Goal: Task Accomplishment & Management: Manage account settings

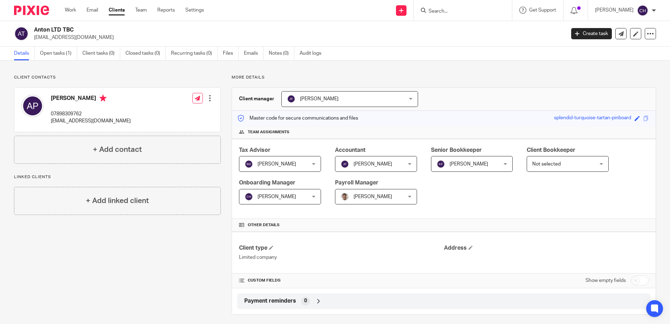
click at [469, 12] on input "Search" at bounding box center [459, 11] width 63 height 6
type input "sme"
click button "submit" at bounding box center [0, 0] width 0 height 0
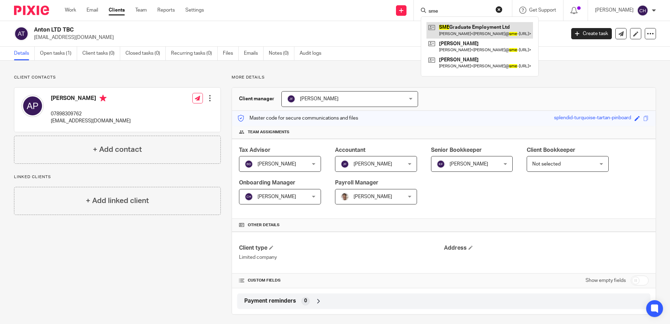
click at [466, 32] on link at bounding box center [480, 30] width 107 height 16
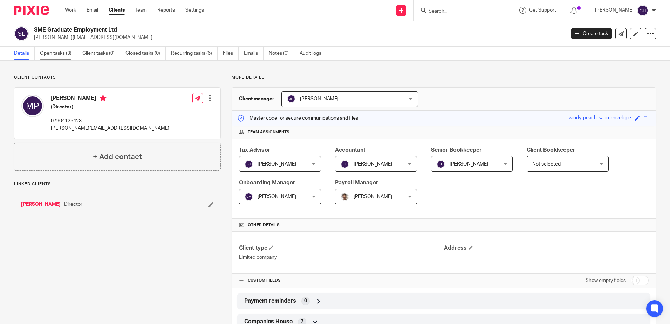
click at [53, 52] on link "Open tasks (3)" at bounding box center [58, 54] width 37 height 14
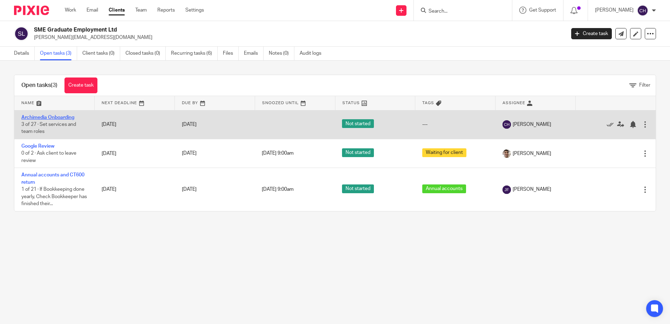
click at [59, 117] on link "Archimedia Onboarding" at bounding box center [47, 117] width 53 height 5
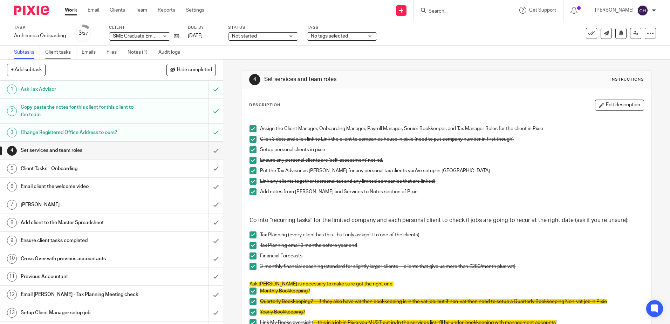
drag, startPoint x: 66, startPoint y: 46, endPoint x: 71, endPoint y: 48, distance: 5.4
click at [65, 46] on link "Client tasks" at bounding box center [60, 53] width 31 height 14
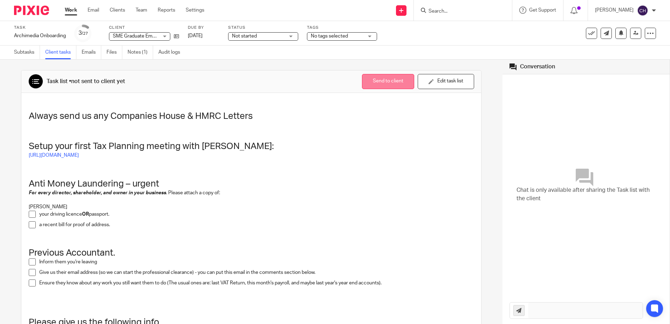
click at [390, 79] on button "Send to client" at bounding box center [388, 81] width 52 height 15
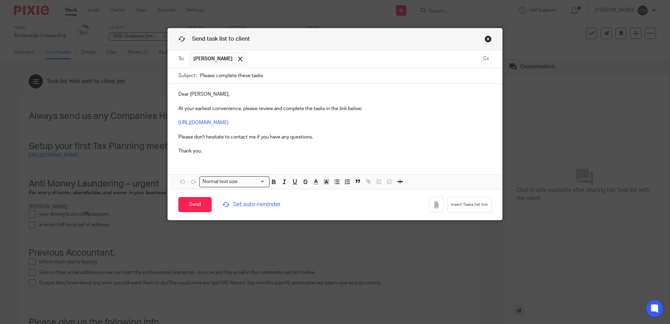
click at [72, 35] on div "Send task list to client To: Matthew Parry Matthew Parry Cc Subject: Please com…" at bounding box center [335, 162] width 670 height 324
drag, startPoint x: 275, startPoint y: 76, endPoint x: 120, endPoint y: 78, distance: 155.0
click at [120, 78] on div "Send task list to client To: Matthew Parry Matthew Parry Cc Subject: Please com…" at bounding box center [335, 162] width 670 height 324
paste input "Welcome to the Family! And next step"
type input "Welcome to the Family! And next steps"
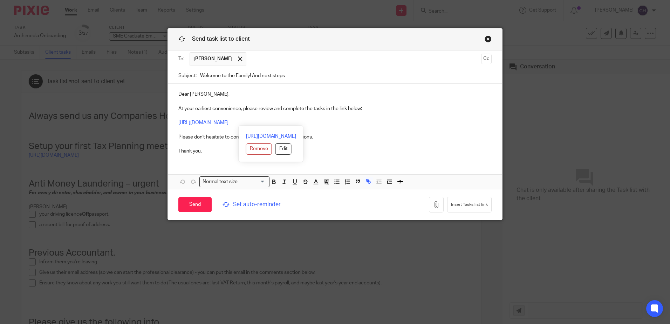
drag, startPoint x: 366, startPoint y: 120, endPoint x: 174, endPoint y: 124, distance: 192.2
click at [174, 124] on div "Dear Matthew, At your earliest convenience, please review and complete the task…" at bounding box center [335, 122] width 334 height 76
copy link "https://archimedia-accounts.usepixie.net/p/32a2b892fa68736402d3b9f49c73ae0b"
click at [393, 141] on p "Dear Matthew, At your earliest convenience, please review and complete the task…" at bounding box center [334, 123] width 313 height 64
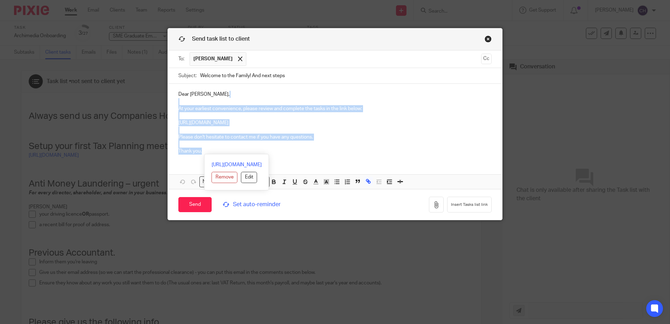
drag, startPoint x: 216, startPoint y: 155, endPoint x: 171, endPoint y: 104, distance: 67.8
click at [171, 104] on div "Dear Matthew, At your earliest convenience, please review and complete the task…" at bounding box center [335, 122] width 334 height 76
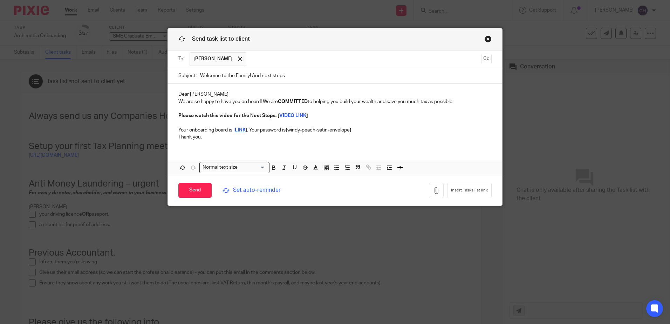
click at [219, 93] on p "Dear Matthew, We are so happy to have you on board! We are COMMITTED to helping…" at bounding box center [334, 98] width 313 height 14
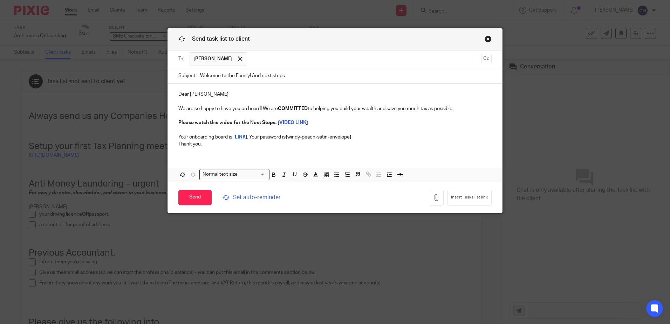
click at [187, 93] on p "Dear Matthew," at bounding box center [334, 94] width 313 height 7
click at [244, 119] on p "Please watch this video for the Next Steps: [ VIDEO LINK ] Your onboarding boar…" at bounding box center [334, 129] width 313 height 21
click at [190, 198] on input "Send" at bounding box center [194, 197] width 33 height 15
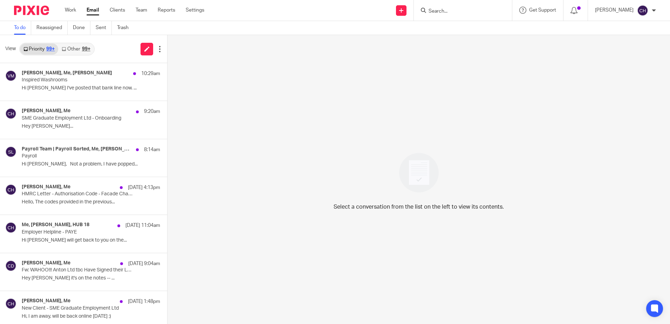
click at [463, 8] on form at bounding box center [465, 10] width 75 height 9
click at [463, 9] on input "Search" at bounding box center [459, 11] width 63 height 6
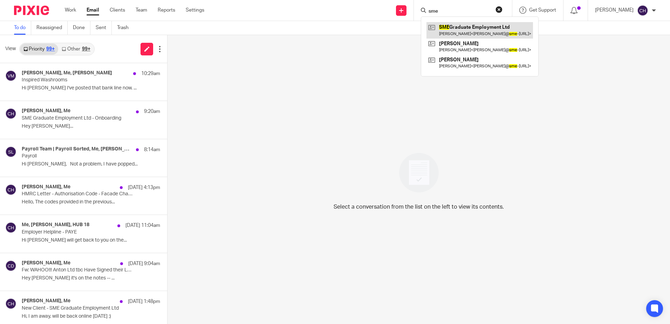
type input "sme"
click at [465, 26] on link at bounding box center [480, 30] width 107 height 16
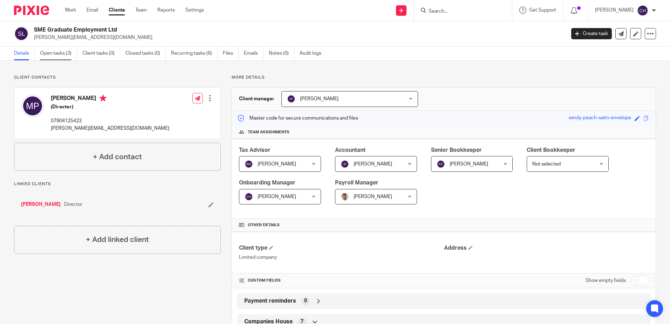
click at [66, 55] on link "Open tasks (3)" at bounding box center [58, 54] width 37 height 14
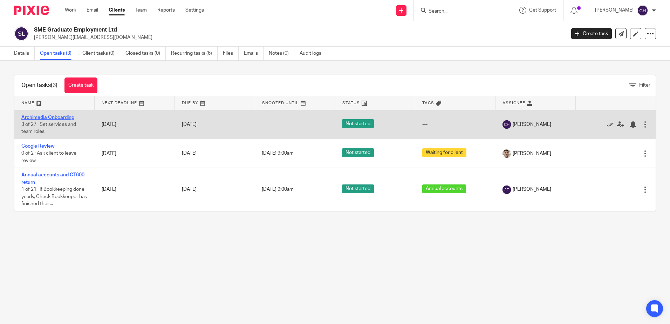
click at [52, 117] on link "Archimedia Onboarding" at bounding box center [47, 117] width 53 height 5
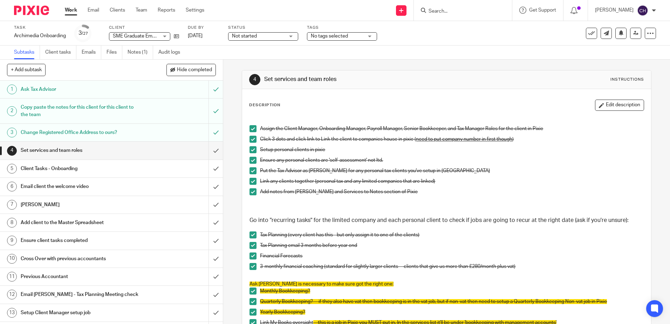
click at [86, 168] on h1 "Client Tasks - Onboarding" at bounding box center [81, 168] width 121 height 11
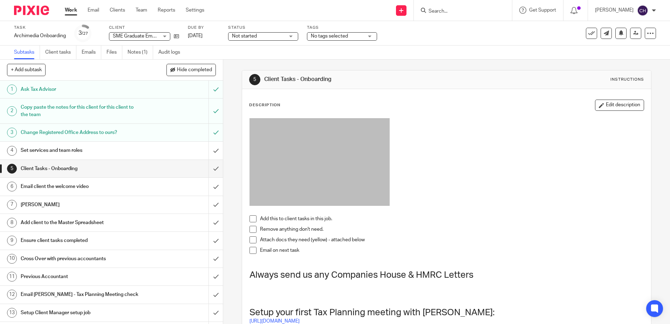
click at [102, 188] on h1 "Email client the welcome video" at bounding box center [81, 186] width 121 height 11
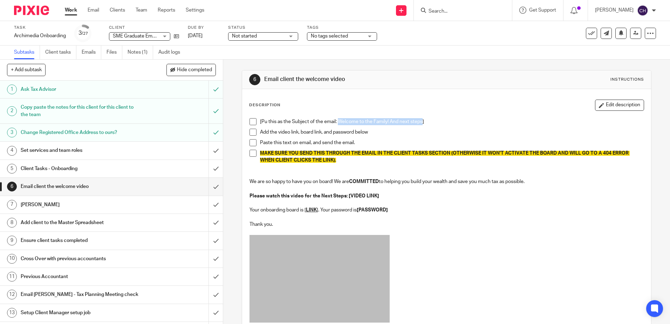
drag, startPoint x: 421, startPoint y: 121, endPoint x: 337, endPoint y: 127, distance: 84.7
click at [337, 127] on div "[Pu this as the Subject of the email: Welcome to the Family! And next steps]" at bounding box center [452, 123] width 384 height 11
copy p "Welcome to the Family! And next steps"
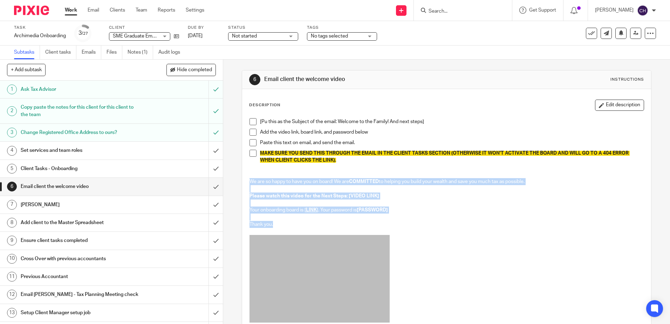
drag, startPoint x: 247, startPoint y: 182, endPoint x: 273, endPoint y: 222, distance: 48.1
click at [273, 222] on div "[Pu this as the Subject of the email: Welcome to the Family! And next steps] Ad…" at bounding box center [446, 222] width 401 height 215
drag, startPoint x: 273, startPoint y: 222, endPoint x: 319, endPoint y: 220, distance: 45.3
click at [319, 220] on p "Please watch this video for the Next Steps: [VIDEO LINK] Your onboarding board …" at bounding box center [447, 206] width 394 height 28
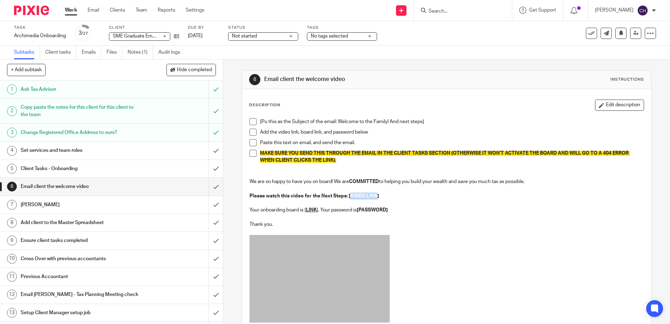
drag, startPoint x: 377, startPoint y: 195, endPoint x: 349, endPoint y: 197, distance: 27.8
click at [349, 197] on strong "Please watch this video for the Next Steps: [VIDEO LINK]" at bounding box center [315, 196] width 130 height 5
click at [605, 106] on button "Edit description" at bounding box center [619, 105] width 49 height 11
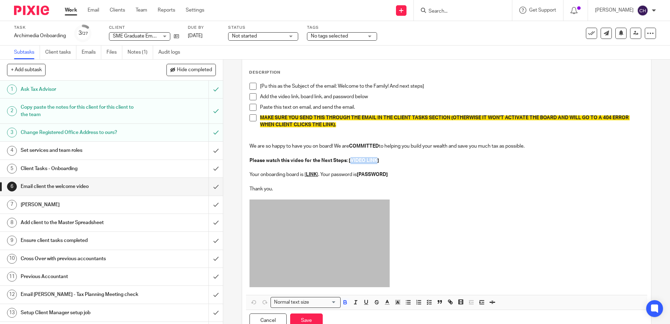
scroll to position [60, 0]
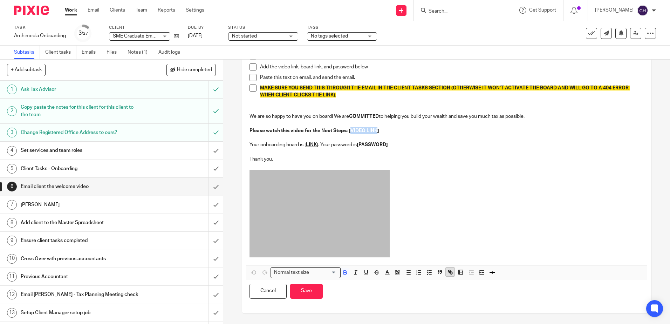
click at [451, 274] on icon "button" at bounding box center [450, 272] width 6 height 6
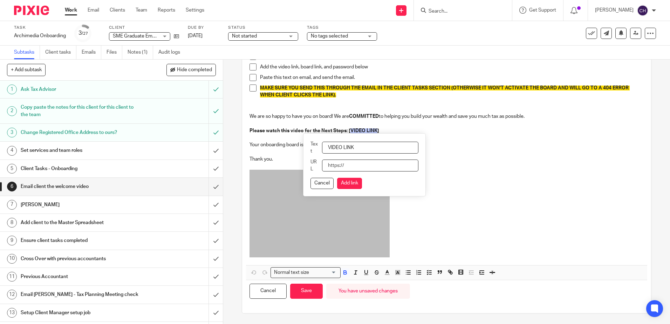
paste input "Welcome to the Family! And next steps"
type input "Welcome to the Family! And next steps"
drag, startPoint x: 413, startPoint y: 167, endPoint x: 289, endPoint y: 170, distance: 124.2
click at [26, 0] on body "Work Email Clients Team Reports Settings Work Email Clients Team Reports Settin…" at bounding box center [335, 162] width 670 height 324
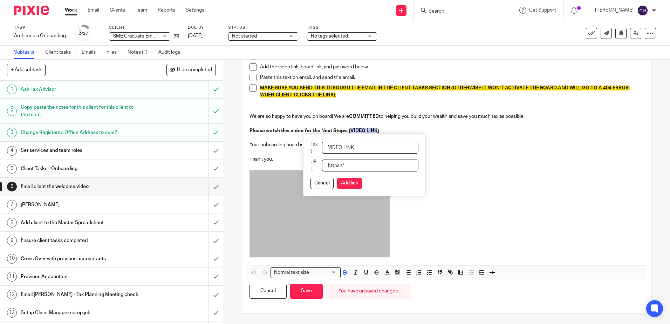
click at [350, 164] on input "URL" at bounding box center [370, 166] width 96 height 12
paste input "https://www.loom.com/share/4107adc7f39e401e9df799315db73ff3?sid=1ef8d96d-4a23-4…"
type input "https://www.loom.com/share/4107adc7f39e401e9df799315db73ff3?sid=1ef8d96d-4a23-4…"
click at [350, 182] on button "Add link" at bounding box center [349, 183] width 25 height 11
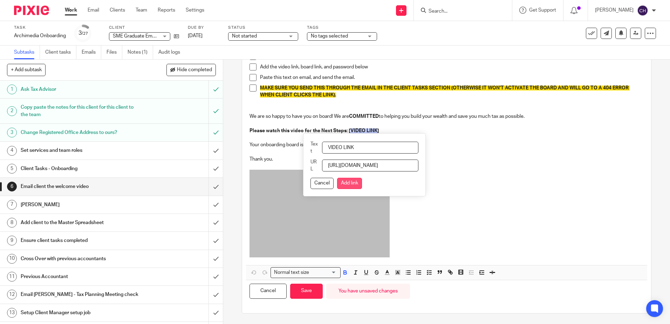
scroll to position [0, 0]
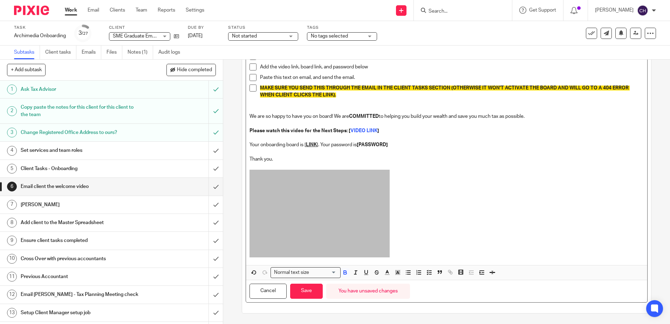
click at [325, 155] on p "Please watch this video for the Next Steps: [ VIDEO LINK ] Your onboarding boar…" at bounding box center [447, 141] width 394 height 28
drag, startPoint x: 315, startPoint y: 144, endPoint x: 305, endPoint y: 144, distance: 9.8
click at [306, 144] on u "LINK" at bounding box center [311, 144] width 11 height 5
click at [447, 275] on icon "button" at bounding box center [450, 272] width 6 height 6
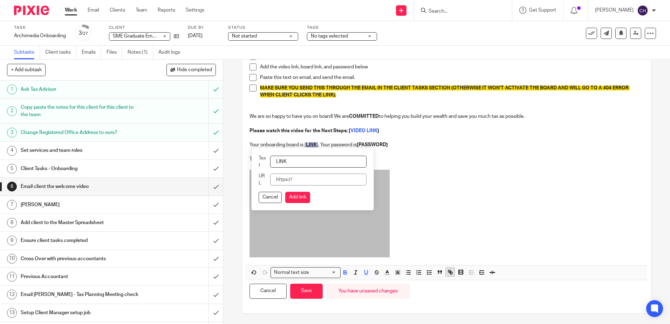
click at [449, 271] on icon "button" at bounding box center [449, 271] width 2 height 2
click at [329, 182] on input "URL" at bounding box center [318, 180] width 96 height 12
paste input "https://archimedia-accounts.usepixie.net/p/32a2b892fa68736402d3b9f49c73ae0b"
type input "https://archimedia-accounts.usepixie.net/p/32a2b892fa68736402d3b9f49c73ae0b"
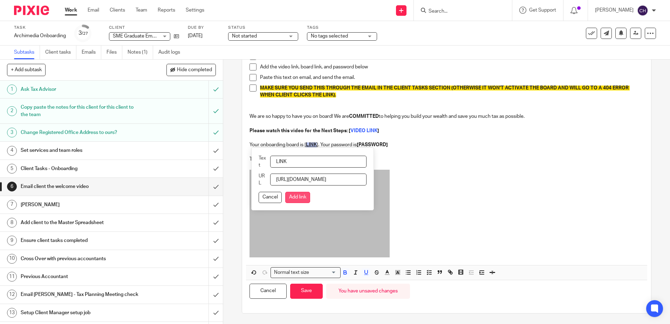
scroll to position [0, 0]
click at [301, 197] on button "Add link" at bounding box center [297, 197] width 25 height 11
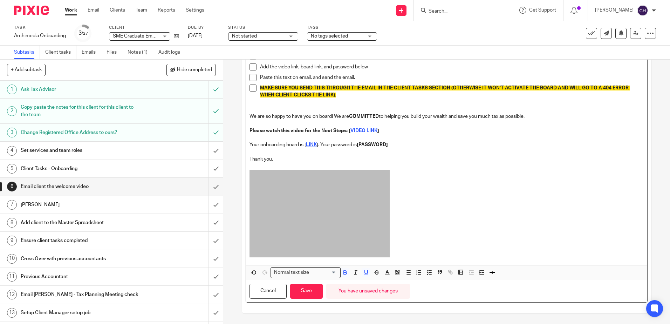
click at [429, 150] on p "Please watch this video for the Next Steps: [ VIDEO LINK ] Your onboarding boar…" at bounding box center [447, 141] width 394 height 28
click at [174, 35] on icon at bounding box center [176, 36] width 5 height 5
drag, startPoint x: 387, startPoint y: 143, endPoint x: 359, endPoint y: 144, distance: 27.7
click at [359, 144] on strong "[PASSWORD]" at bounding box center [372, 144] width 31 height 5
click at [413, 156] on p "Thank you." at bounding box center [447, 159] width 394 height 7
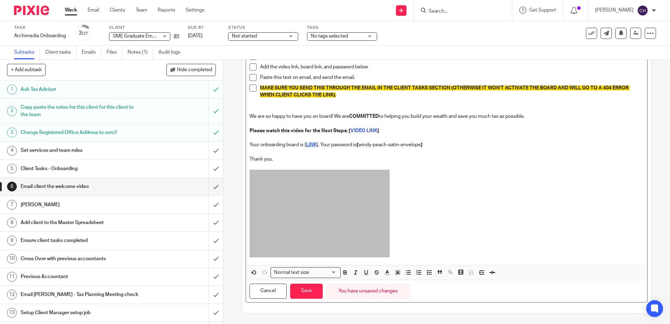
click at [267, 111] on p at bounding box center [447, 106] width 394 height 14
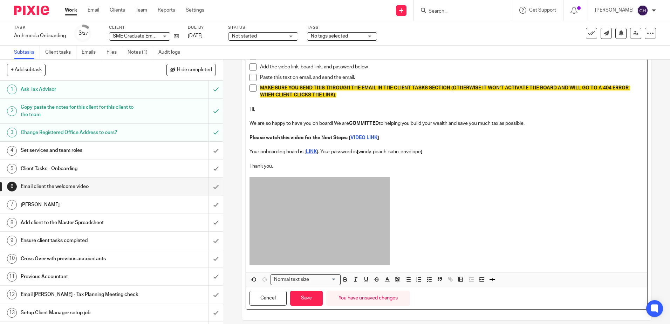
click at [296, 164] on p "Thank you." at bounding box center [447, 166] width 394 height 7
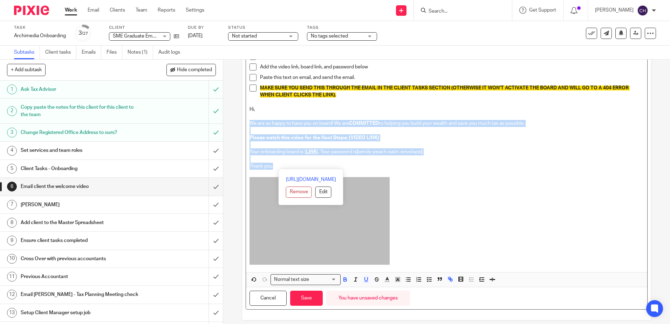
drag, startPoint x: 282, startPoint y: 169, endPoint x: 248, endPoint y: 123, distance: 57.3
click at [248, 123] on div "[Pu this as the Subject of the email: Welcome to the Family! And next steps] Ad…" at bounding box center [446, 160] width 401 height 223
copy div "We are so happy to have you on board! We are COMMITTED to helping you build you…"
click at [467, 168] on p "Thank you." at bounding box center [447, 166] width 394 height 7
click at [445, 147] on p "Please watch this video for the Next Steps: [ VIDEO LINK ] Your onboarding boar…" at bounding box center [447, 148] width 394 height 28
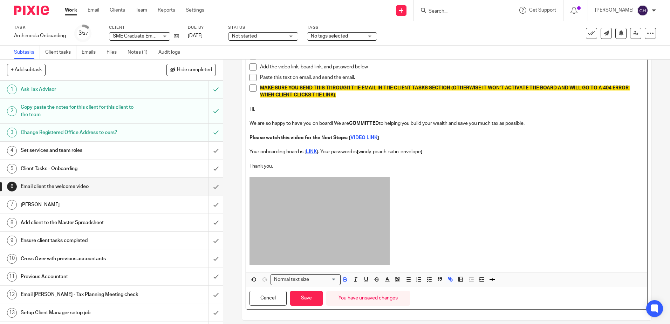
drag, startPoint x: 362, startPoint y: 138, endPoint x: 470, endPoint y: 119, distance: 110.4
click at [475, 118] on p "Hi," at bounding box center [447, 113] width 394 height 14
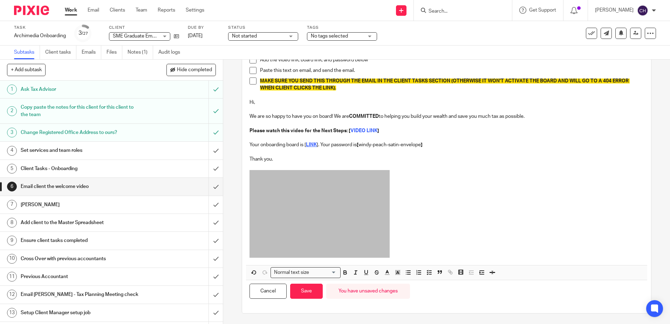
drag, startPoint x: 306, startPoint y: 288, endPoint x: 308, endPoint y: 257, distance: 30.5
click at [306, 287] on button "Save" at bounding box center [306, 291] width 33 height 15
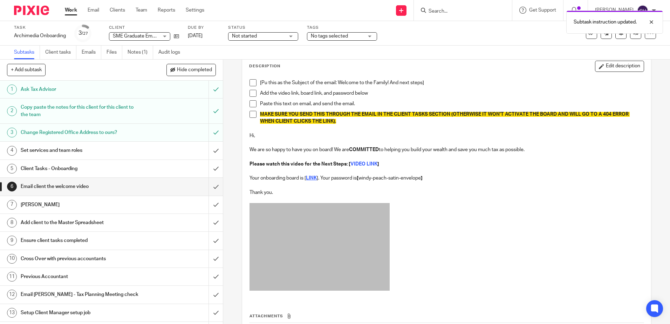
scroll to position [0, 0]
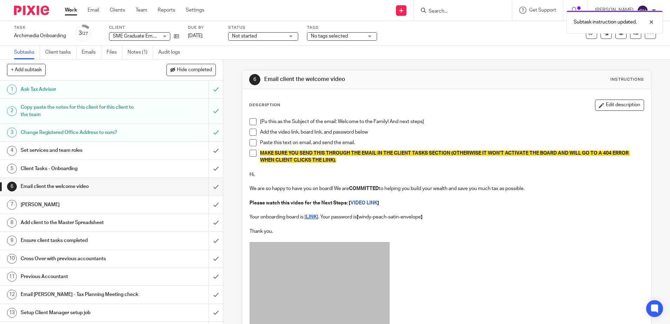
click at [251, 119] on span at bounding box center [253, 121] width 7 height 7
click at [252, 130] on span at bounding box center [253, 132] width 7 height 7
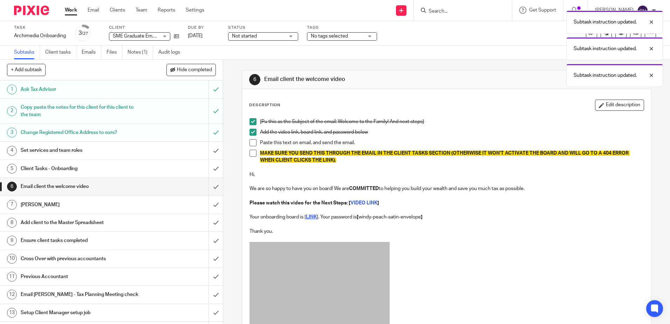
click at [250, 140] on span at bounding box center [253, 142] width 7 height 7
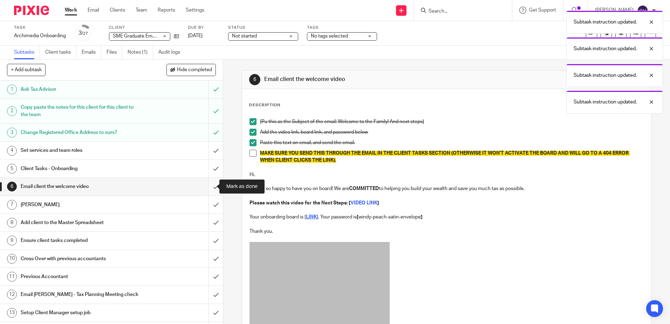
click at [209, 187] on input "submit" at bounding box center [111, 187] width 223 height 18
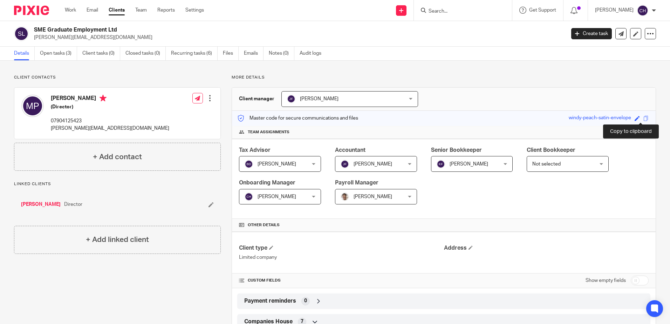
click at [644, 119] on span at bounding box center [646, 118] width 5 height 5
click at [469, 9] on input "Search" at bounding box center [459, 11] width 63 height 6
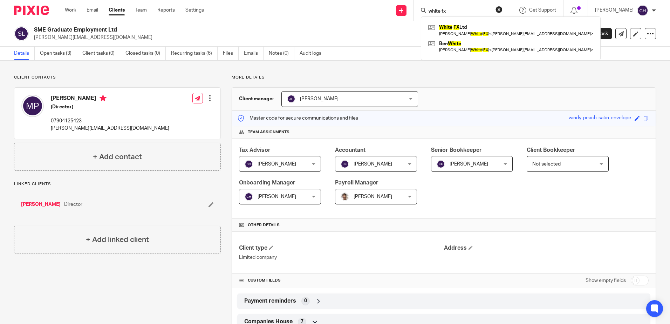
type input "white fx"
click button "submit" at bounding box center [0, 0] width 0 height 0
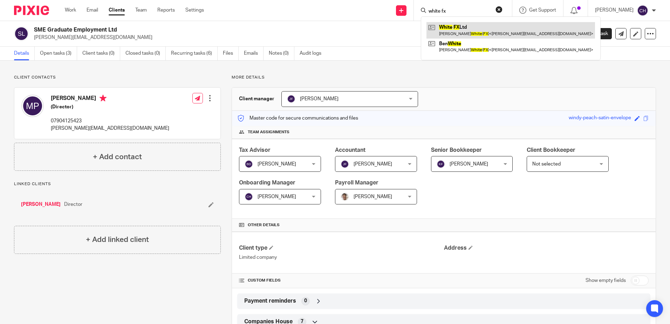
click at [472, 32] on link at bounding box center [511, 30] width 169 height 16
click at [463, 27] on link at bounding box center [511, 30] width 169 height 16
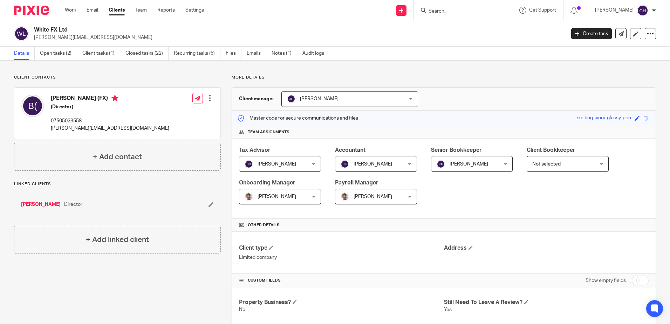
click at [125, 77] on p "Client contacts" at bounding box center [117, 78] width 207 height 6
click at [44, 49] on link "Open tasks (2)" at bounding box center [58, 54] width 37 height 14
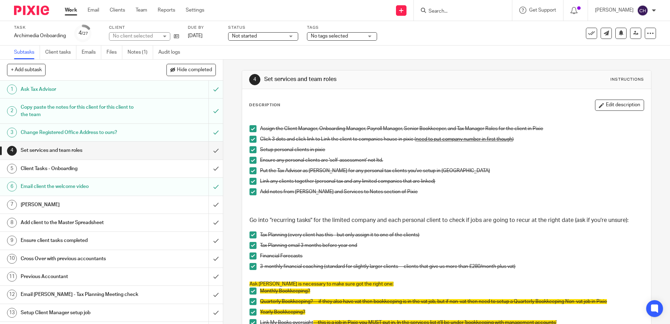
click at [208, 168] on input "submit" at bounding box center [111, 169] width 223 height 18
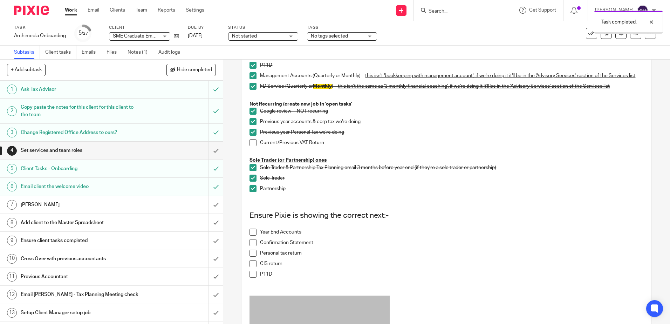
scroll to position [421, 0]
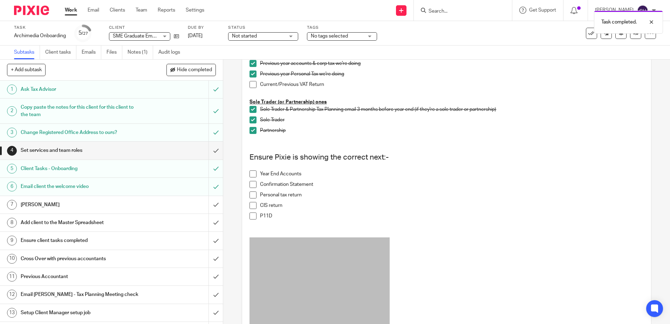
click at [125, 165] on h1 "Client Tasks - Onboarding" at bounding box center [81, 168] width 121 height 11
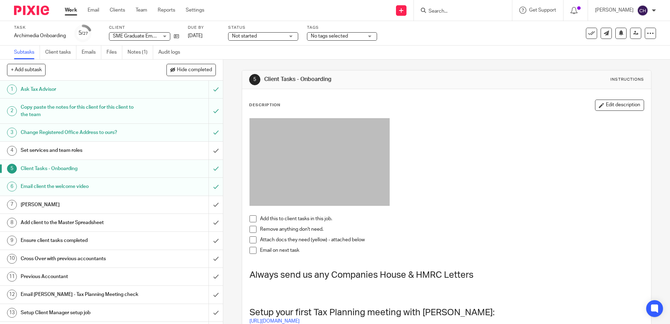
click at [250, 217] on span at bounding box center [253, 218] width 7 height 7
click at [250, 234] on li "Remove anything don't need." at bounding box center [447, 231] width 394 height 11
click at [251, 246] on li "Attach docs they need (yellow) - attached below" at bounding box center [447, 241] width 394 height 11
click at [251, 251] on span at bounding box center [253, 250] width 7 height 7
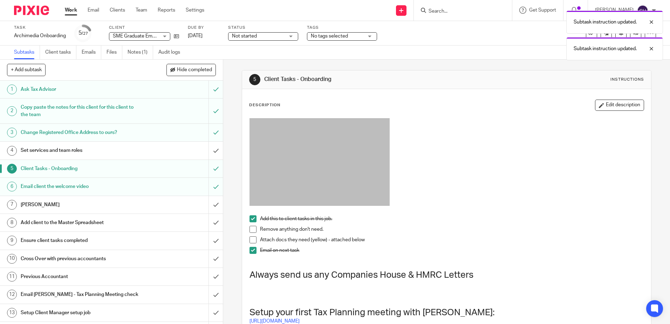
click at [250, 238] on span at bounding box center [253, 239] width 7 height 7
click at [250, 230] on span at bounding box center [253, 229] width 7 height 7
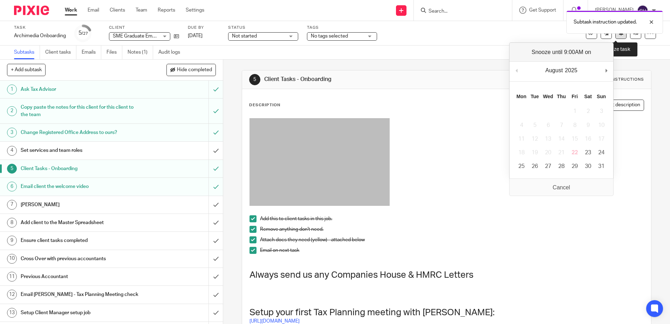
click at [619, 35] on icon at bounding box center [621, 32] width 5 height 5
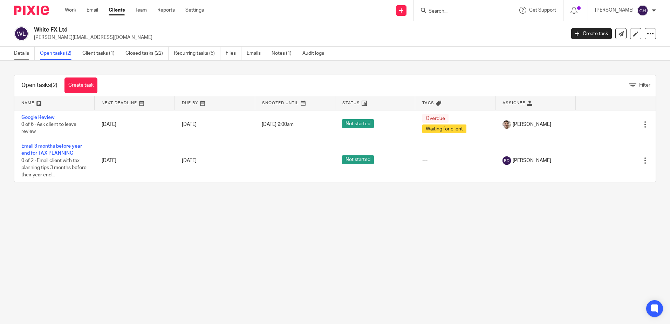
click at [27, 55] on link "Details" at bounding box center [24, 54] width 21 height 14
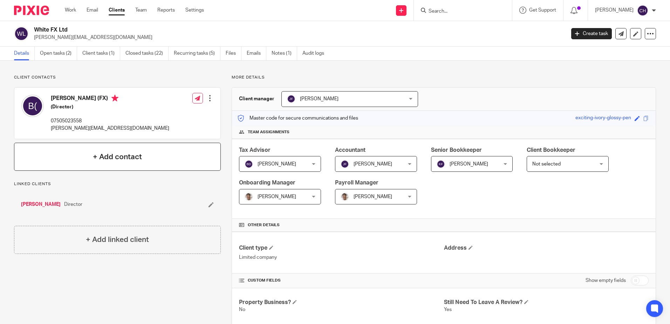
click at [132, 156] on h4 "+ Add contact" at bounding box center [117, 156] width 49 height 11
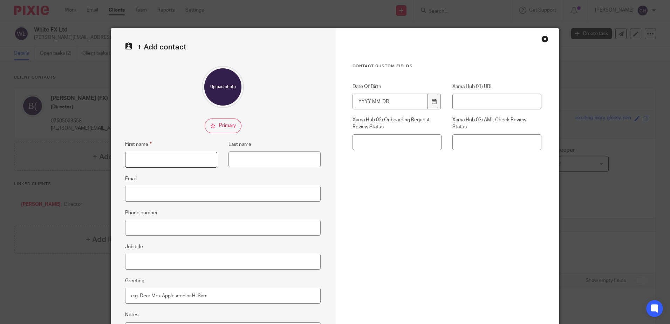
drag, startPoint x: 182, startPoint y: 158, endPoint x: 188, endPoint y: 156, distance: 5.7
click at [182, 158] on input "First name" at bounding box center [171, 160] width 92 height 16
type input "[PERSON_NAME]"
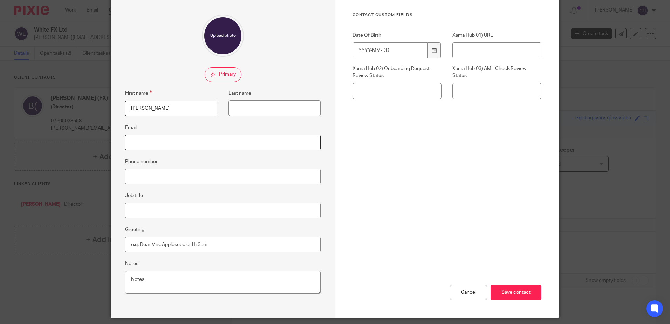
scroll to position [73, 0]
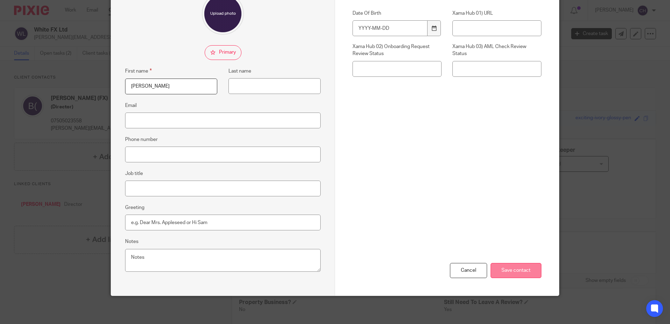
click at [521, 265] on input "Save contact" at bounding box center [516, 270] width 51 height 15
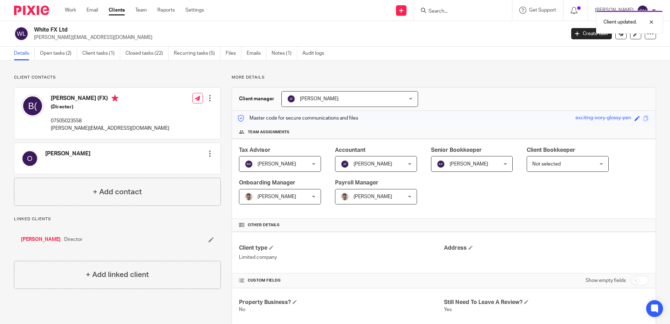
click at [208, 157] on div at bounding box center [210, 153] width 7 height 7
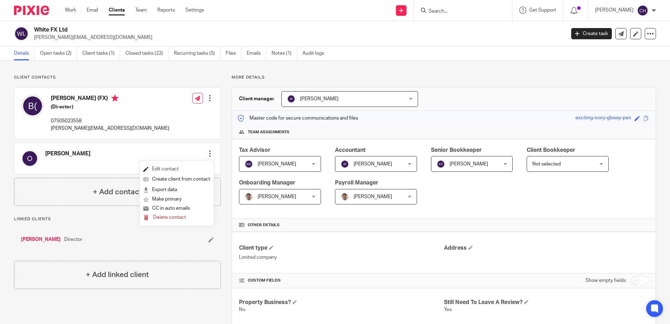
click at [170, 167] on link "Edit contact" at bounding box center [176, 169] width 67 height 10
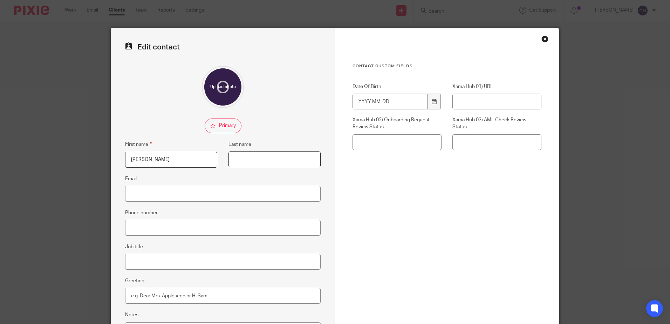
click at [262, 154] on input "Last name" at bounding box center [275, 159] width 92 height 16
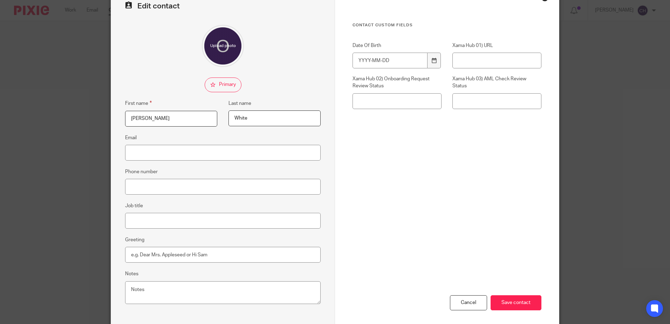
scroll to position [73, 0]
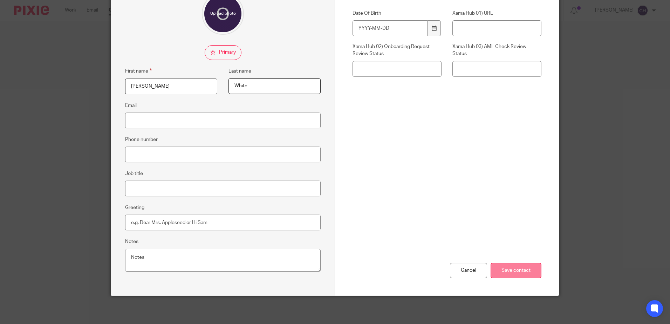
type input "White"
click at [514, 270] on input "Save contact" at bounding box center [516, 270] width 51 height 15
click at [524, 272] on input "Save contact" at bounding box center [516, 270] width 51 height 15
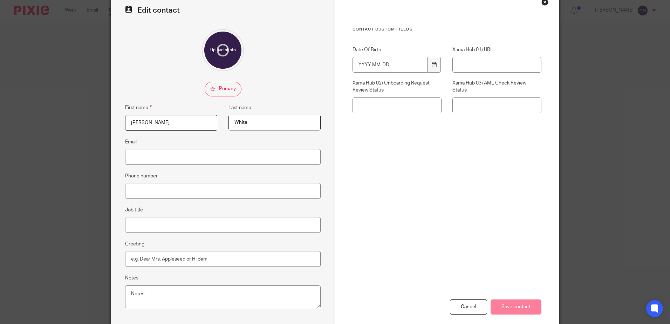
scroll to position [0, 0]
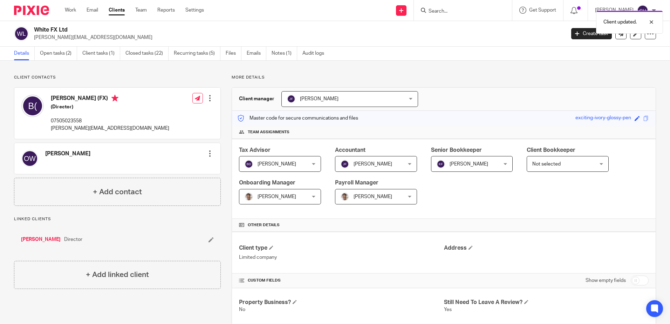
click at [207, 155] on div at bounding box center [210, 153] width 7 height 7
click at [173, 179] on link "Create client from contact" at bounding box center [176, 179] width 67 height 10
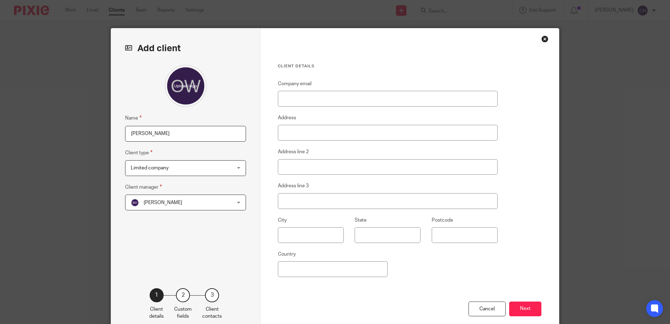
click at [177, 167] on span "Limited company" at bounding box center [177, 168] width 92 height 15
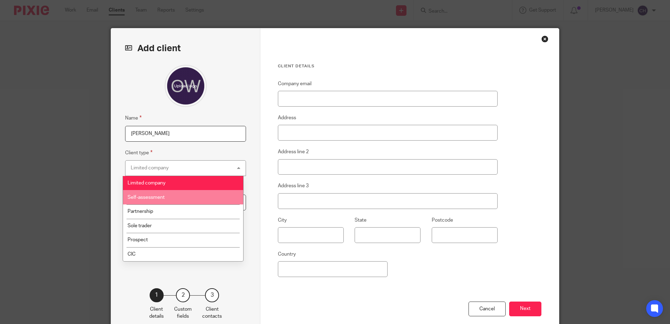
click at [166, 199] on li "Self-assessment" at bounding box center [183, 197] width 120 height 14
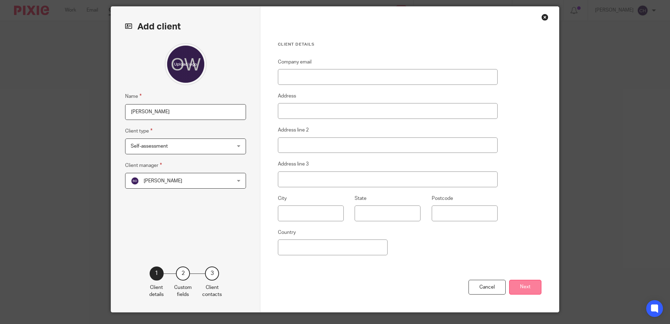
scroll to position [38, 0]
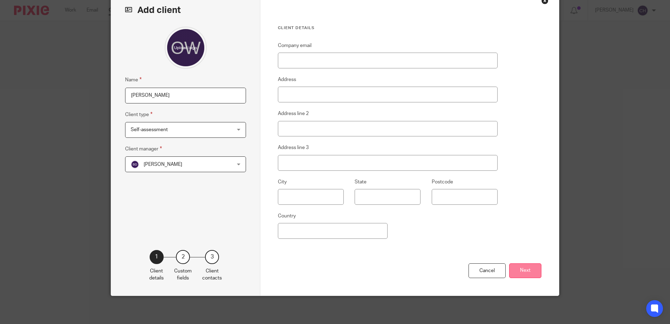
click at [526, 275] on button "Next" at bounding box center [525, 270] width 32 height 15
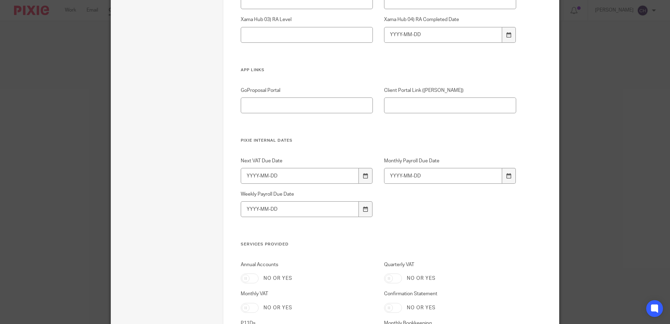
scroll to position [1381, 0]
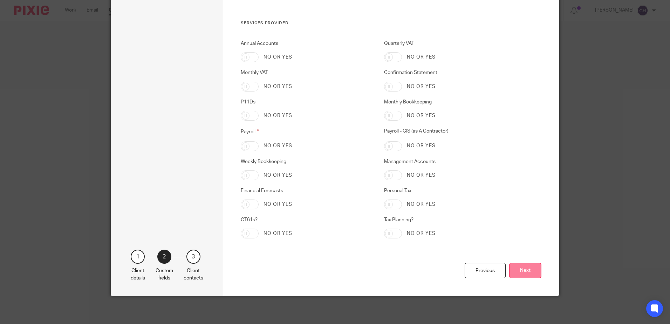
click at [523, 273] on button "Next" at bounding box center [525, 270] width 32 height 15
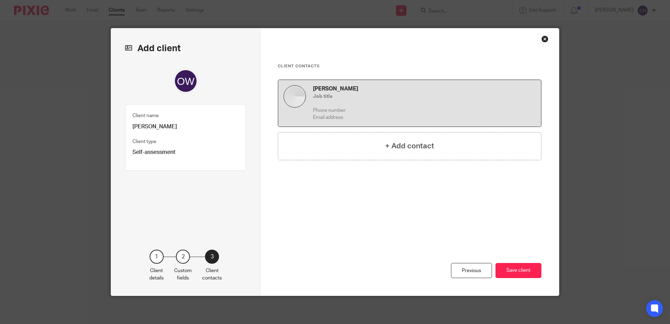
scroll to position [0, 0]
click at [519, 266] on button "Save client" at bounding box center [519, 270] width 46 height 15
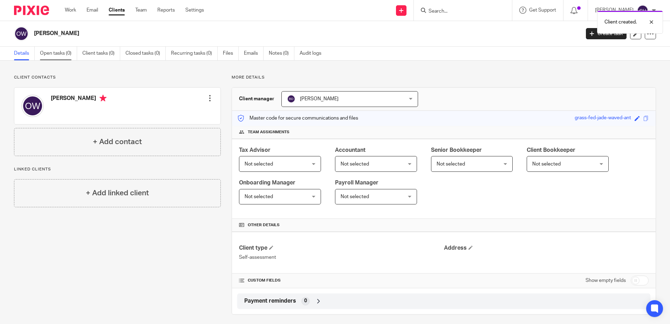
click at [53, 54] on link "Open tasks (0)" at bounding box center [58, 54] width 37 height 14
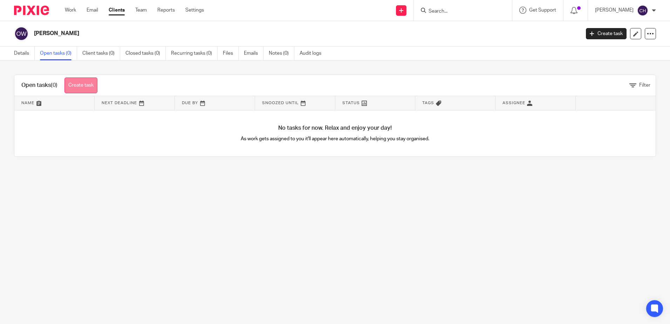
click at [78, 88] on link "Create task" at bounding box center [81, 85] width 33 height 16
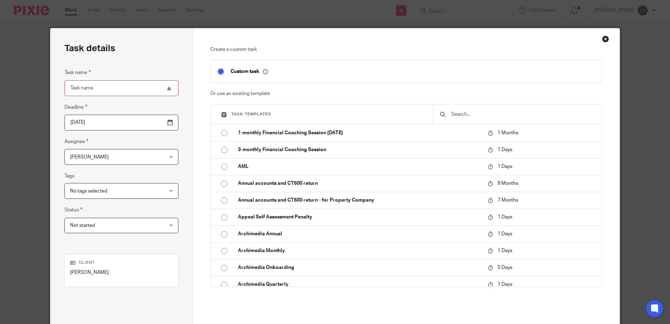
click at [476, 114] on input "text" at bounding box center [523, 114] width 144 height 8
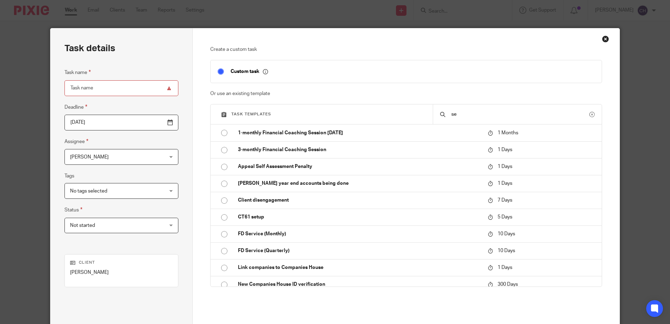
type input "s"
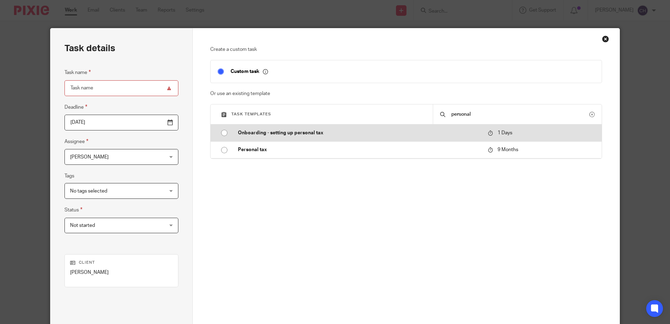
type input "personal"
click at [308, 132] on p "Onboarding - setting up personal tax" at bounding box center [359, 132] width 243 height 7
type input "[DATE]"
type input "Onboarding - setting up personal tax"
checkbox input "false"
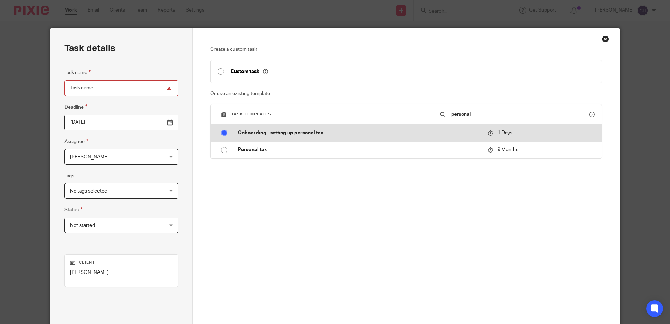
radio input "true"
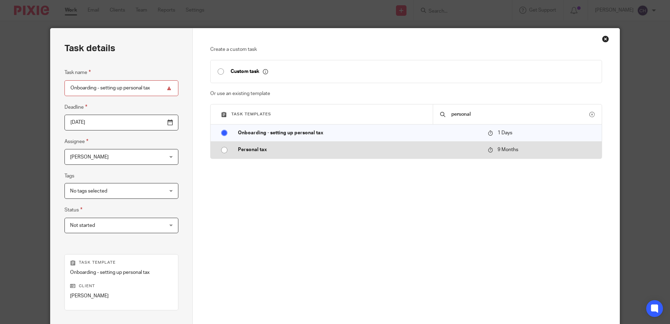
click at [292, 153] on p "Personal tax" at bounding box center [359, 149] width 243 height 7
type input "2026-05-22"
type input "Personal tax"
radio input "false"
radio input "true"
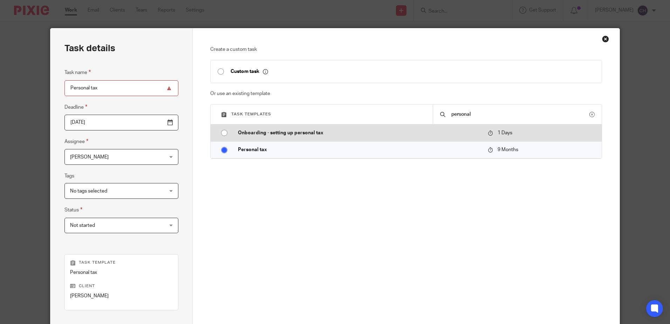
click at [269, 138] on td "Onboarding - setting up personal tax" at bounding box center [357, 132] width 253 height 17
type input "2025-08-23"
type input "Onboarding - setting up personal tax"
radio input "true"
radio input "false"
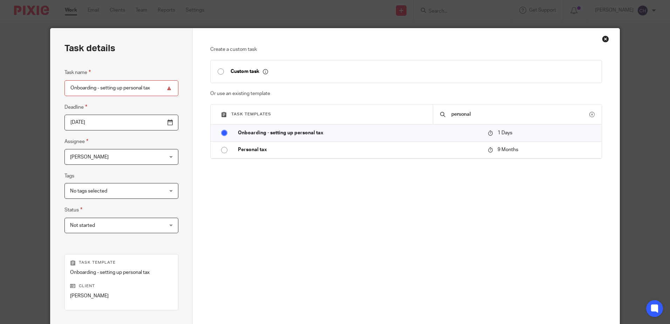
click at [114, 126] on input "2025-08-23" at bounding box center [122, 123] width 114 height 16
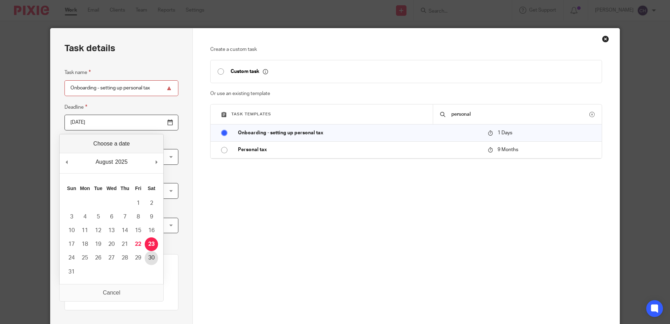
type input "2025-08-30"
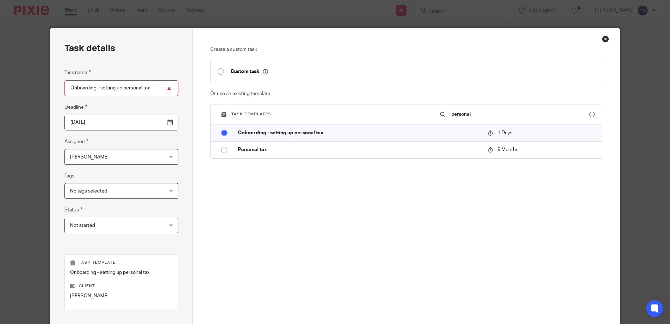
scroll to position [90, 0]
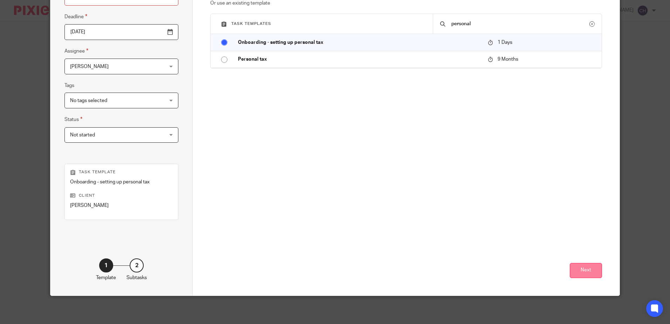
click at [583, 270] on button "Next" at bounding box center [586, 270] width 32 height 15
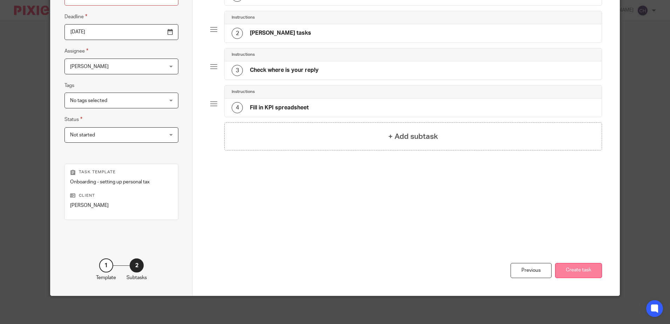
click at [579, 272] on button "Create task" at bounding box center [578, 270] width 47 height 15
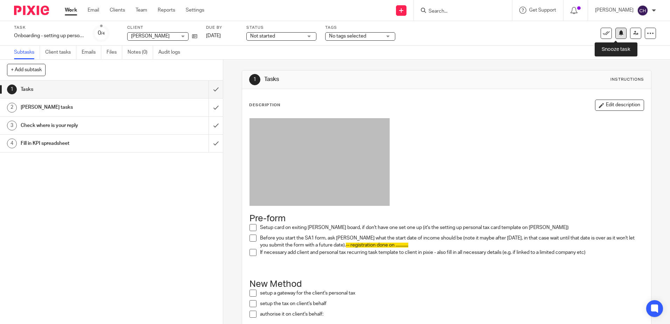
click at [619, 33] on icon at bounding box center [621, 32] width 5 height 5
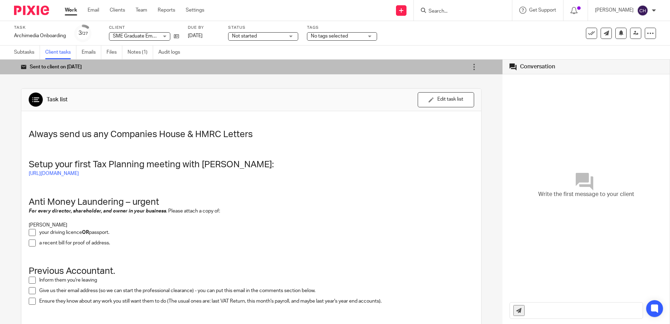
click at [33, 10] on img at bounding box center [31, 10] width 35 height 9
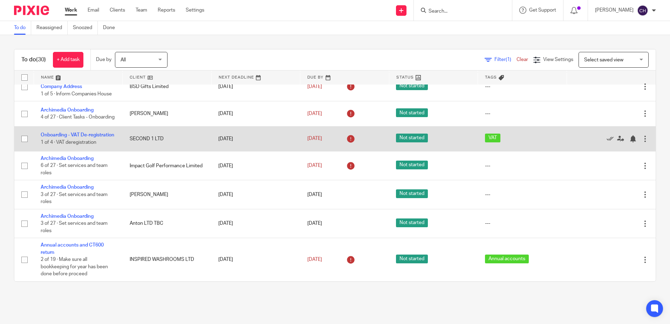
scroll to position [679, 0]
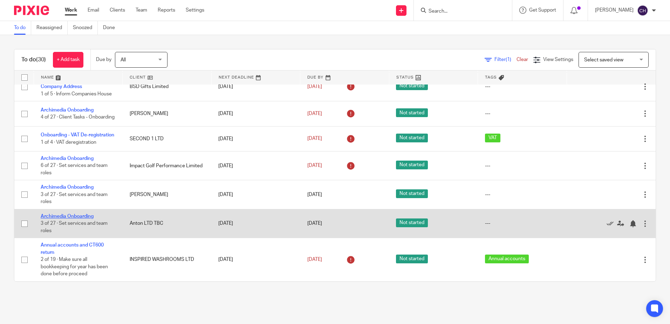
click at [87, 217] on link "Archimedia Onboarding" at bounding box center [67, 216] width 53 height 5
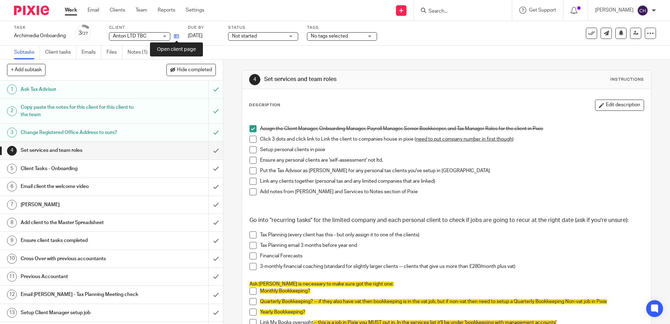
click at [177, 37] on icon at bounding box center [176, 36] width 5 height 5
click at [252, 148] on span at bounding box center [253, 149] width 7 height 7
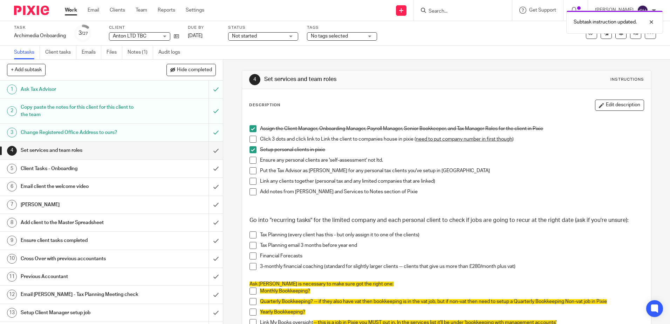
click at [253, 160] on span at bounding box center [253, 160] width 7 height 7
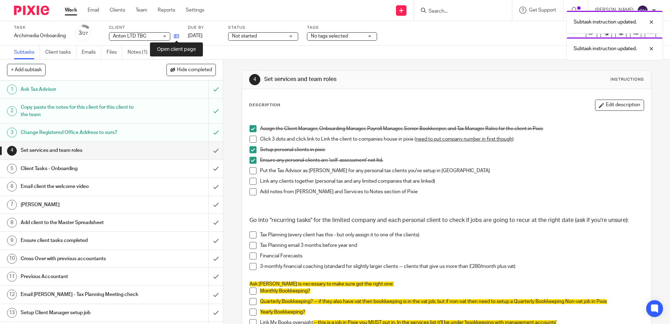
click at [177, 37] on icon at bounding box center [176, 36] width 5 height 5
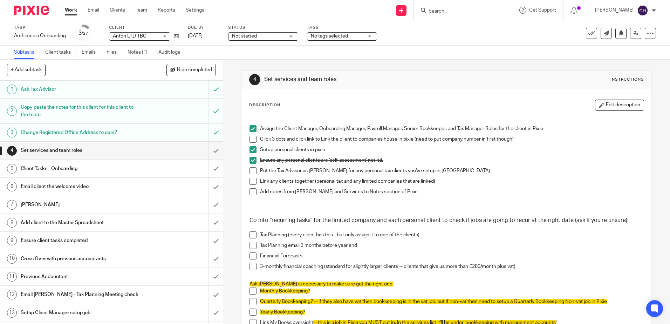
click at [252, 171] on span at bounding box center [253, 170] width 7 height 7
click at [251, 180] on span at bounding box center [253, 181] width 7 height 7
click at [140, 53] on link "Notes (1)" at bounding box center [141, 53] width 26 height 14
click at [250, 191] on span at bounding box center [253, 191] width 7 height 7
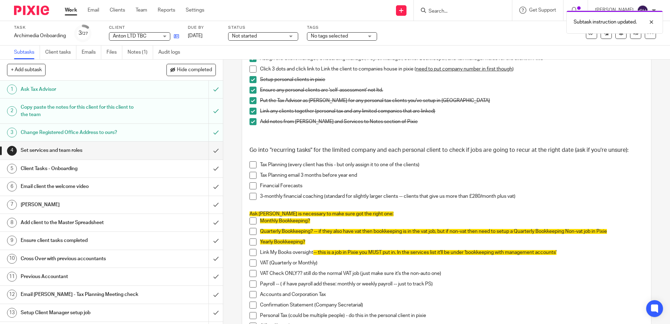
click at [177, 33] on link at bounding box center [174, 36] width 9 height 7
click at [250, 165] on span at bounding box center [253, 164] width 7 height 7
click at [251, 174] on span at bounding box center [253, 175] width 7 height 7
click at [252, 184] on span at bounding box center [253, 185] width 7 height 7
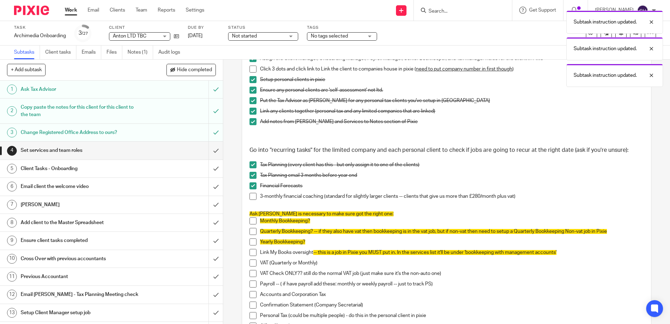
drag, startPoint x: 252, startPoint y: 197, endPoint x: 258, endPoint y: 194, distance: 7.4
click at [252, 197] on span at bounding box center [253, 196] width 7 height 7
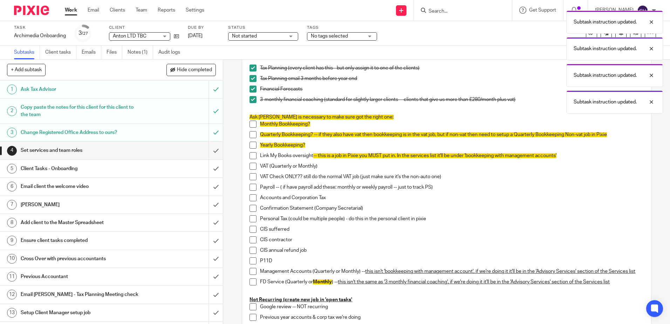
scroll to position [175, 0]
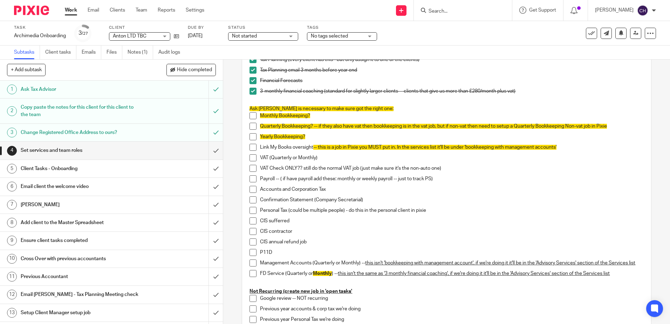
click at [250, 115] on span at bounding box center [253, 115] width 7 height 7
click at [250, 124] on span at bounding box center [253, 126] width 7 height 7
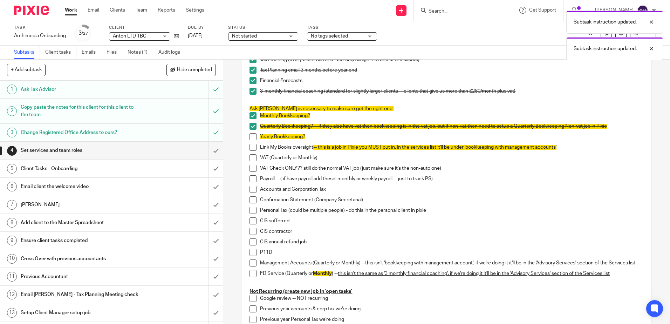
click at [251, 137] on span at bounding box center [253, 136] width 7 height 7
click at [251, 144] on span at bounding box center [253, 147] width 7 height 7
click at [250, 156] on span at bounding box center [253, 157] width 7 height 7
click at [253, 165] on span at bounding box center [253, 168] width 7 height 7
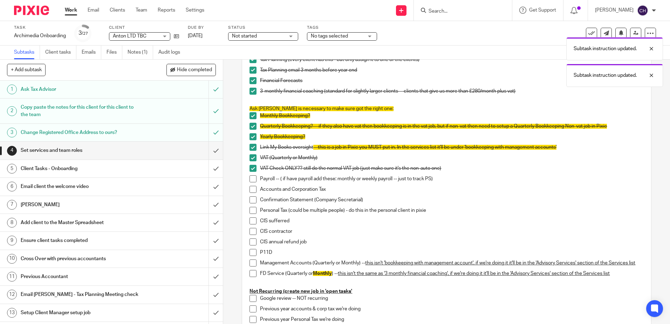
click at [251, 177] on span at bounding box center [253, 178] width 7 height 7
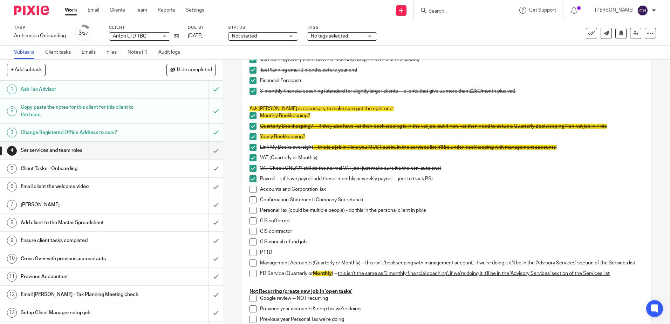
click at [253, 190] on span at bounding box center [253, 189] width 7 height 7
click at [251, 198] on span at bounding box center [253, 199] width 7 height 7
click at [251, 211] on span at bounding box center [253, 210] width 7 height 7
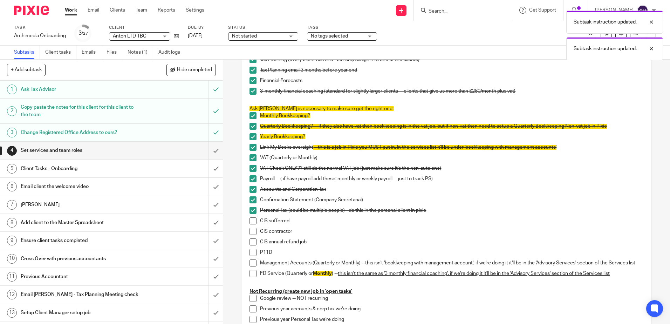
click at [252, 219] on span at bounding box center [253, 220] width 7 height 7
click at [250, 231] on span at bounding box center [253, 231] width 7 height 7
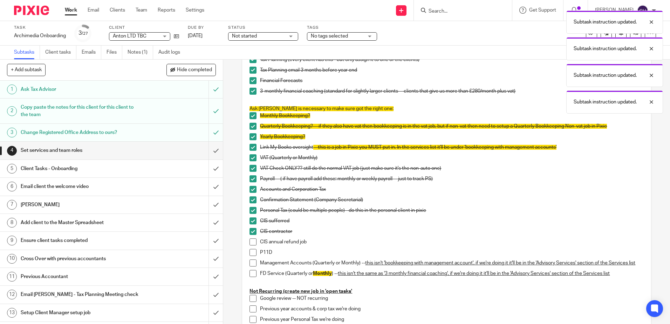
click at [252, 241] on span at bounding box center [253, 241] width 7 height 7
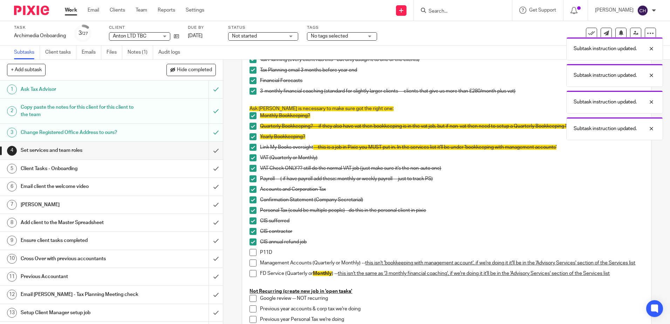
click at [252, 251] on span at bounding box center [253, 252] width 7 height 7
click at [252, 263] on span at bounding box center [253, 262] width 7 height 7
click at [252, 275] on span at bounding box center [253, 273] width 7 height 7
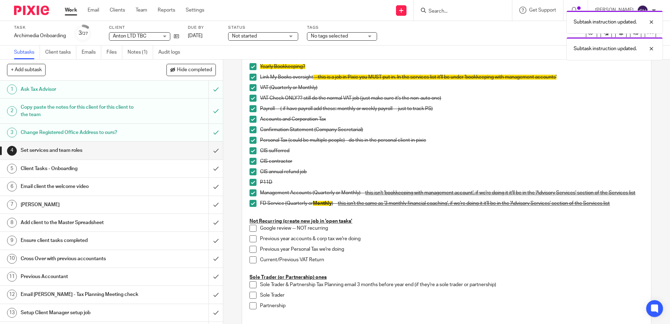
scroll to position [280, 0]
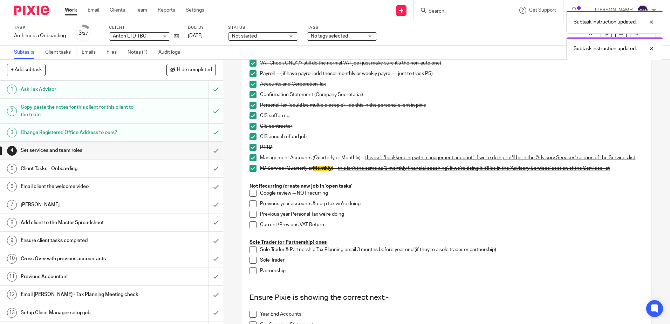
click at [253, 196] on span at bounding box center [253, 193] width 7 height 7
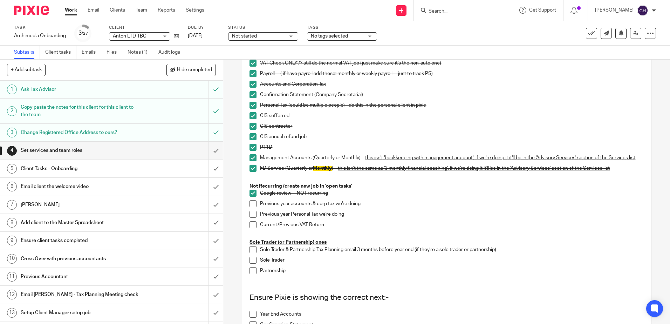
click at [250, 216] on span at bounding box center [253, 214] width 7 height 7
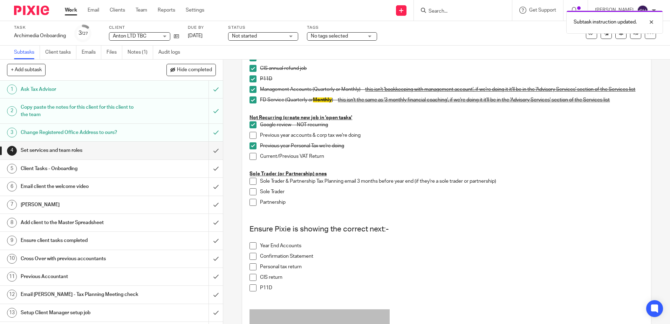
scroll to position [351, 0]
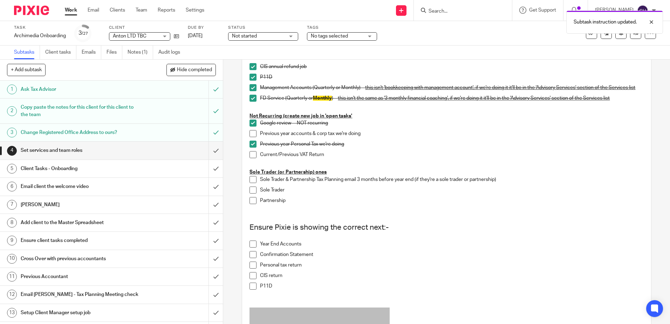
click at [250, 151] on li "Previous year Personal Tax we're doing" at bounding box center [447, 146] width 394 height 11
click at [251, 156] on span at bounding box center [253, 154] width 7 height 7
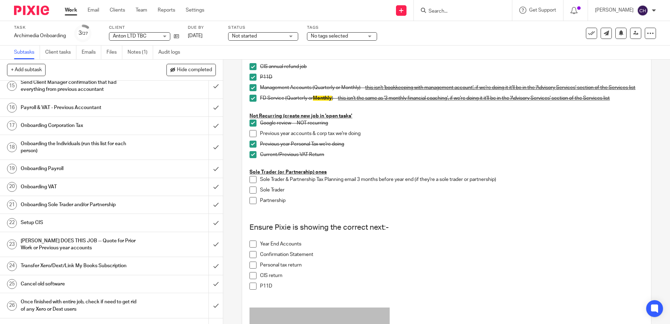
scroll to position [300, 0]
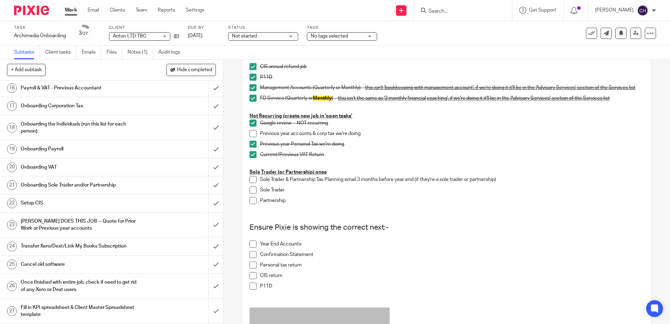
click at [92, 226] on h1 "CHRIS DOES THIS JOB -- Quote for Prior Work or Previous year accounts" at bounding box center [81, 225] width 121 height 18
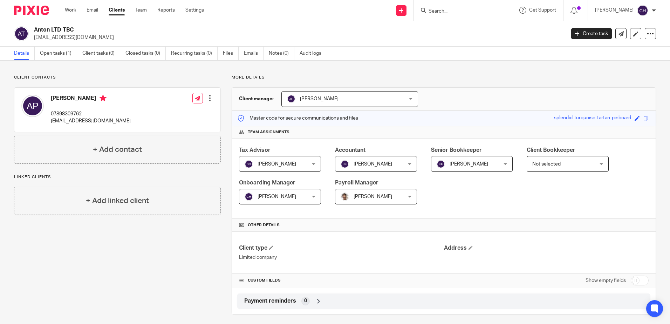
drag, startPoint x: 138, startPoint y: 70, endPoint x: 140, endPoint y: 74, distance: 4.6
click at [138, 70] on div "Client contacts [PERSON_NAME] 07898309762 [EMAIL_ADDRESS][DOMAIN_NAME] Edit con…" at bounding box center [335, 195] width 670 height 268
click at [209, 100] on div at bounding box center [210, 98] width 7 height 7
click at [177, 122] on link "Create client from contact" at bounding box center [176, 124] width 67 height 10
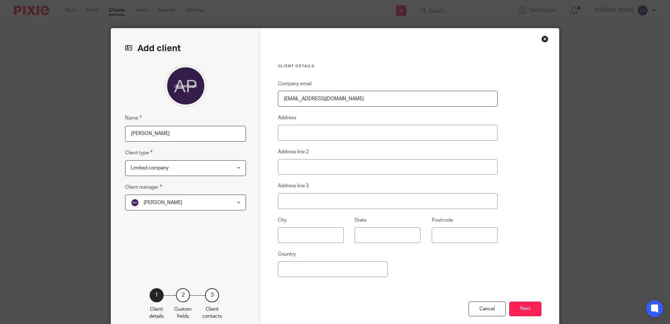
click at [205, 168] on span "Limited company" at bounding box center [177, 168] width 92 height 15
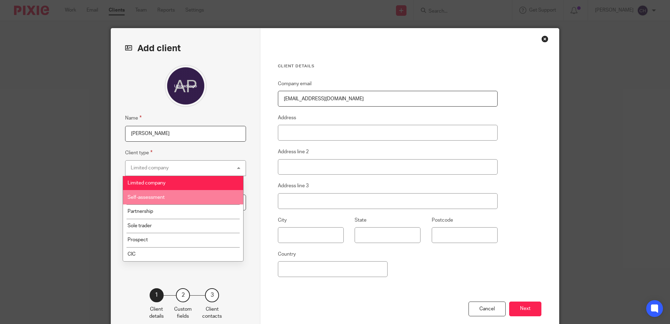
click at [175, 196] on li "Self-assessment" at bounding box center [183, 197] width 120 height 14
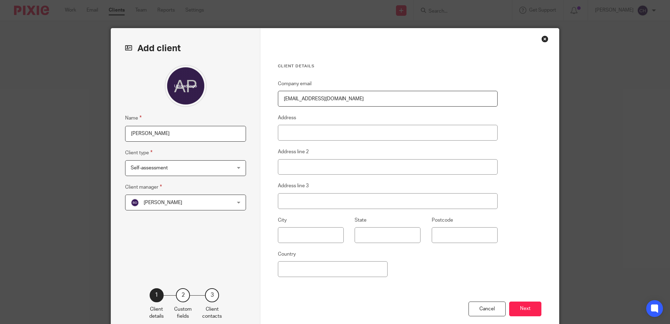
click at [203, 225] on div "Name [PERSON_NAME] Client type Self-assessment Self-assessment Limited company …" at bounding box center [185, 166] width 121 height 202
click at [521, 314] on button "Next" at bounding box center [525, 309] width 32 height 15
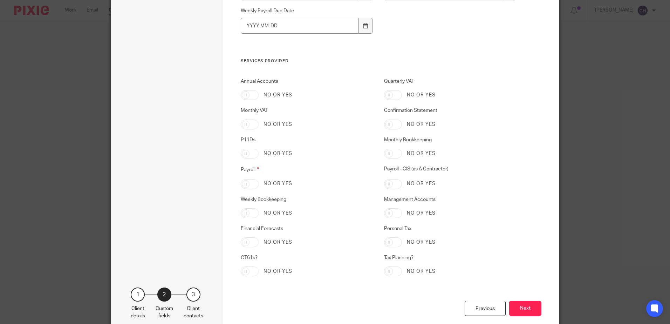
scroll to position [1381, 0]
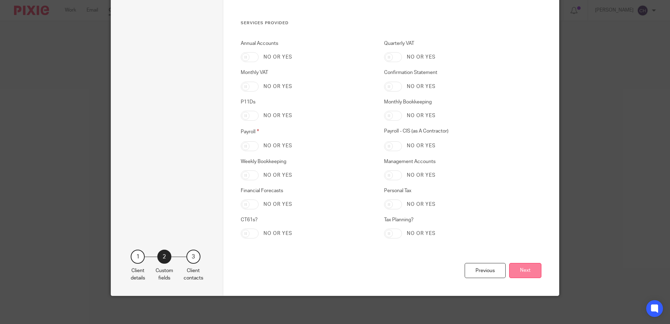
click at [522, 273] on button "Next" at bounding box center [525, 270] width 32 height 15
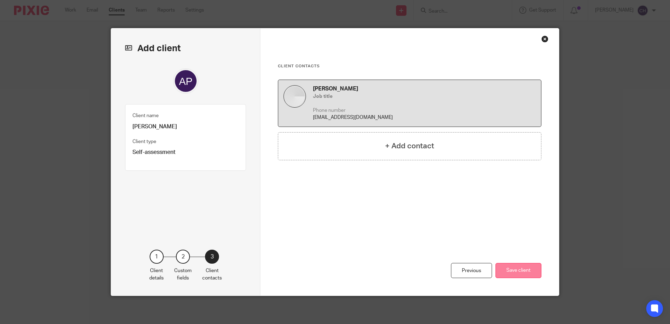
scroll to position [0, 0]
click at [518, 270] on button "Save client" at bounding box center [519, 270] width 46 height 15
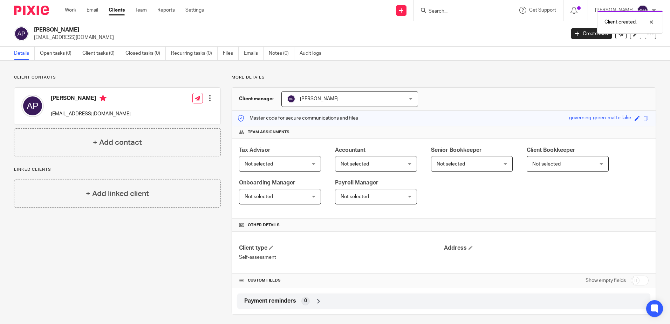
click at [145, 249] on div "Client contacts [PERSON_NAME] [EMAIL_ADDRESS][DOMAIN_NAME] Edit contact Create …" at bounding box center [112, 195] width 218 height 240
click at [197, 52] on link "Recurring tasks (0)" at bounding box center [194, 54] width 47 height 14
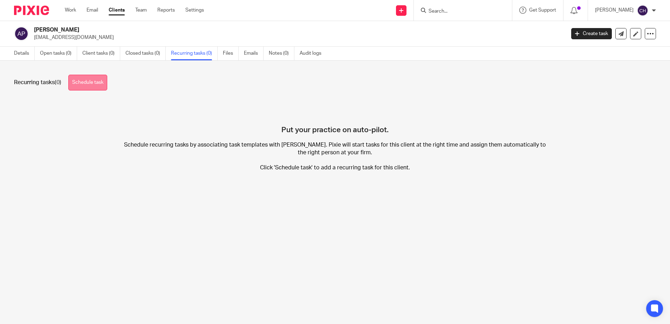
click at [93, 79] on link "Schedule task" at bounding box center [87, 83] width 39 height 16
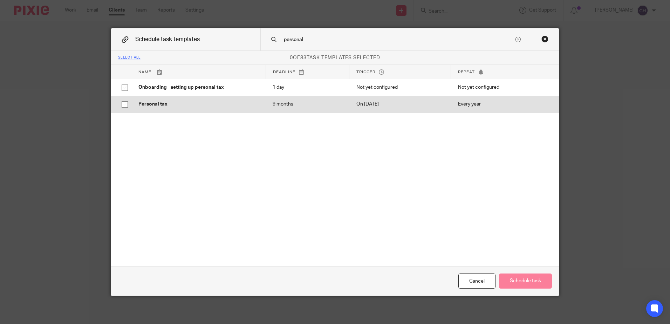
type input "personal"
click at [216, 101] on p "Personal tax" at bounding box center [198, 104] width 120 height 7
checkbox input "true"
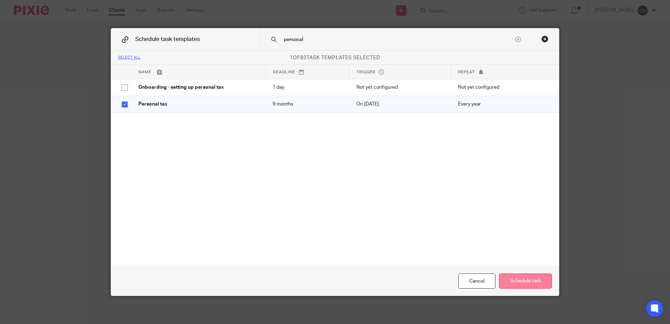
click at [530, 284] on button "Schedule task" at bounding box center [525, 280] width 53 height 15
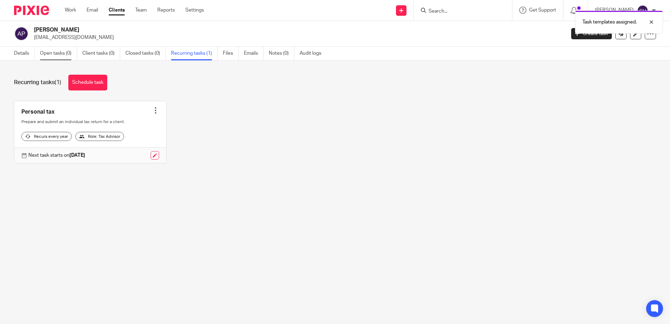
click at [55, 54] on link "Open tasks (0)" at bounding box center [58, 54] width 37 height 14
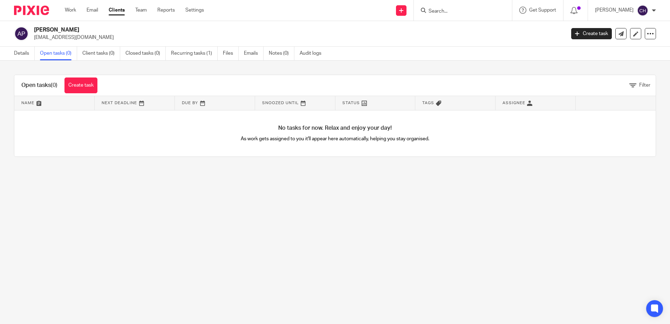
drag, startPoint x: 128, startPoint y: 176, endPoint x: 113, endPoint y: 153, distance: 26.8
click at [127, 175] on main "[PERSON_NAME] [EMAIL_ADDRESS][DOMAIN_NAME] Create task Update from Companies Ho…" at bounding box center [335, 162] width 670 height 324
click at [84, 91] on link "Create task" at bounding box center [81, 85] width 33 height 16
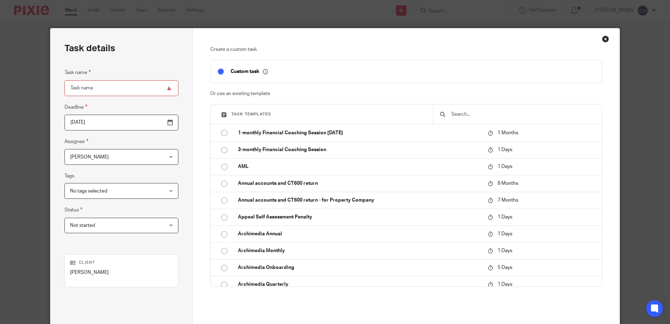
click at [475, 110] on input "text" at bounding box center [523, 114] width 144 height 8
click at [474, 116] on input "text" at bounding box center [523, 114] width 144 height 8
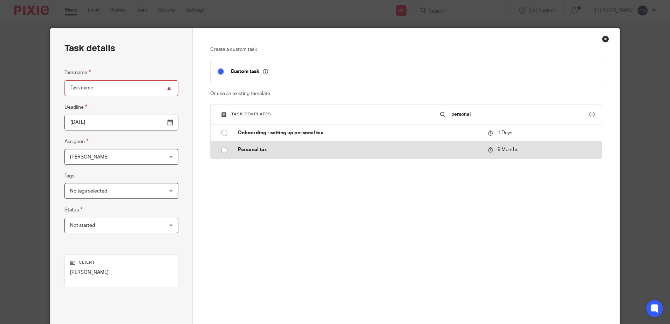
type input "personal"
click at [234, 151] on td "Personal tax" at bounding box center [357, 149] width 253 height 17
type input "[DATE]"
type input "Personal tax"
checkbox input "false"
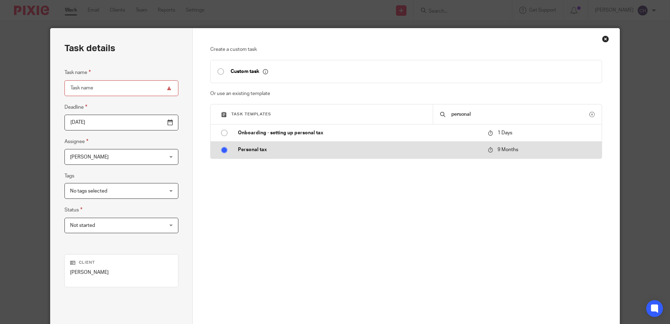
radio input "true"
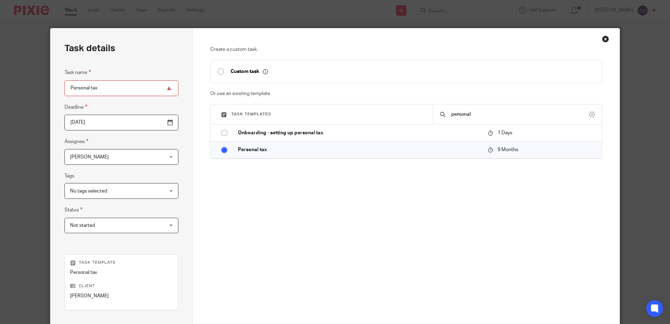
click at [126, 154] on span "[PERSON_NAME]" at bounding box center [113, 156] width 86 height 15
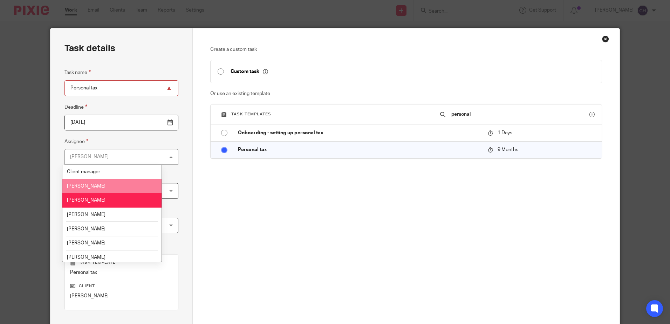
click at [106, 189] on li "[PERSON_NAME]" at bounding box center [111, 186] width 99 height 14
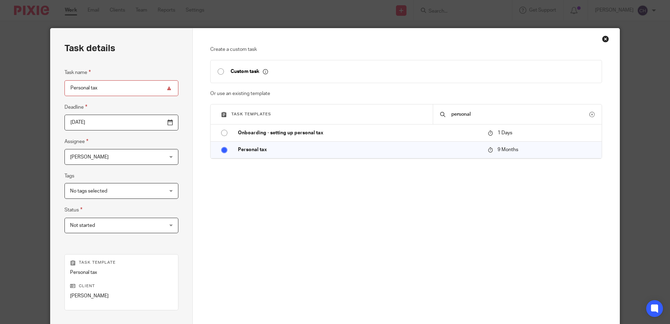
click at [119, 128] on input "[DATE]" at bounding box center [122, 123] width 114 height 16
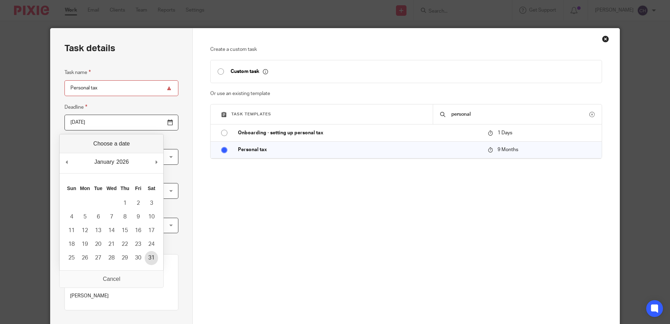
type input "[DATE]"
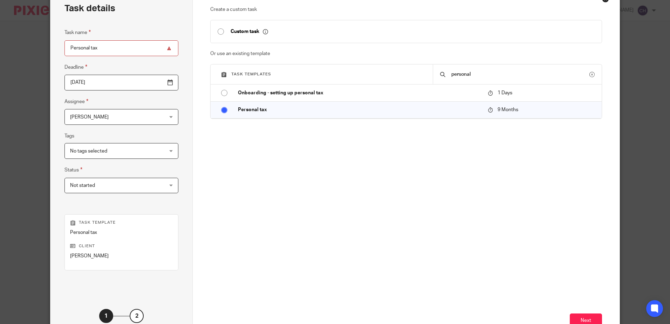
scroll to position [90, 0]
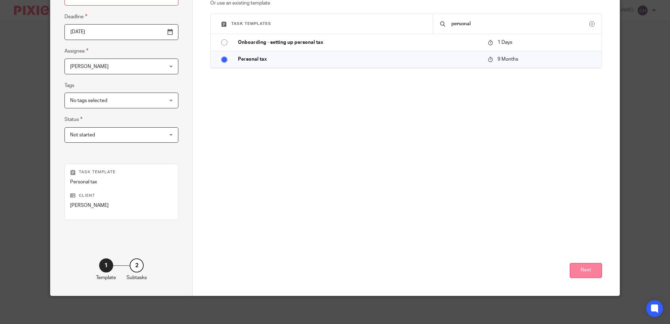
click at [585, 276] on button "Next" at bounding box center [586, 270] width 32 height 15
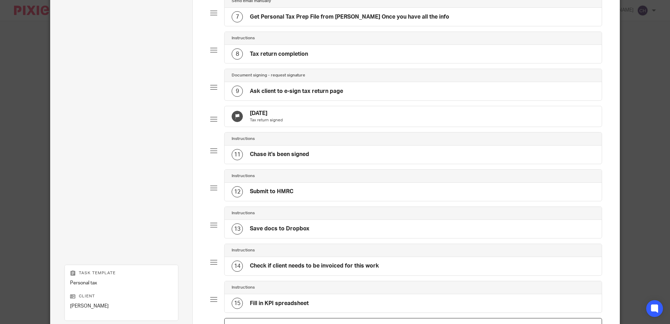
scroll to position [388, 0]
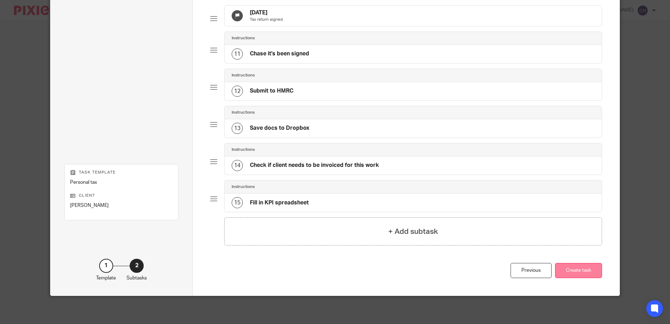
click at [580, 271] on button "Create task" at bounding box center [578, 270] width 47 height 15
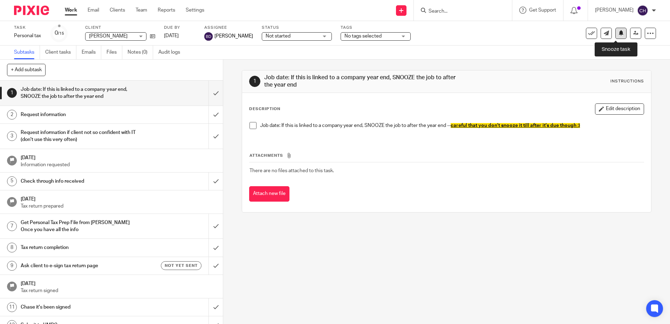
click at [616, 33] on button at bounding box center [621, 33] width 11 height 11
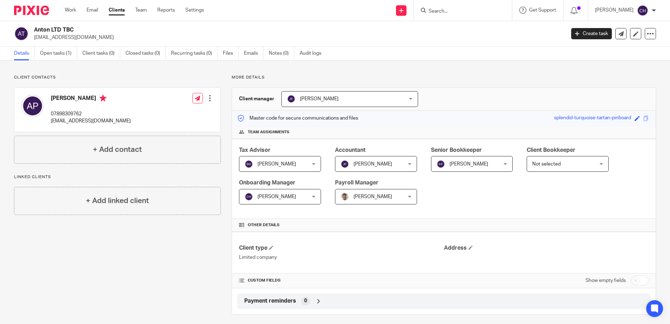
click at [453, 13] on input "Search" at bounding box center [459, 11] width 63 height 6
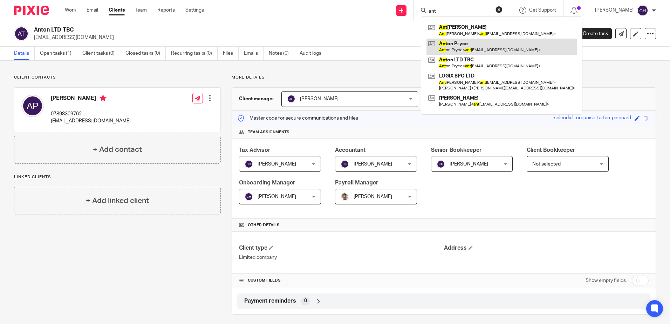
type input "ant"
click at [483, 46] on link at bounding box center [502, 47] width 150 height 16
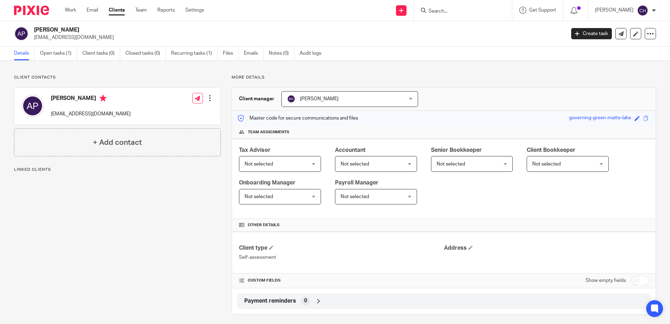
click at [208, 98] on div at bounding box center [210, 98] width 7 height 7
drag, startPoint x: 148, startPoint y: 281, endPoint x: 142, endPoint y: 274, distance: 9.2
click at [142, 275] on div "Client contacts [PERSON_NAME] [EMAIL_ADDRESS][DOMAIN_NAME] Edit contact Create …" at bounding box center [112, 195] width 218 height 240
drag, startPoint x: 142, startPoint y: 274, endPoint x: 121, endPoint y: 192, distance: 84.7
click at [121, 192] on h4 "+ Add linked client" at bounding box center [117, 193] width 63 height 11
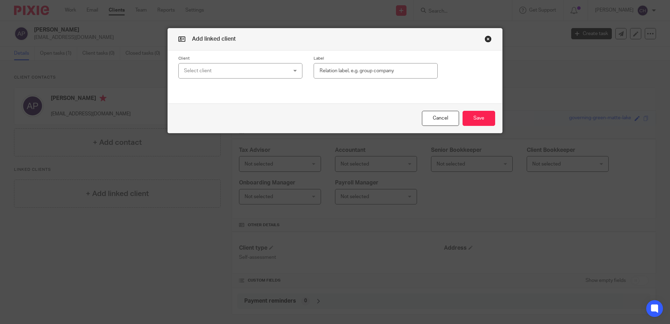
click at [204, 70] on div "Select client" at bounding box center [231, 70] width 95 height 15
type input "anto"
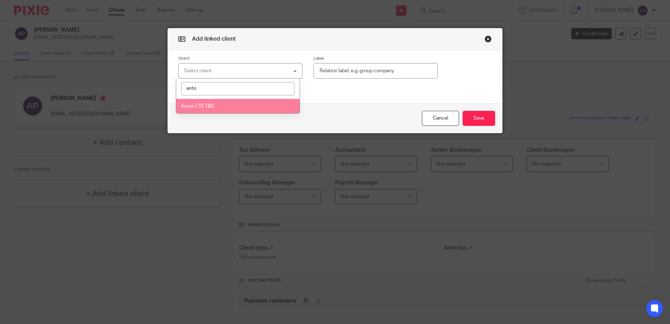
click at [207, 106] on span "Anton LTD TBC" at bounding box center [198, 106] width 34 height 5
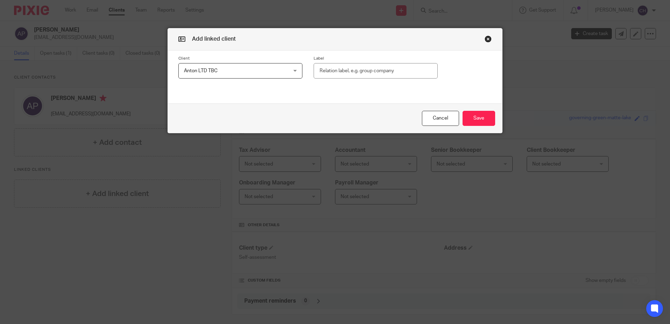
click at [366, 67] on input "text" at bounding box center [376, 71] width 124 height 16
type input "Director"
click at [479, 116] on button "Save" at bounding box center [479, 118] width 33 height 15
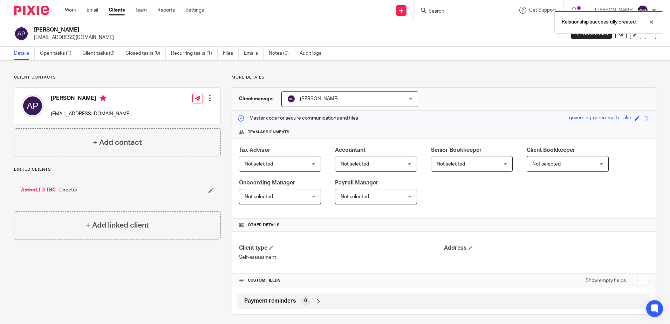
click at [282, 168] on span "Not selected" at bounding box center [275, 163] width 61 height 15
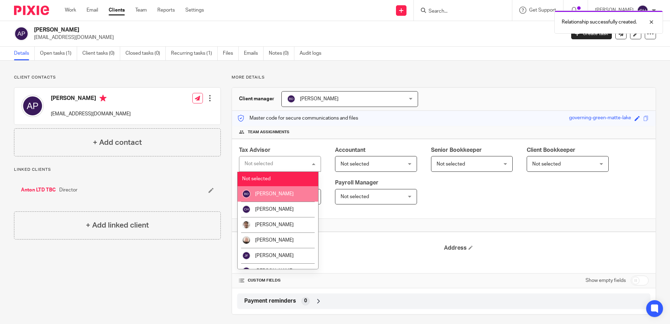
click at [278, 190] on li "[PERSON_NAME]" at bounding box center [278, 193] width 81 height 15
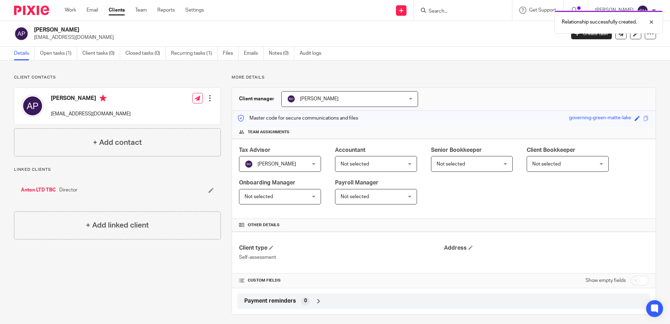
click at [305, 163] on span "Not selected" at bounding box center [275, 163] width 61 height 15
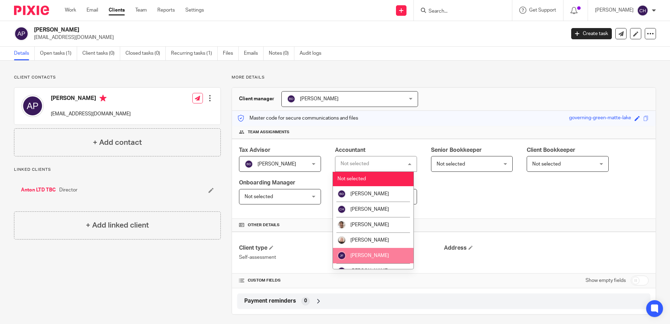
click at [383, 250] on li "[PERSON_NAME]" at bounding box center [373, 255] width 81 height 15
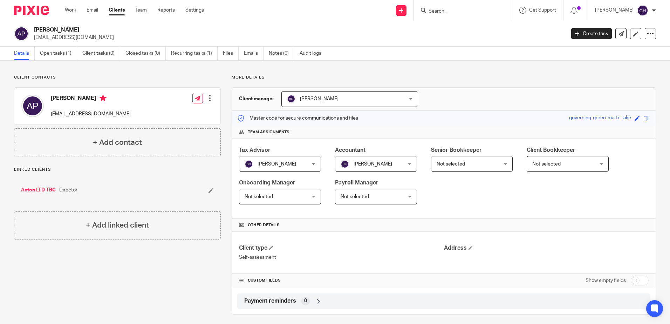
click at [281, 171] on span "Not selected" at bounding box center [275, 163] width 61 height 15
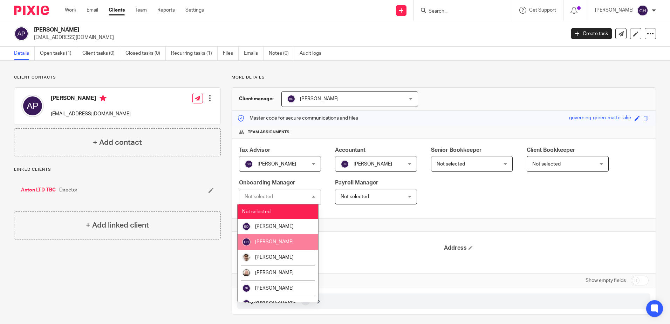
click at [278, 242] on span "[PERSON_NAME]" at bounding box center [274, 241] width 39 height 5
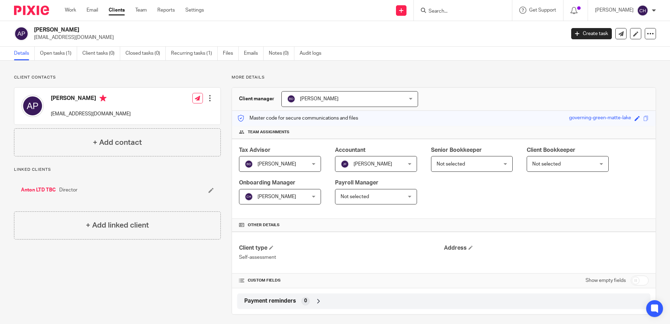
click at [305, 171] on span "Not selected" at bounding box center [275, 163] width 61 height 15
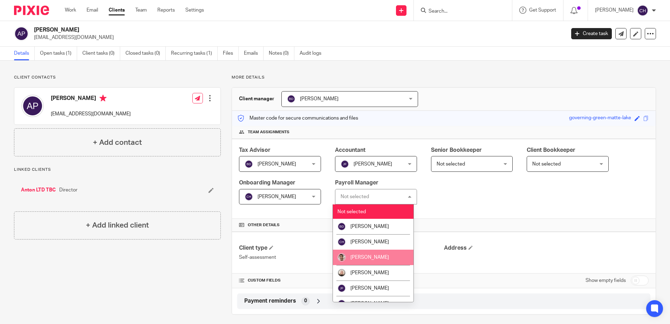
click at [366, 260] on li "[PERSON_NAME]" at bounding box center [373, 257] width 81 height 15
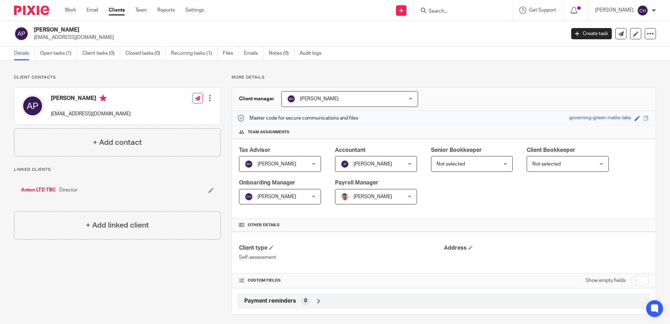
drag, startPoint x: 458, startPoint y: 198, endPoint x: 466, endPoint y: 156, distance: 42.8
click at [458, 197] on div "Tax Advisor Barbara Demetriou Barbara Demetriou Not selected Barbara Demetriou …" at bounding box center [444, 179] width 424 height 80
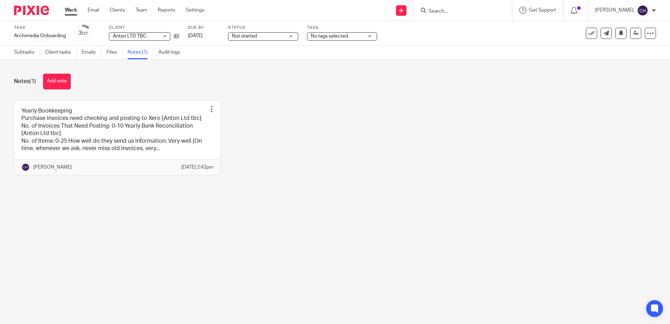
click at [205, 70] on div "Notes (1) Add note Yearly Bookkeeping Purchase invoices need checking and posti…" at bounding box center [335, 130] width 670 height 140
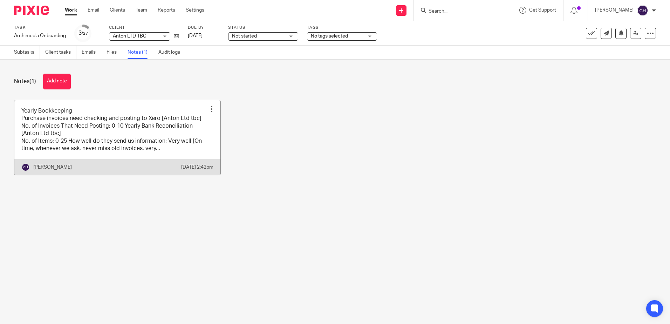
drag, startPoint x: 209, startPoint y: 225, endPoint x: 181, endPoint y: 159, distance: 72.0
click at [208, 224] on main "Task Archimedia Onboarding Save Archimedia Onboarding 3 /27 Client Anton LTD TB…" at bounding box center [335, 162] width 670 height 324
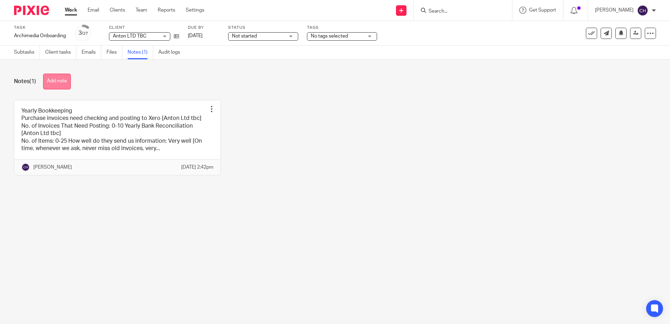
click at [64, 81] on button "Add note" at bounding box center [57, 82] width 28 height 16
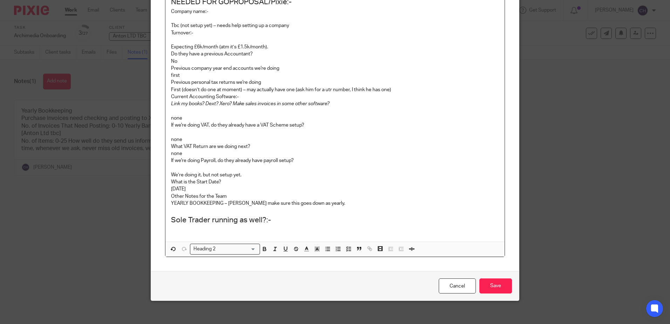
scroll to position [190, 0]
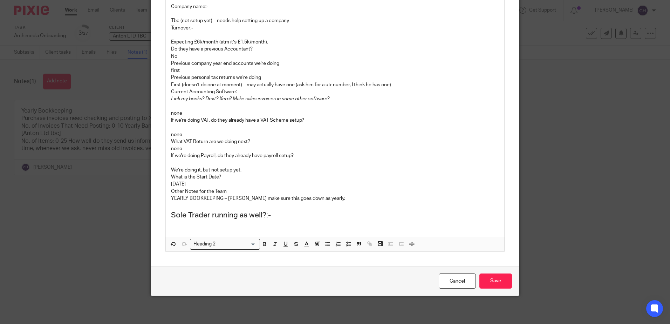
drag, startPoint x: 490, startPoint y: 292, endPoint x: 490, endPoint y: 287, distance: 4.6
click at [490, 291] on div "Cancel Save" at bounding box center [335, 280] width 368 height 29
click at [490, 282] on input "Save" at bounding box center [496, 280] width 33 height 15
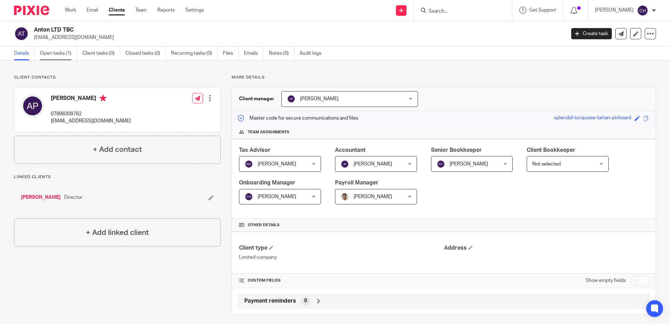
click at [65, 50] on link "Open tasks (1)" at bounding box center [58, 54] width 37 height 14
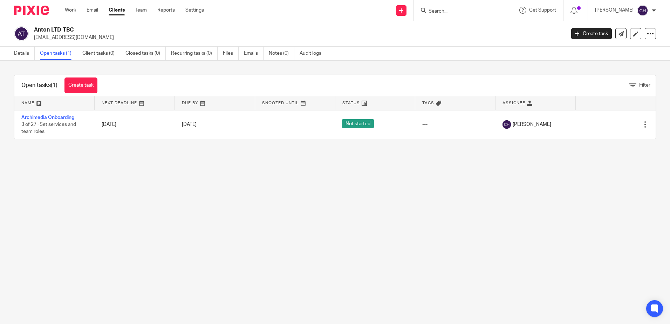
click at [200, 44] on div "Anton LTD TBC antonnpryce@hotmail.co.uk Create task Update from Companies House…" at bounding box center [335, 34] width 670 height 26
click at [196, 52] on link "Recurring tasks (0)" at bounding box center [194, 54] width 47 height 14
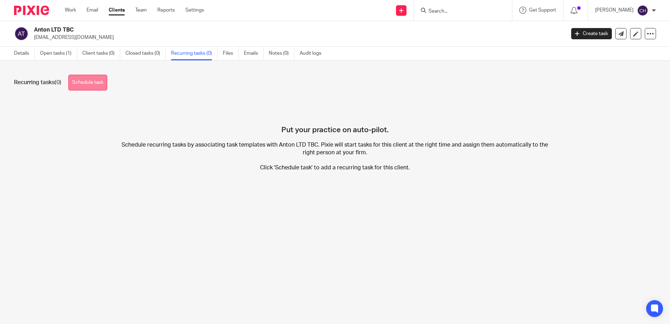
click at [84, 88] on link "Schedule task" at bounding box center [87, 83] width 39 height 16
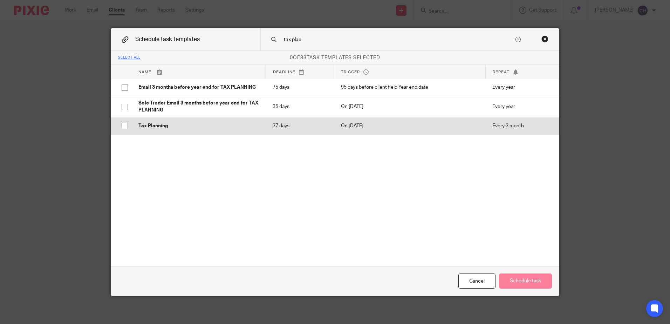
type input "tax plan"
click at [207, 119] on td "Tax Planning" at bounding box center [198, 125] width 134 height 17
checkbox input "true"
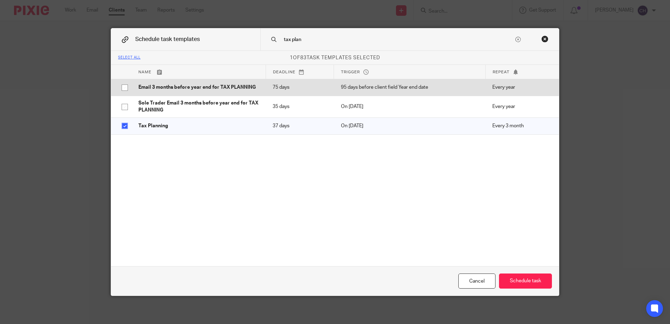
click at [203, 88] on p "Email 3 months before year end for TAX PLANNING" at bounding box center [198, 87] width 120 height 7
checkbox input "true"
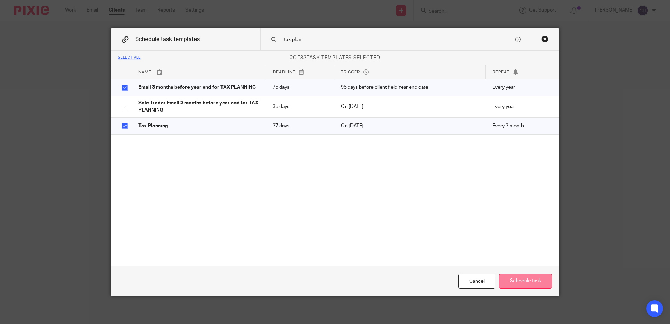
click at [528, 283] on button "Schedule task" at bounding box center [525, 280] width 53 height 15
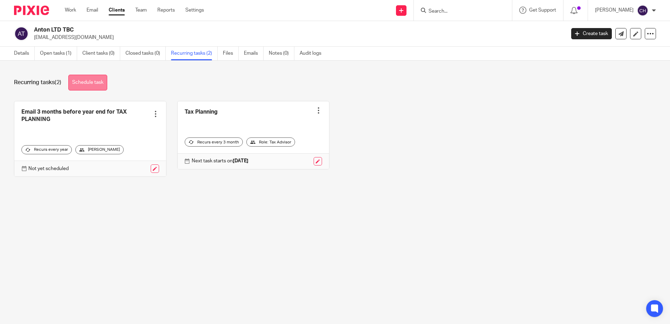
click at [90, 84] on link "Schedule task" at bounding box center [87, 83] width 39 height 16
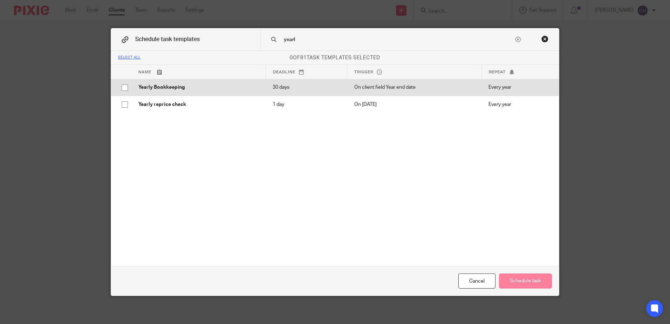
type input "yearl"
click at [201, 85] on p "Yearly Bookkeeping" at bounding box center [198, 87] width 120 height 7
checkbox input "true"
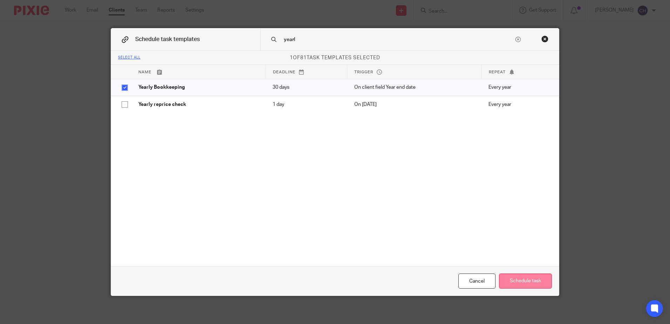
click at [512, 280] on button "Schedule task" at bounding box center [525, 280] width 53 height 15
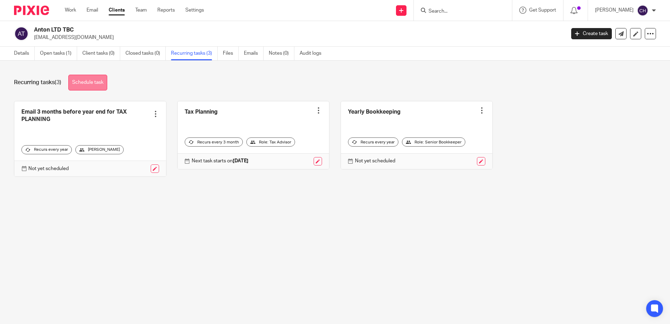
click at [106, 79] on link "Schedule task" at bounding box center [87, 83] width 39 height 16
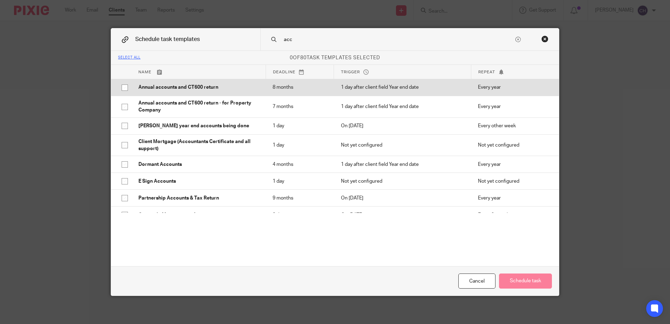
type input "acc"
click at [247, 86] on p "Annual accounts and CT600 return" at bounding box center [198, 87] width 120 height 7
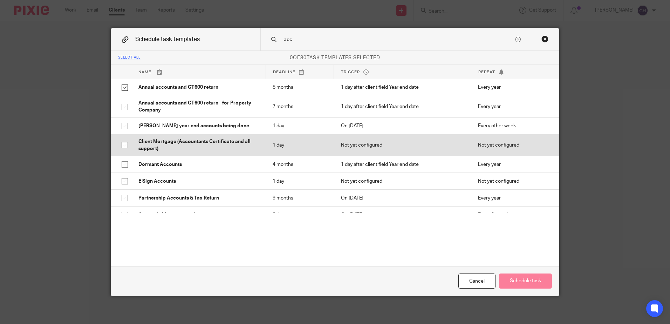
checkbox input "true"
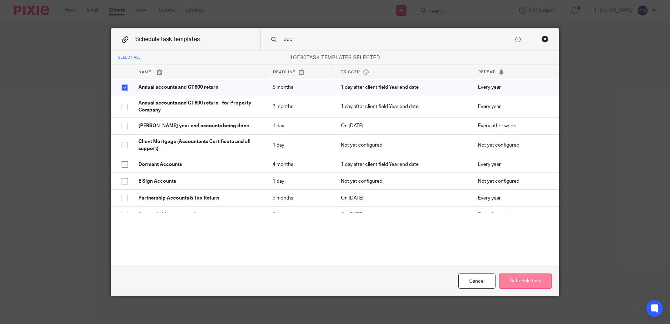
click at [526, 278] on button "Schedule task" at bounding box center [525, 280] width 53 height 15
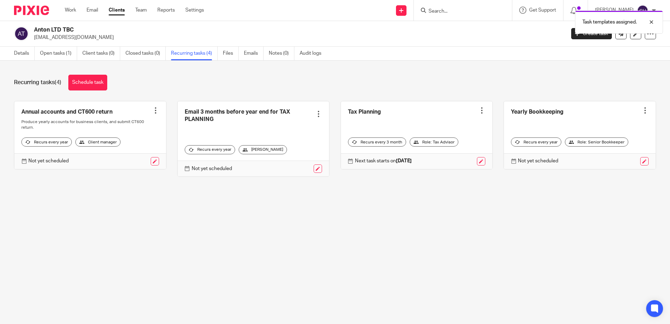
drag, startPoint x: 69, startPoint y: 83, endPoint x: 113, endPoint y: 91, distance: 44.2
click at [69, 83] on link "Schedule task" at bounding box center [87, 83] width 39 height 16
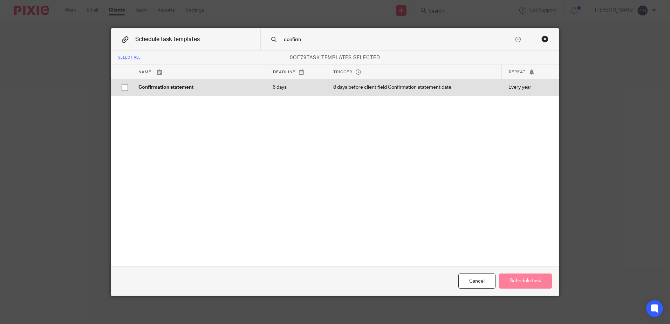
type input "confirm"
click at [277, 83] on td "6 days" at bounding box center [296, 87] width 60 height 17
checkbox input "true"
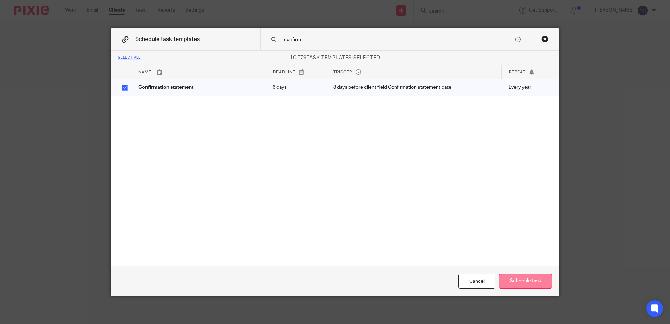
drag, startPoint x: 521, startPoint y: 277, endPoint x: 516, endPoint y: 275, distance: 5.7
click at [521, 278] on button "Schedule task" at bounding box center [525, 280] width 53 height 15
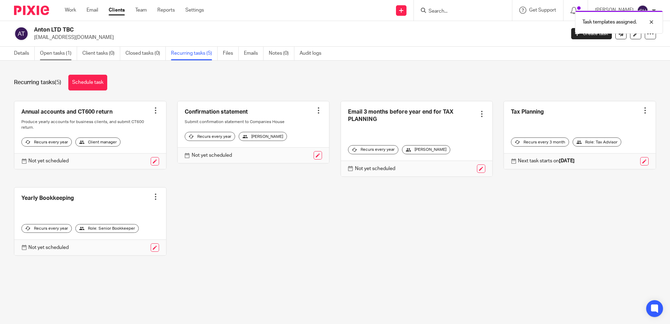
click at [68, 52] on link "Open tasks (1)" at bounding box center [58, 54] width 37 height 14
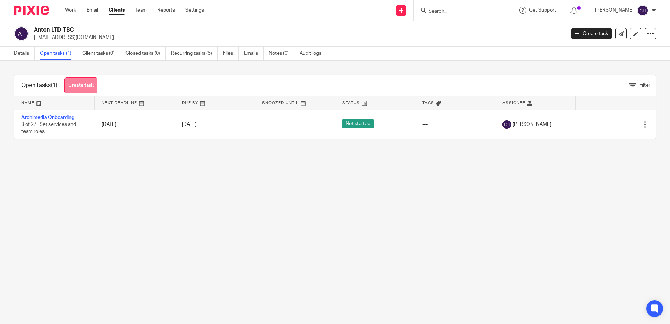
click at [88, 79] on link "Create task" at bounding box center [81, 85] width 33 height 16
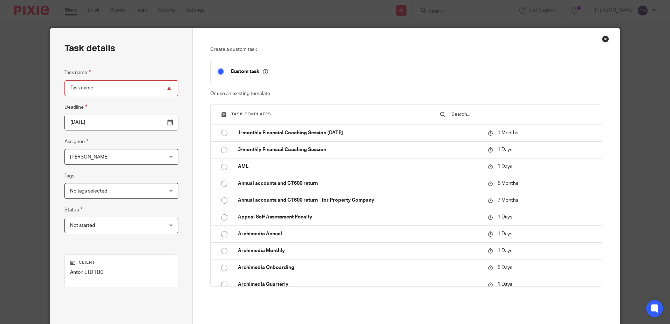
click at [480, 114] on input "text" at bounding box center [523, 114] width 144 height 8
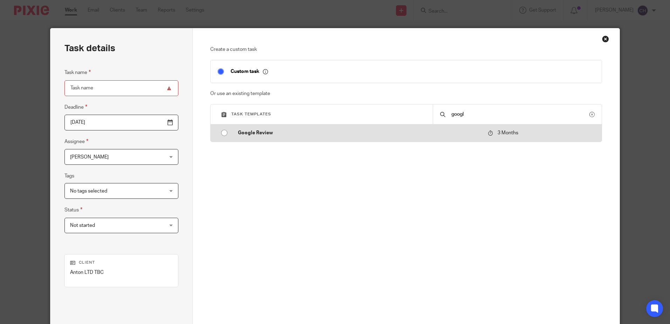
type input "googl"
click at [316, 133] on p "Google Review" at bounding box center [359, 132] width 243 height 7
type input "2025-11-22"
type input "Google Review"
checkbox input "false"
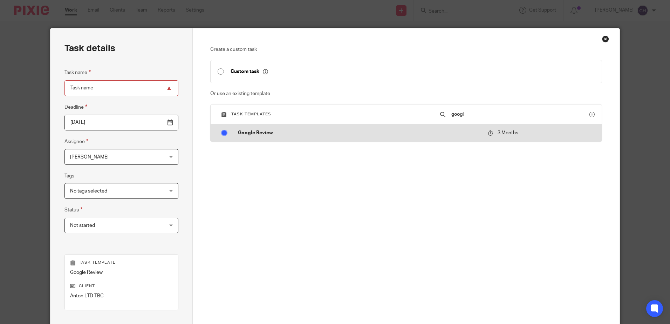
radio input "true"
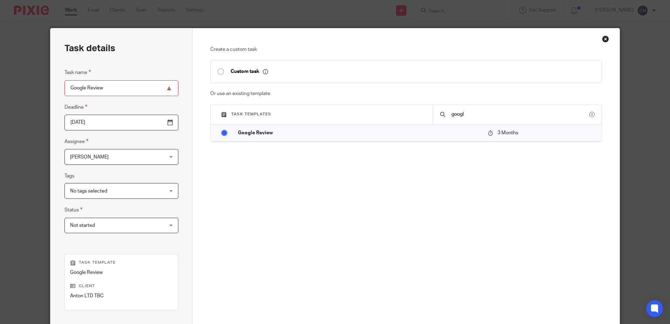
click at [146, 156] on div "Chloe Hooton Chloe Hooton" at bounding box center [122, 157] width 114 height 16
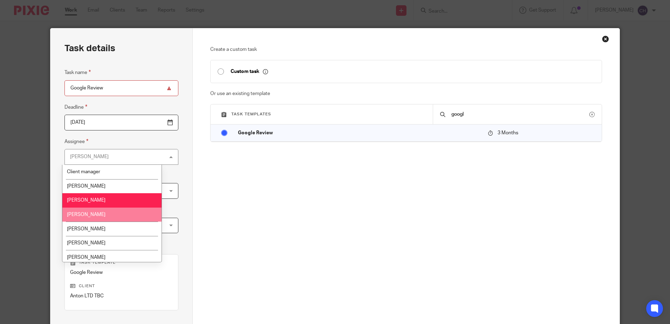
click at [94, 215] on span "[PERSON_NAME]" at bounding box center [86, 214] width 39 height 5
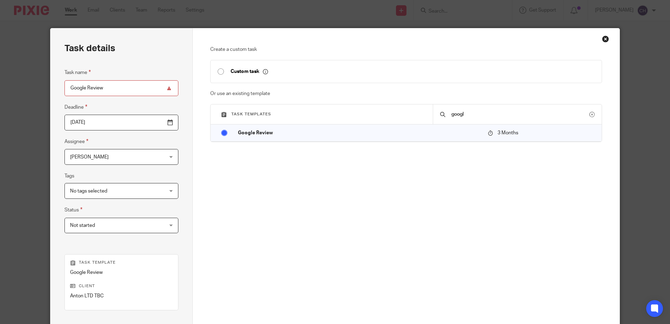
scroll to position [90, 0]
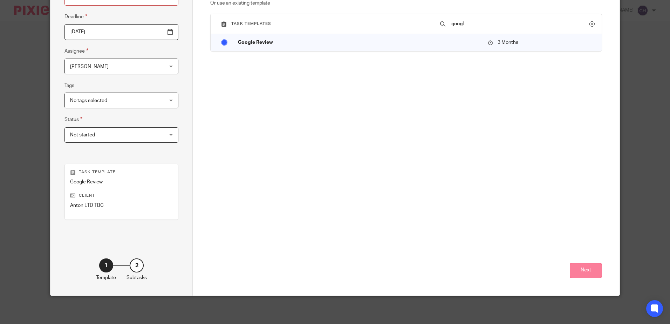
click at [589, 271] on button "Next" at bounding box center [586, 270] width 32 height 15
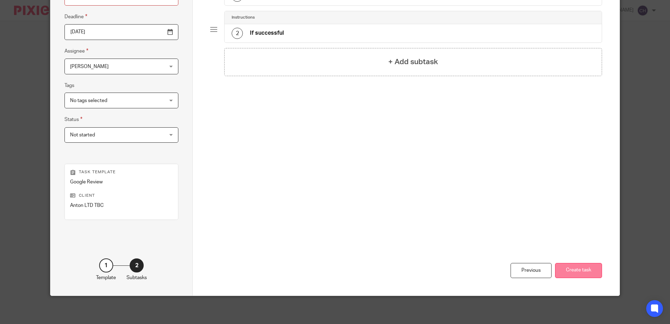
click at [582, 273] on button "Create task" at bounding box center [578, 270] width 47 height 15
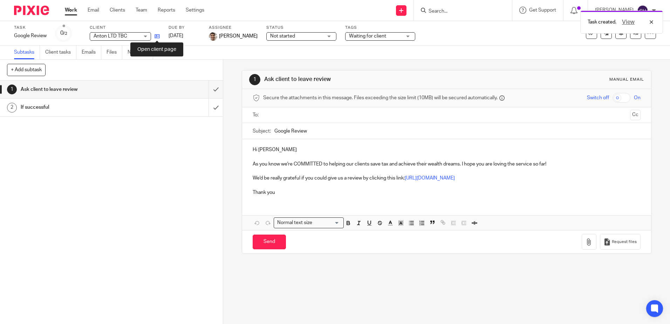
click at [156, 36] on icon at bounding box center [157, 36] width 5 height 5
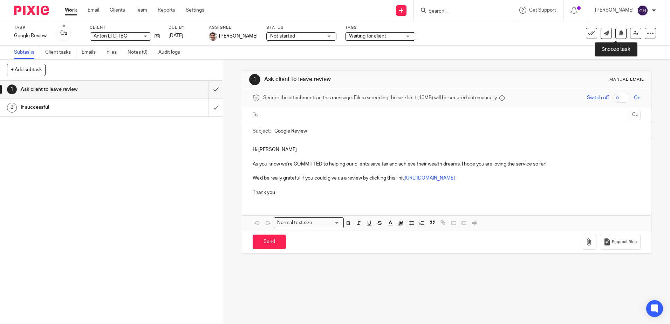
drag, startPoint x: 617, startPoint y: 32, endPoint x: 616, endPoint y: 44, distance: 11.9
click at [619, 32] on icon at bounding box center [621, 32] width 5 height 5
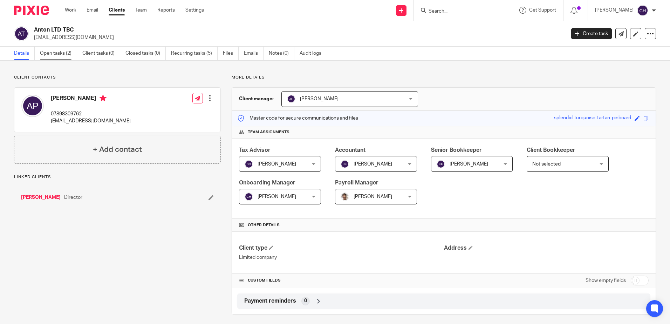
click at [54, 57] on link "Open tasks (2)" at bounding box center [58, 54] width 37 height 14
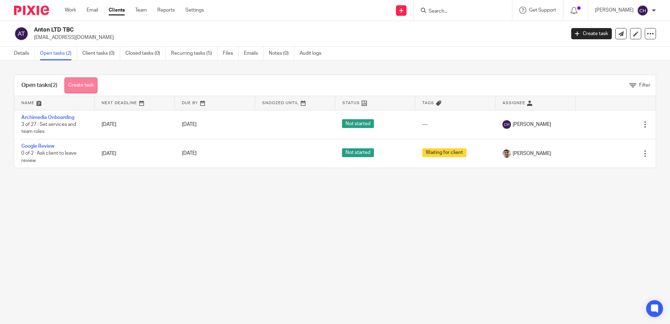
click at [84, 84] on link "Create task" at bounding box center [81, 85] width 33 height 16
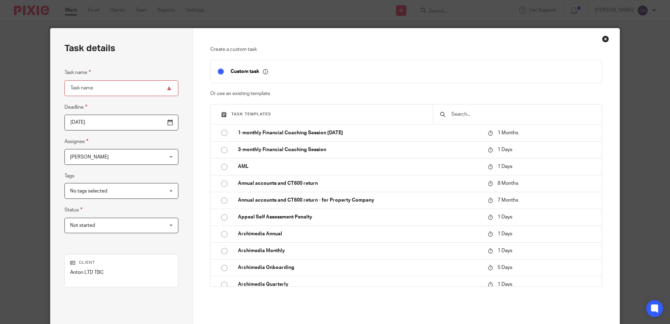
click at [461, 113] on input "text" at bounding box center [523, 114] width 144 height 8
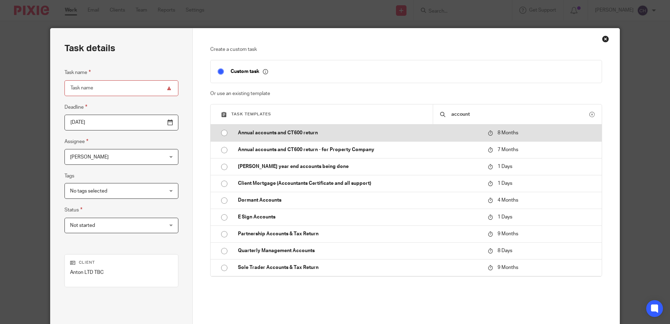
type input "account"
click at [328, 132] on p "Annual accounts and CT600 return" at bounding box center [359, 132] width 243 height 7
type input "2026-04-22"
type input "Annual accounts and CT600 return"
checkbox input "false"
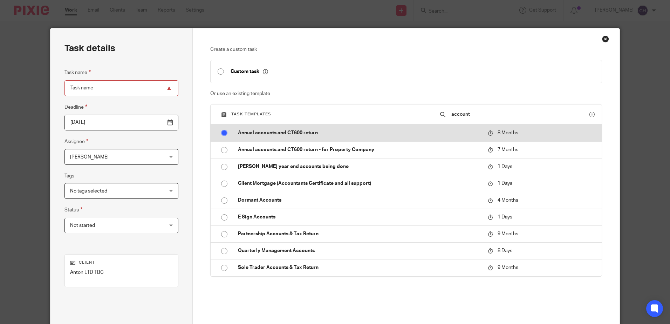
radio input "true"
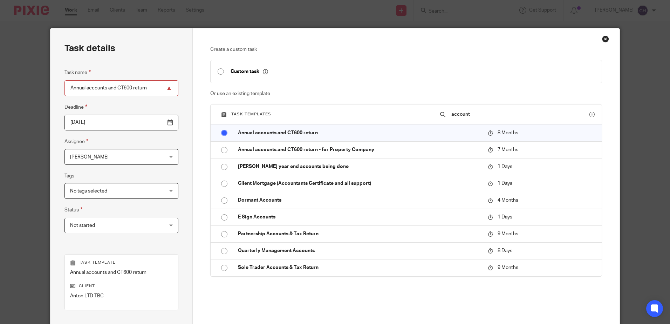
click at [603, 39] on div "Close this dialog window" at bounding box center [605, 38] width 7 height 7
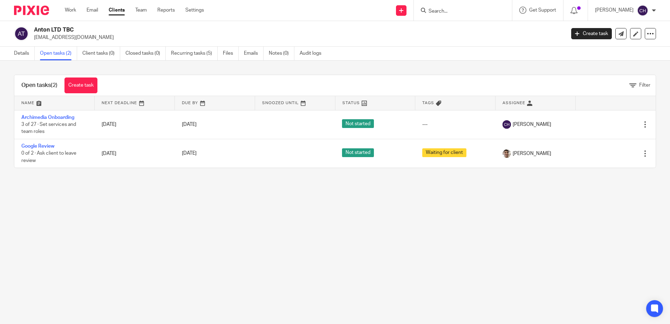
click at [9, 56] on div "Details Open tasks (2) Client tasks (0) Closed tasks (0) Recurring tasks (5) Fi…" at bounding box center [169, 54] width 339 height 14
click at [14, 55] on link "Details" at bounding box center [24, 54] width 21 height 14
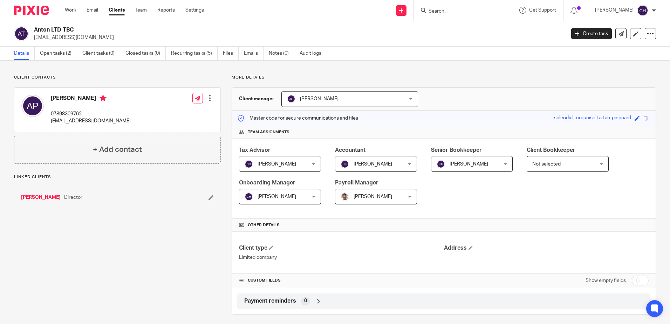
click at [39, 196] on link "[PERSON_NAME]" at bounding box center [41, 197] width 40 height 7
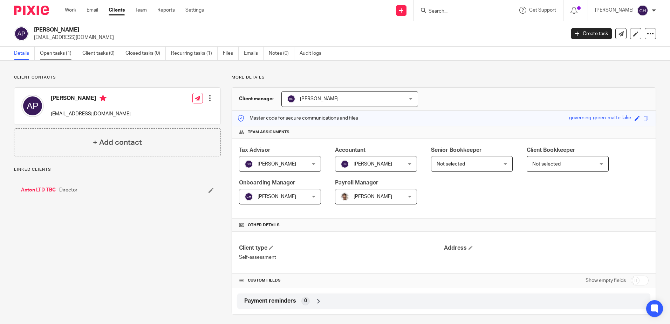
click at [67, 50] on link "Open tasks (1)" at bounding box center [58, 54] width 37 height 14
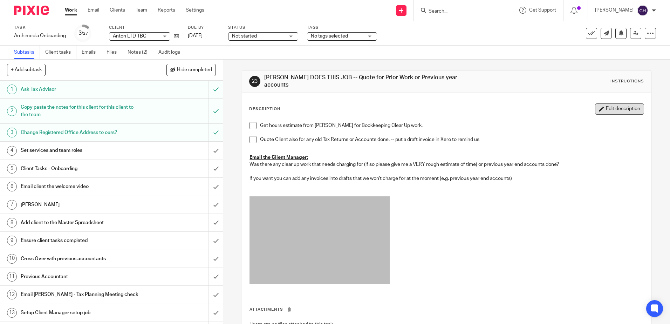
click at [603, 103] on button "Edit description" at bounding box center [619, 108] width 49 height 11
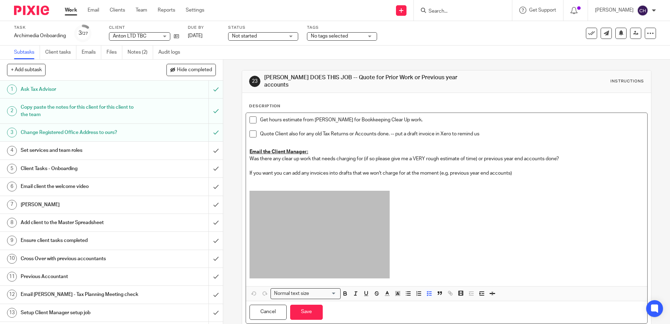
click at [256, 116] on li "Get hours estimate from [PERSON_NAME] for Bookkeeping Clear Up work." at bounding box center [447, 123] width 394 height 14
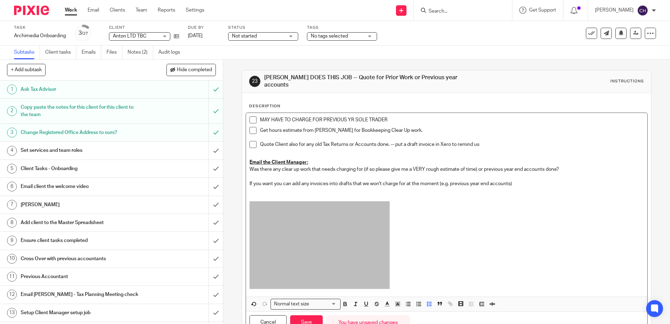
click at [351, 116] on p "MAY HAVE TO CHARGE FOR PREVIOUS YR SOLE TRADER" at bounding box center [452, 119] width 384 height 7
click at [382, 116] on p "MAY HAVE TO CHARGE FOR PREVIOUS SOLE TRADER" at bounding box center [452, 119] width 384 height 7
drag, startPoint x: 383, startPoint y: 115, endPoint x: 404, endPoint y: 125, distance: 22.9
click at [384, 116] on p "MAY HAVE TO CHARGE FOR PREVIOUS SOLE TRADER" at bounding box center [452, 119] width 384 height 7
click at [410, 134] on p at bounding box center [452, 137] width 384 height 7
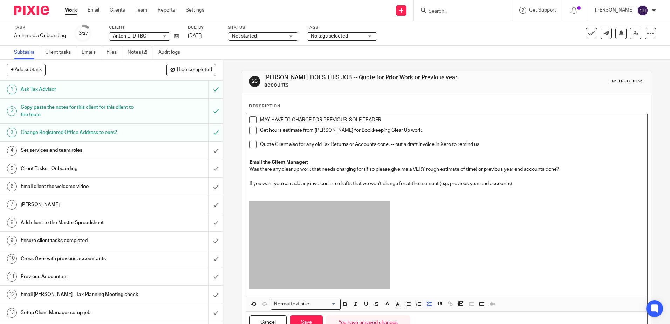
click at [388, 141] on p "Quote Client also for any old Tax Returns or Accounts done. -- put a draft invo…" at bounding box center [452, 144] width 384 height 7
drag, startPoint x: 383, startPoint y: 115, endPoint x: 257, endPoint y: 120, distance: 126.3
click at [257, 120] on li "MAY HAVE TO CHARGE FOR PREVIOUS SOLE TRADER" at bounding box center [447, 121] width 394 height 11
click at [398, 302] on icon "button" at bounding box center [398, 304] width 6 height 6
click at [443, 311] on li "color:#FDA1FF" at bounding box center [445, 313] width 5 height 5
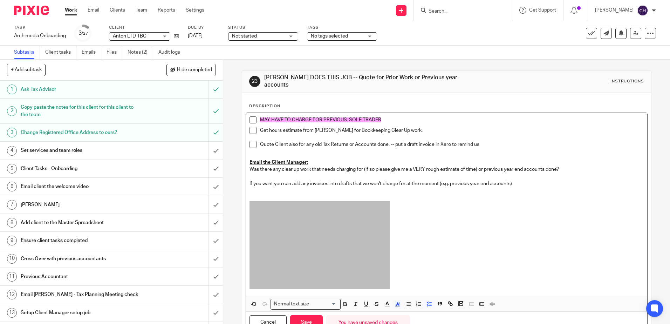
click at [366, 134] on p at bounding box center [452, 137] width 384 height 7
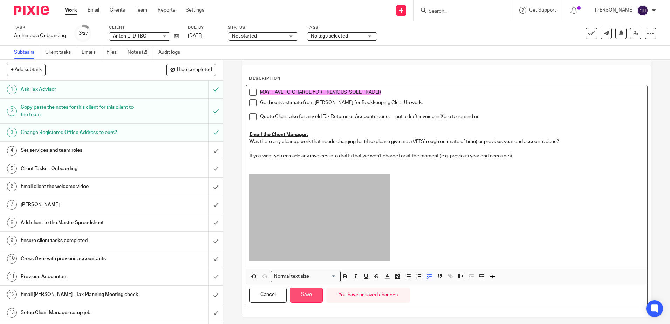
click at [313, 292] on button "Save" at bounding box center [306, 294] width 33 height 15
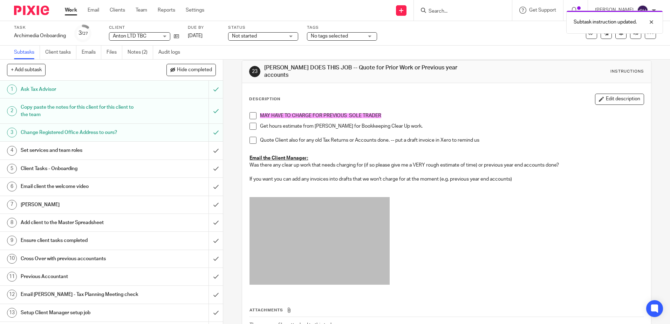
scroll to position [0, 0]
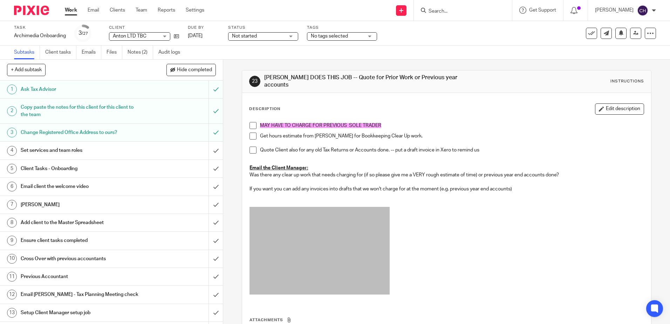
click at [449, 105] on div "Description Edit description" at bounding box center [446, 108] width 395 height 11
click at [332, 133] on p "Get hours estimate from Jill Fox for Bookkeeping Clear Up work." at bounding box center [452, 136] width 384 height 7
click at [387, 122] on p "MAY HAVE TO CHARGE FOR PREVIOUS SOLE TRADER" at bounding box center [452, 125] width 384 height 7
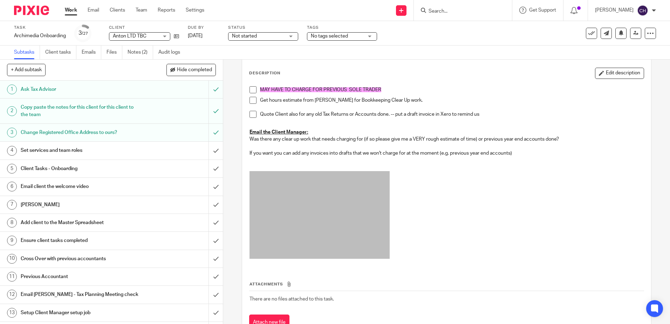
scroll to position [60, 0]
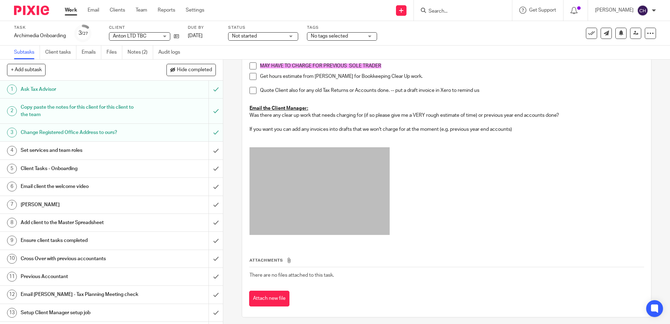
click at [146, 150] on div "Set services and team roles" at bounding box center [111, 150] width 181 height 11
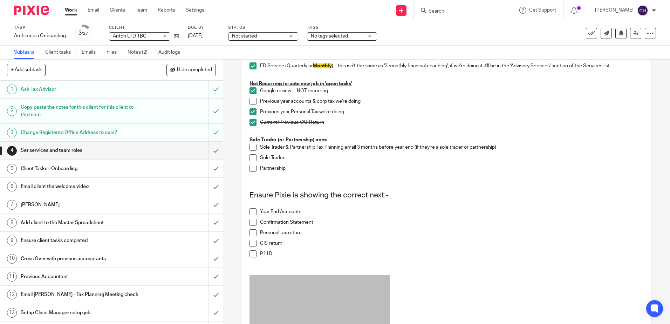
scroll to position [386, 0]
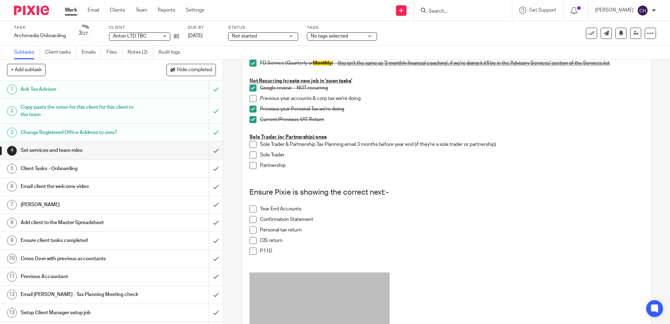
click at [233, 79] on div "4 Set services and team roles Instructions Description Edit description Assign …" at bounding box center [446, 192] width 447 height 264
click at [251, 148] on span at bounding box center [253, 144] width 7 height 7
click at [251, 157] on span at bounding box center [253, 154] width 7 height 7
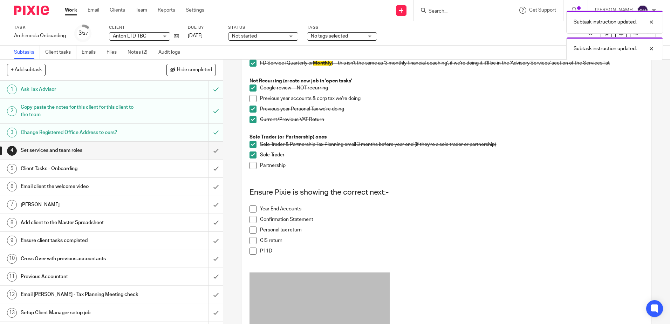
click at [251, 165] on span at bounding box center [253, 165] width 7 height 7
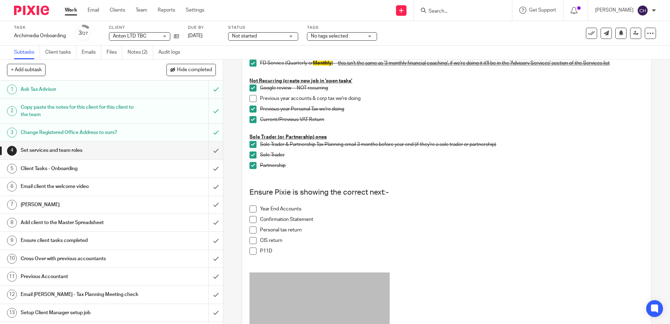
click at [89, 170] on h1 "Client Tasks - Onboarding" at bounding box center [81, 168] width 121 height 11
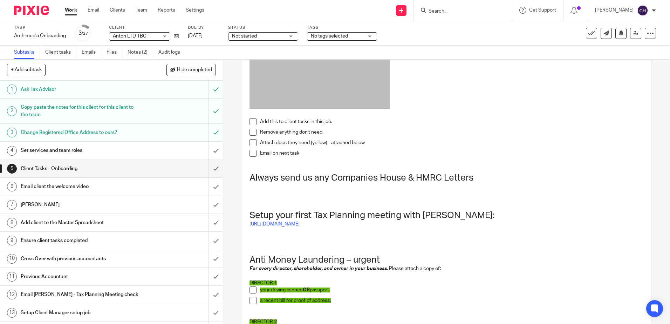
scroll to position [105, 0]
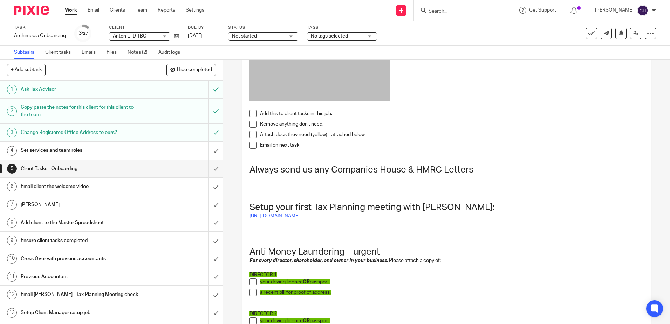
click at [253, 115] on span at bounding box center [253, 113] width 7 height 7
click at [252, 122] on span at bounding box center [253, 124] width 7 height 7
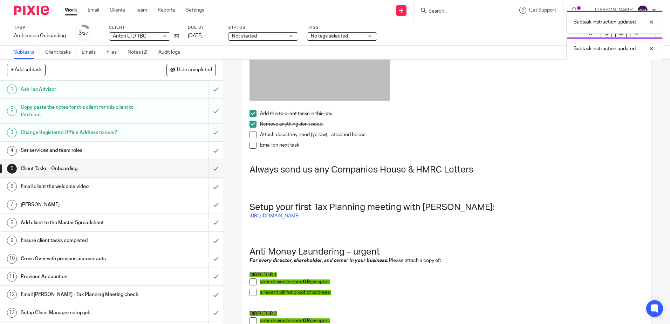
click at [251, 131] on span at bounding box center [253, 134] width 7 height 7
click at [251, 142] on span at bounding box center [253, 145] width 7 height 7
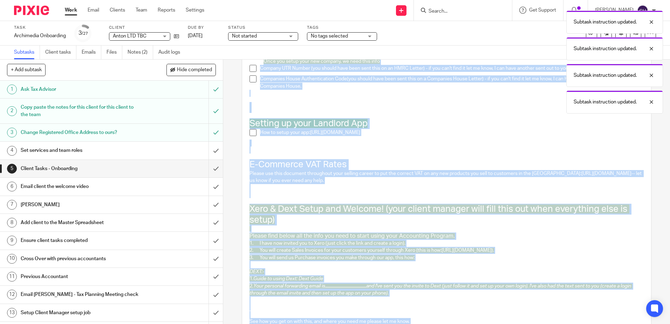
scroll to position [1376, 0]
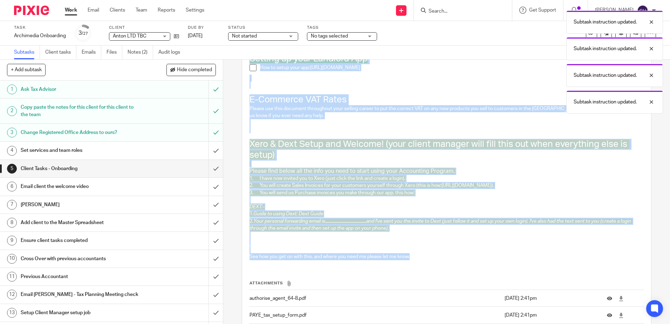
drag, startPoint x: 251, startPoint y: 143, endPoint x: 437, endPoint y: 276, distance: 228.3
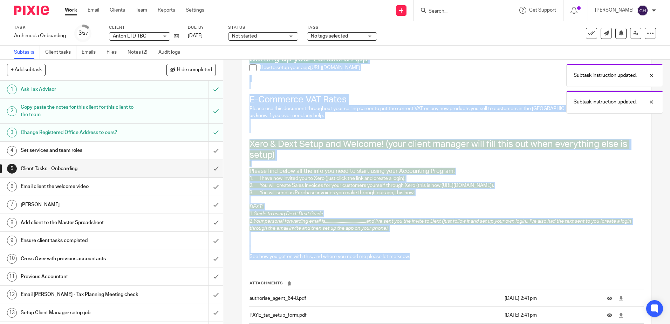
copy div "Loremi dolo si ame Consectet Adipi & ELIT Seddoei Tempo inci utlab Etd Magnaali…"
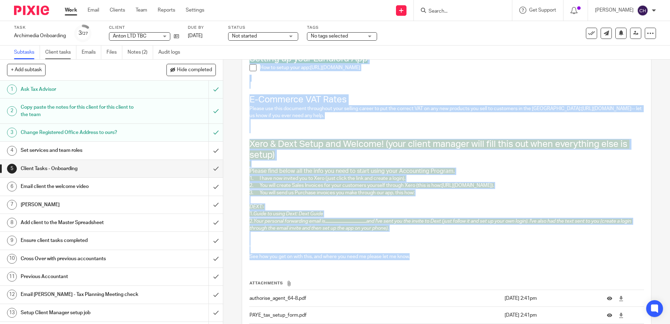
click at [62, 53] on link "Client tasks" at bounding box center [60, 53] width 31 height 14
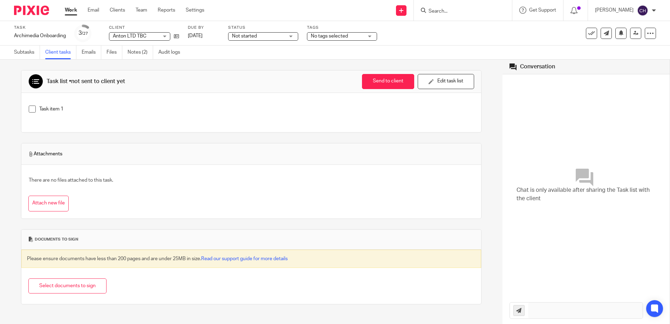
click at [177, 110] on p "Task item 1" at bounding box center [256, 109] width 435 height 7
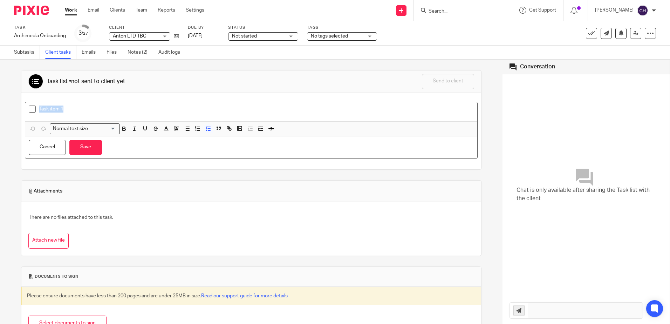
drag, startPoint x: 110, startPoint y: 106, endPoint x: 0, endPoint y: 94, distance: 111.0
click at [0, 94] on html "Work Email Clients Team Reports Settings Work Email Clients Team Reports Settin…" at bounding box center [335, 162] width 670 height 324
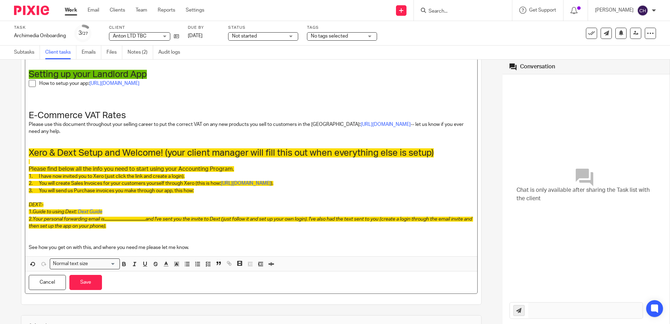
scroll to position [1283, 0]
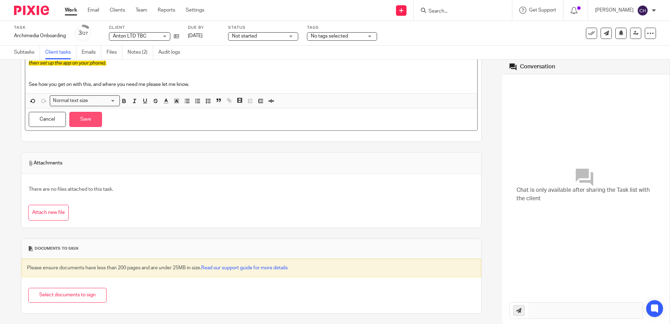
click at [86, 117] on button "Save" at bounding box center [85, 119] width 33 height 15
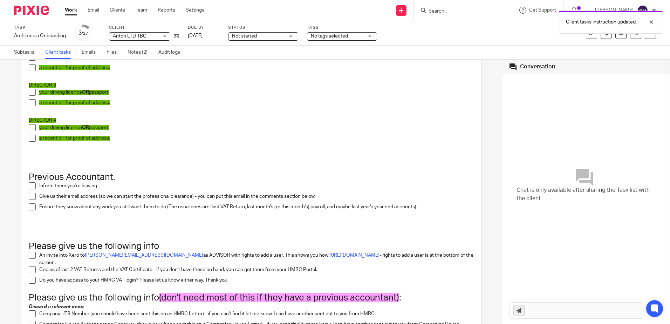
click at [101, 159] on p at bounding box center [252, 159] width 446 height 14
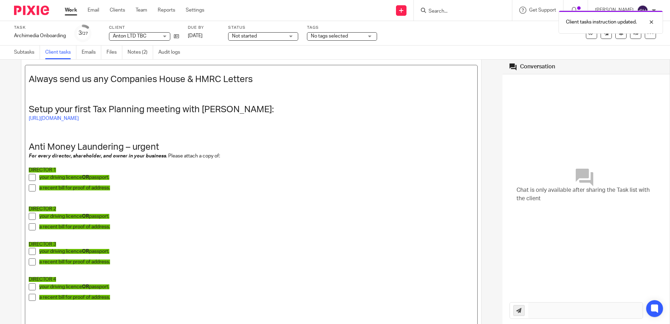
scroll to position [105, 0]
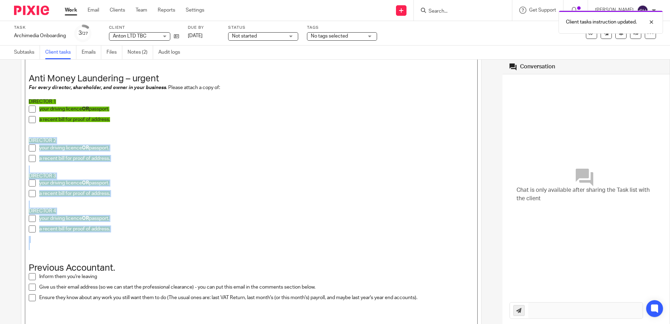
drag, startPoint x: 67, startPoint y: 250, endPoint x: 27, endPoint y: 140, distance: 116.3
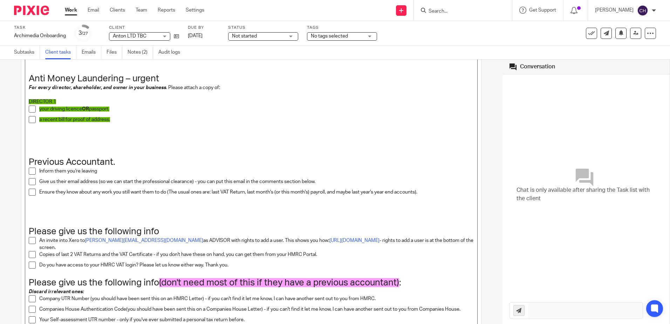
click at [65, 100] on p "DIRECTOR 1" at bounding box center [252, 101] width 446 height 7
click at [74, 99] on p "aNTON pRYCE" at bounding box center [252, 101] width 446 height 7
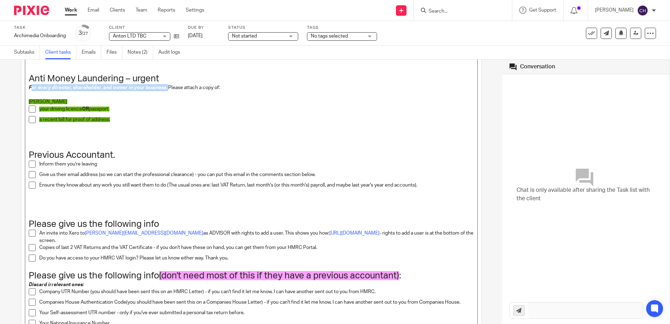
drag, startPoint x: 167, startPoint y: 86, endPoint x: 32, endPoint y: 90, distance: 134.7
click at [32, 90] on p "For every director, shareholder, and owner in your business . Please attach a c…" at bounding box center [252, 87] width 446 height 7
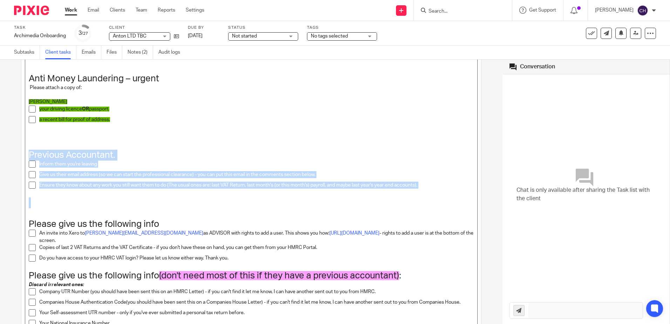
drag, startPoint x: 56, startPoint y: 202, endPoint x: 25, endPoint y: 154, distance: 57.9
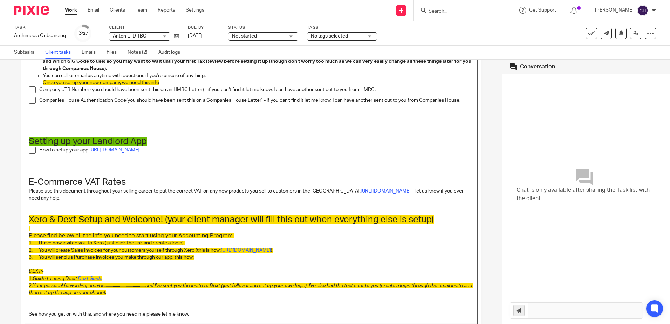
scroll to position [982, 0]
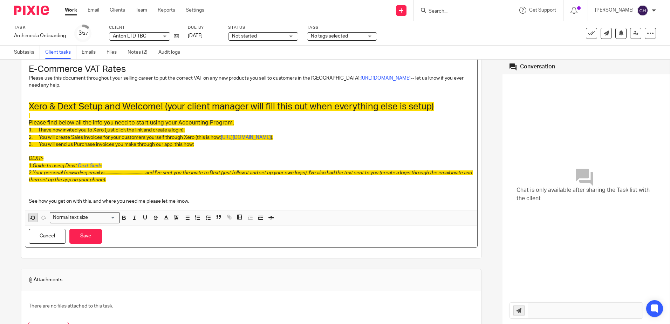
click at [35, 221] on icon "button" at bounding box center [33, 218] width 6 height 6
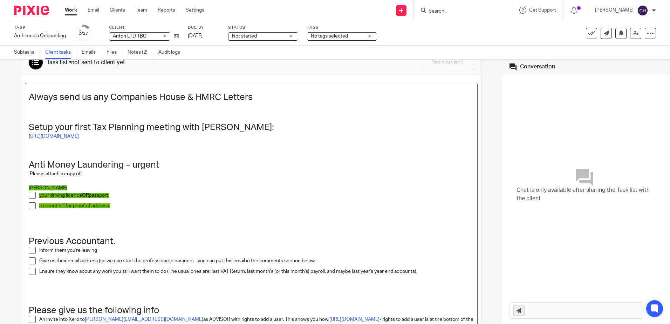
click at [129, 180] on p at bounding box center [252, 180] width 446 height 7
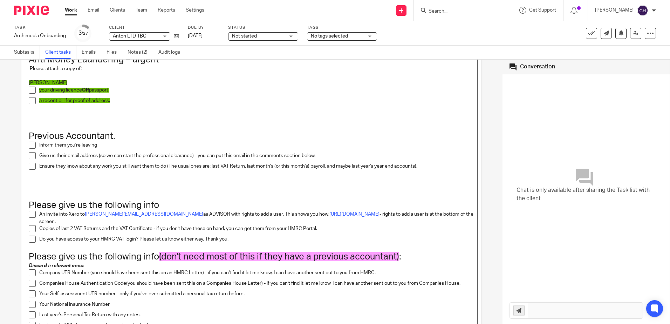
scroll to position [159, 0]
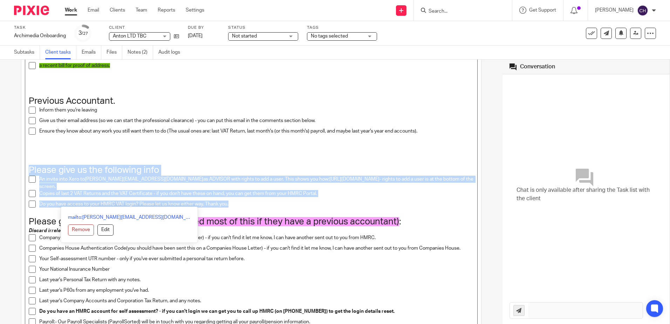
drag, startPoint x: 231, startPoint y: 205, endPoint x: 30, endPoint y: 170, distance: 203.8
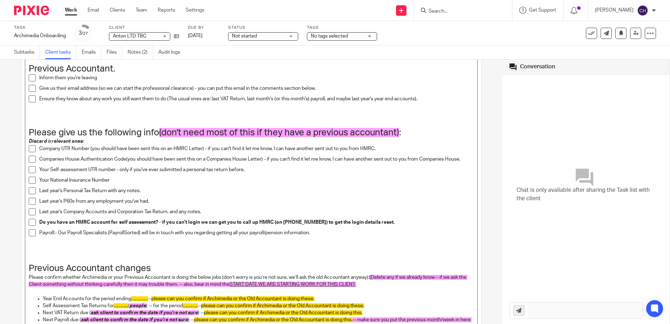
scroll to position [203, 0]
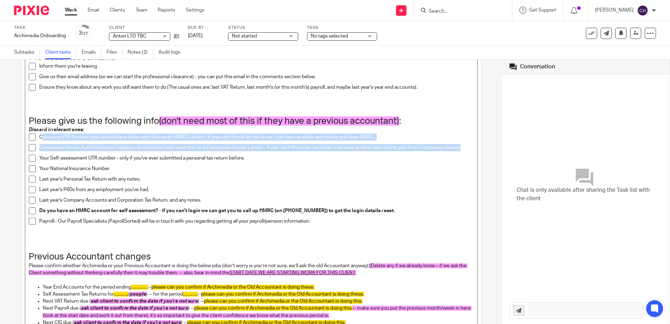
drag, startPoint x: 464, startPoint y: 147, endPoint x: 42, endPoint y: 140, distance: 421.5
click at [42, 140] on ul "Company UTR Number (you should have been sent this on an HMRC Letter) - if you …" at bounding box center [252, 181] width 446 height 95
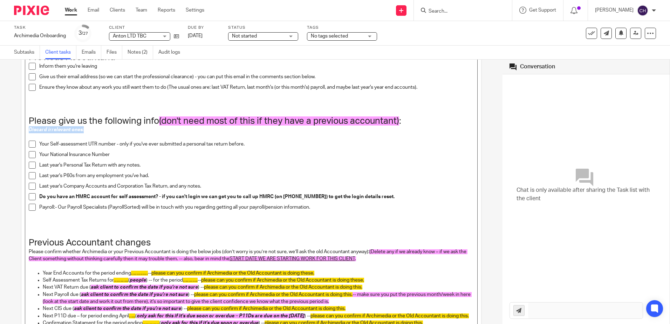
drag, startPoint x: 85, startPoint y: 128, endPoint x: 24, endPoint y: 131, distance: 61.1
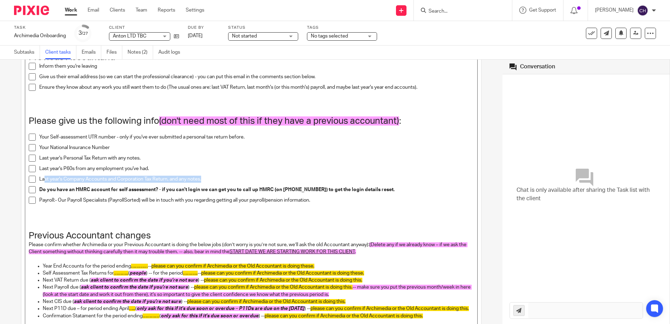
drag, startPoint x: 215, startPoint y: 180, endPoint x: 44, endPoint y: 179, distance: 171.1
click at [44, 179] on p "Last year's Company Accounts and Corporation Tax Return, and any notes." at bounding box center [256, 179] width 435 height 7
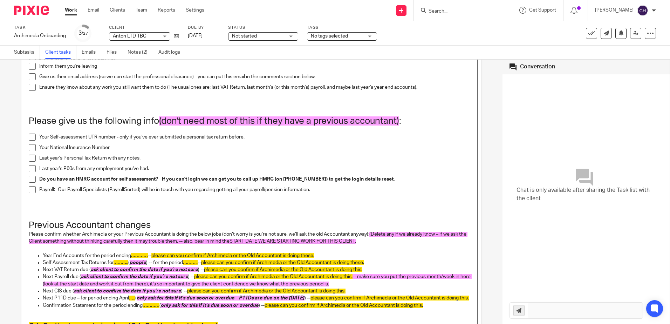
click at [218, 178] on strong "Do you have an HMRC account for self assessment? - if you can't login we can ge…" at bounding box center [217, 179] width 356 height 5
drag, startPoint x: 241, startPoint y: 180, endPoint x: 202, endPoint y: 180, distance: 39.3
click at [202, 180] on strong "Do you have an HMRC account for self assessment? - if you can't login we can ge…" at bounding box center [217, 179] width 356 height 5
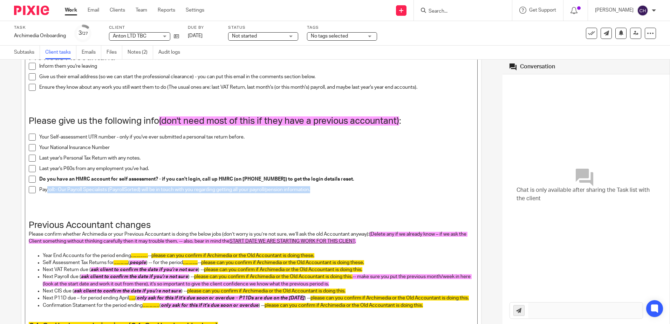
drag, startPoint x: 318, startPoint y: 190, endPoint x: 47, endPoint y: 191, distance: 271.4
click at [47, 191] on p "Payroll:- Our Payroll Specialists (PayrollSorted) will be in touch with you reg…" at bounding box center [256, 189] width 435 height 7
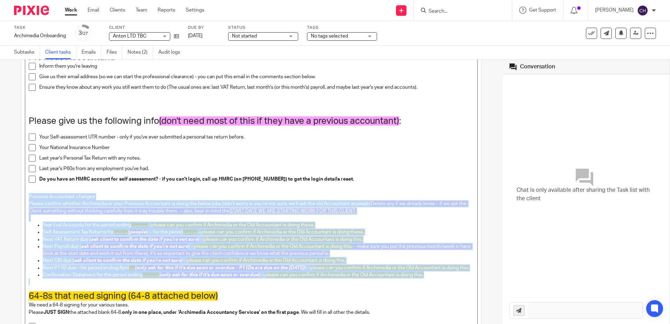
drag, startPoint x: 41, startPoint y: 289, endPoint x: 15, endPoint y: 198, distance: 94.6
click at [15, 198] on div "Task list • not sent to client yet Send to client Send to client Ask client to …" at bounding box center [251, 192] width 503 height 264
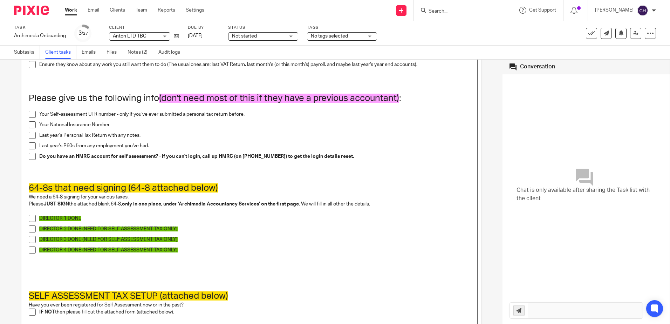
scroll to position [238, 0]
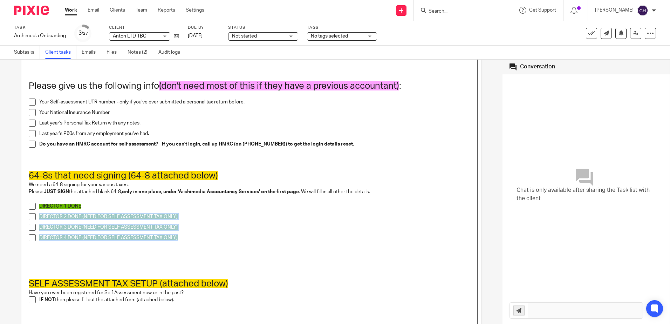
drag, startPoint x: 187, startPoint y: 239, endPoint x: 28, endPoint y: 220, distance: 160.3
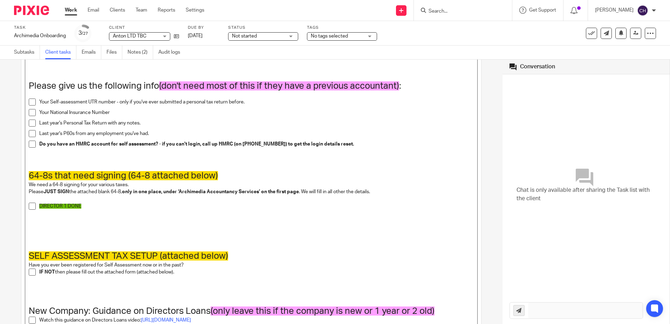
click at [49, 229] on p at bounding box center [252, 234] width 446 height 21
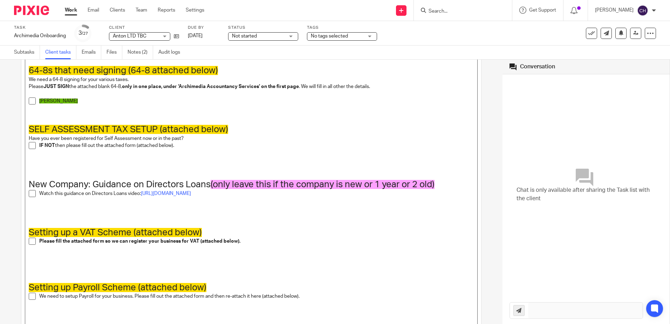
scroll to position [378, 0]
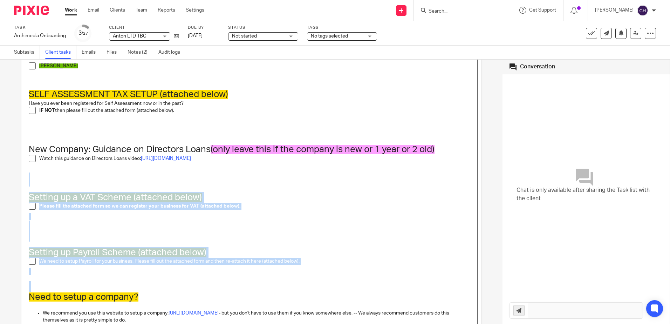
drag, startPoint x: 102, startPoint y: 280, endPoint x: 26, endPoint y: 184, distance: 122.9
click at [26, 184] on div "Always send us any Companies House & HMRC Letters Setup your first Tax Planning…" at bounding box center [251, 174] width 453 height 901
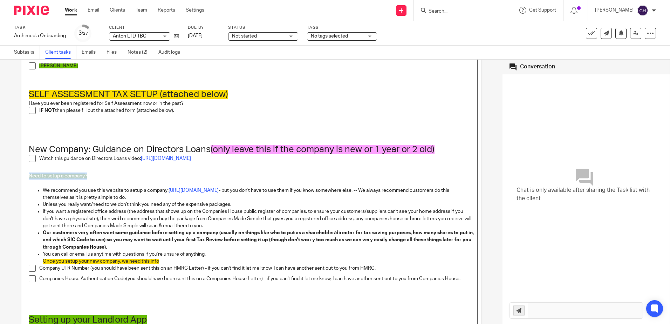
drag, startPoint x: 89, startPoint y: 177, endPoint x: 29, endPoint y: 176, distance: 59.6
click at [29, 176] on p "Need to setup a company?" at bounding box center [252, 172] width 446 height 14
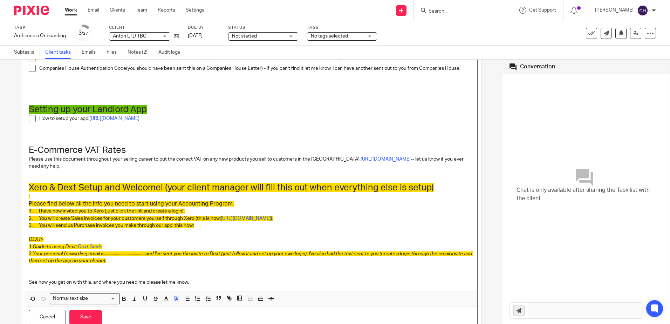
scroll to position [624, 0]
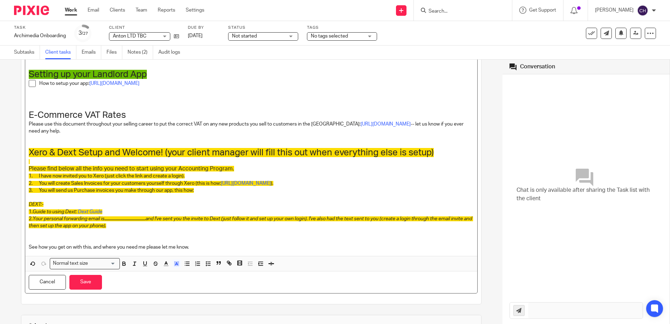
click at [105, 263] on input "Search for option" at bounding box center [102, 263] width 25 height 7
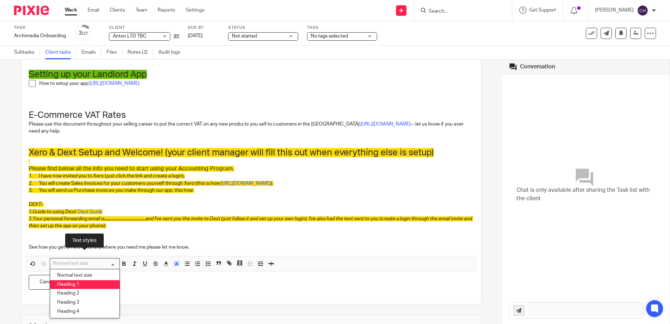
click at [90, 282] on li "Heading 1" at bounding box center [84, 284] width 69 height 9
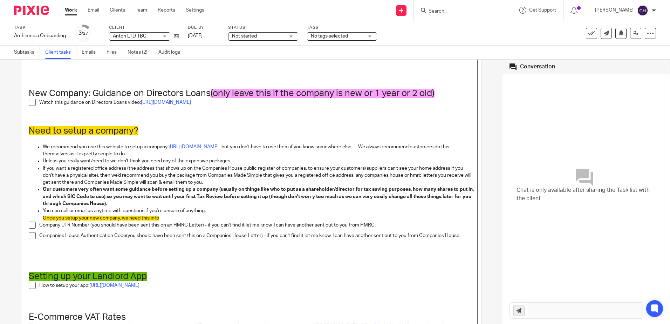
scroll to position [429, 0]
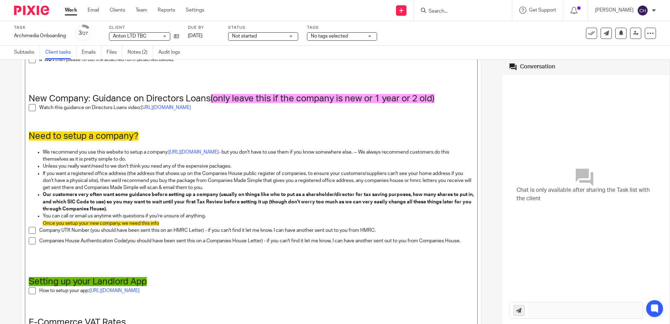
click at [108, 190] on p "If you want a registered office address (the address that shows up on the Compa…" at bounding box center [259, 180] width 432 height 21
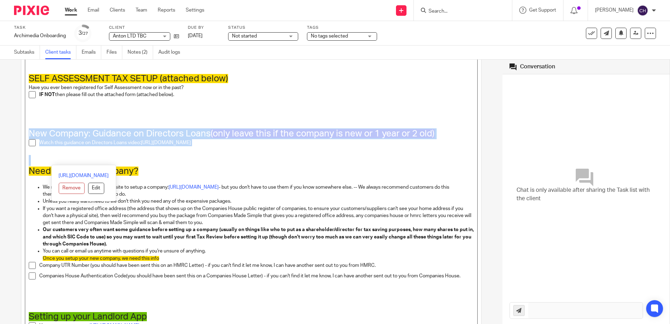
drag, startPoint x: 42, startPoint y: 158, endPoint x: 30, endPoint y: 129, distance: 32.0
click at [30, 129] on div "Always send us any Companies House & HMRC Letters Setup your first Tax Planning…" at bounding box center [251, 103] width 453 height 791
click at [87, 151] on div "Always send us any Companies House & HMRC Letters Setup your first Tax Planning…" at bounding box center [251, 103] width 453 height 791
click at [279, 148] on div "Watch this guidance on Directors Loans video: https://www.youtube.com/watch?v=e…" at bounding box center [256, 144] width 435 height 11
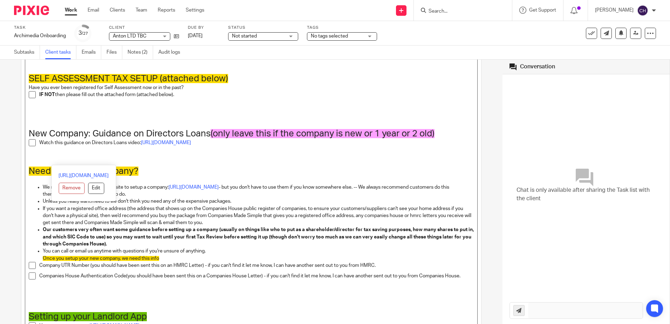
click at [268, 109] on p at bounding box center [252, 116] width 446 height 14
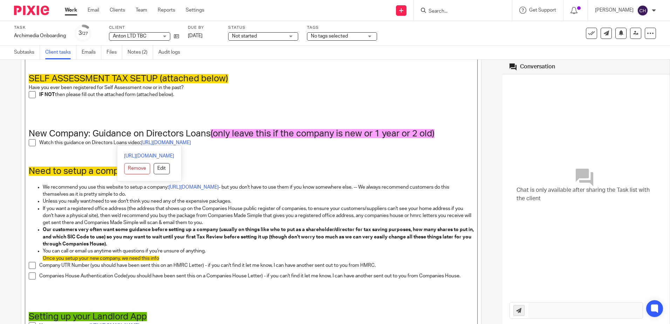
drag, startPoint x: 264, startPoint y: 143, endPoint x: 46, endPoint y: 132, distance: 218.3
click at [45, 132] on div "Always send us any Companies House & HMRC Letters Setup your first Tax Planning…" at bounding box center [251, 103] width 453 height 791
click at [48, 117] on p at bounding box center [252, 116] width 446 height 14
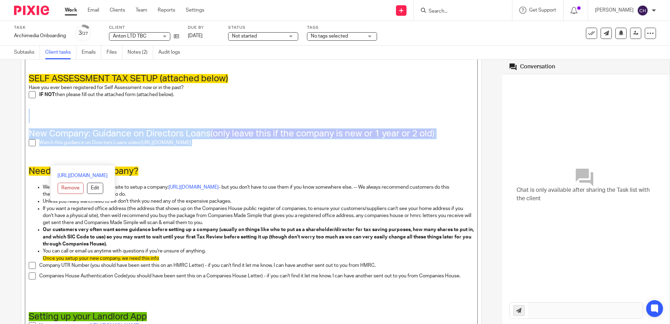
drag, startPoint x: 29, startPoint y: 114, endPoint x: 29, endPoint y: 158, distance: 43.5
click at [29, 158] on div "Always send us any Companies House & HMRC Letters Setup your first Tax Planning…" at bounding box center [251, 103] width 453 height 791
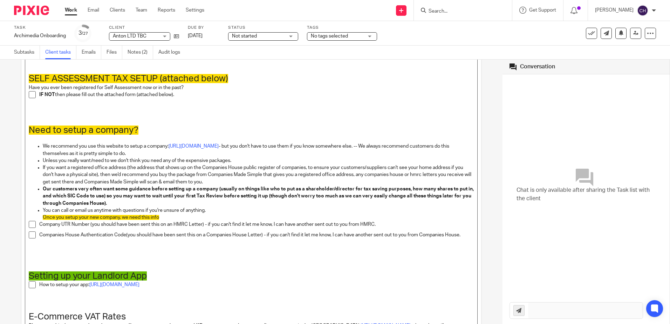
click at [45, 253] on div "Always send us any Companies House & HMRC Letters Setup your first Tax Planning…" at bounding box center [251, 83] width 453 height 750
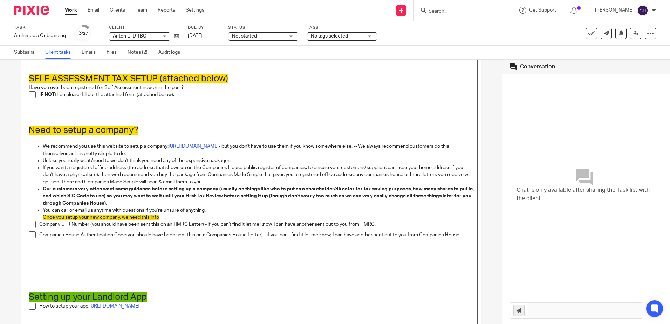
click at [35, 261] on h1 at bounding box center [252, 260] width 446 height 11
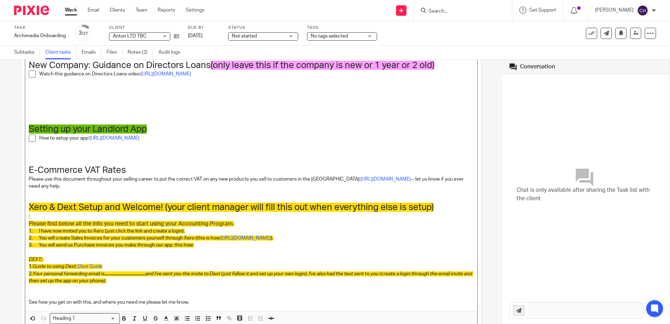
scroll to position [639, 0]
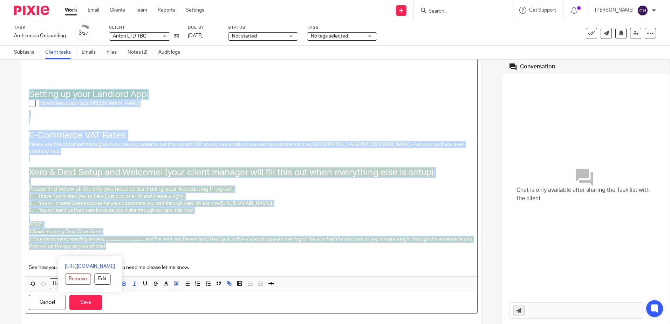
drag, startPoint x: 151, startPoint y: 253, endPoint x: 16, endPoint y: 87, distance: 213.4
click at [16, 87] on div "Task list • not sent to client yet Send to client Send to client Ask client to …" at bounding box center [251, 192] width 503 height 264
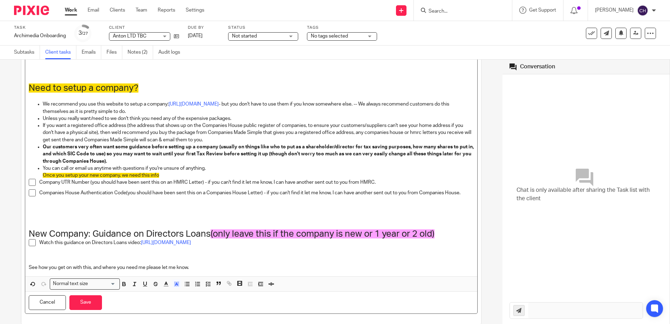
scroll to position [429, 0]
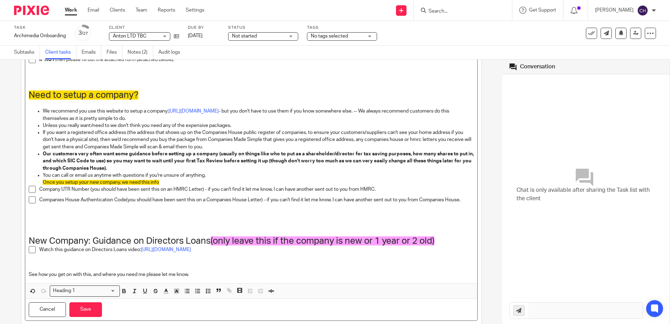
click at [205, 178] on p "You can call or email us anytime with questions if you're unsure of anything." at bounding box center [259, 175] width 432 height 7
click at [214, 175] on p "You can call or email us anytime with questions if you're unsure of anything." at bounding box center [259, 175] width 432 height 7
click at [41, 180] on ul "We recommend you use this website to setup a company: https://www.companiesmade…" at bounding box center [252, 147] width 446 height 78
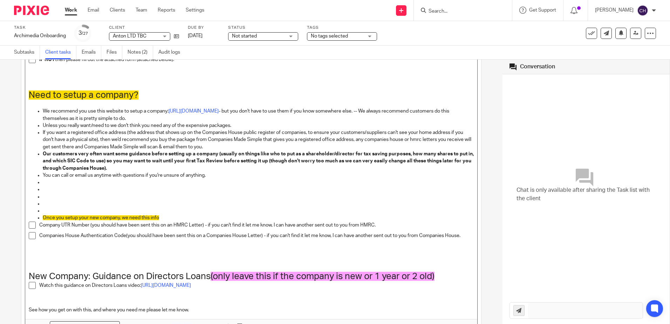
click at [47, 199] on p at bounding box center [259, 196] width 432 height 7
drag, startPoint x: 43, startPoint y: 209, endPoint x: 29, endPoint y: 186, distance: 27.4
click at [29, 186] on ul "We recommend you use this website to setup a company: https://www.companiesmade…" at bounding box center [252, 165] width 446 height 114
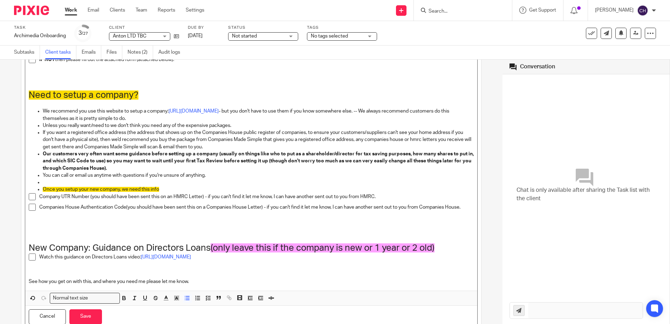
click at [41, 188] on ul "We recommend you use this website to setup a company: https://www.companiesmade…" at bounding box center [252, 150] width 446 height 85
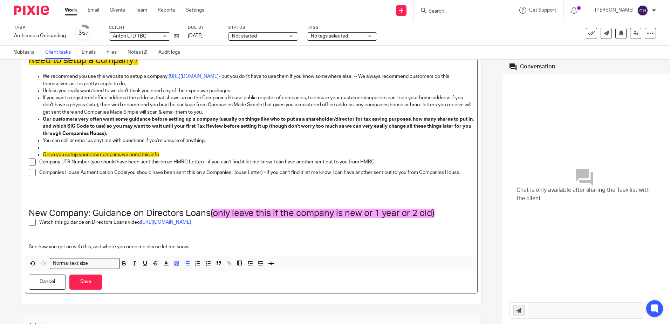
scroll to position [464, 0]
click at [185, 264] on icon "button" at bounding box center [187, 263] width 6 height 6
click at [54, 148] on p at bounding box center [259, 147] width 432 height 7
click at [29, 155] on p "Once you setup your new company, we need this info" at bounding box center [252, 154] width 446 height 7
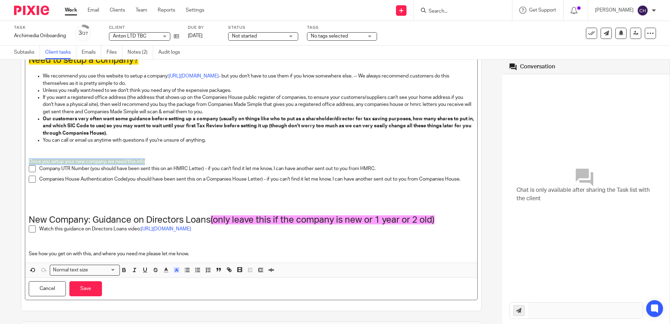
drag, startPoint x: 147, startPoint y: 162, endPoint x: 23, endPoint y: 162, distance: 123.8
click at [108, 269] on input "Search for option" at bounding box center [102, 269] width 25 height 7
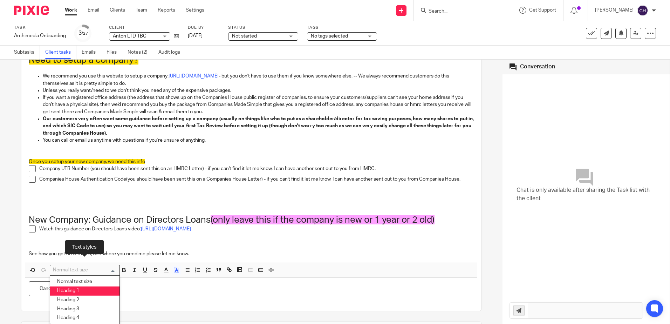
click at [75, 287] on li "Heading 1" at bounding box center [84, 290] width 69 height 9
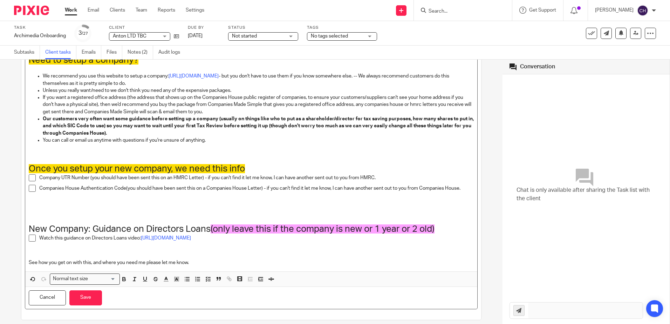
click at [108, 151] on p at bounding box center [252, 154] width 446 height 7
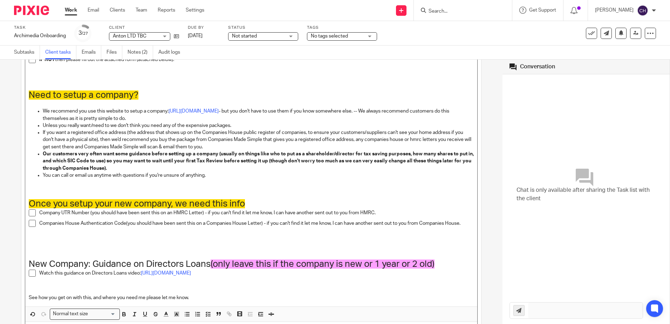
click at [249, 201] on h1 "Once you setup your new company, we need this info" at bounding box center [252, 203] width 446 height 11
drag, startPoint x: 424, startPoint y: 138, endPoint x: 449, endPoint y: 136, distance: 25.7
click at [424, 138] on p "If you want a registered office address (the address that shows up on the Compa…" at bounding box center [259, 139] width 432 height 21
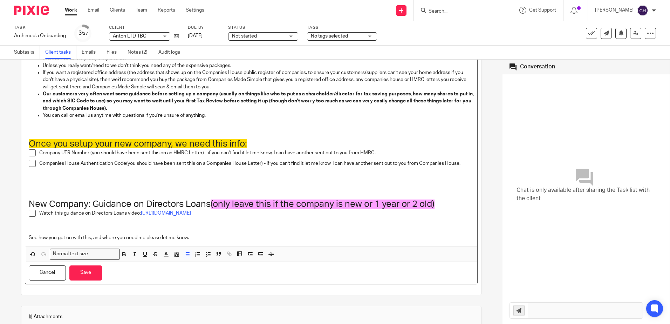
scroll to position [534, 0]
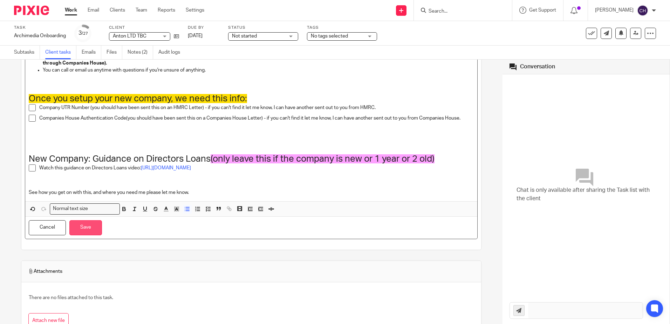
click at [92, 230] on button "Save" at bounding box center [85, 227] width 33 height 15
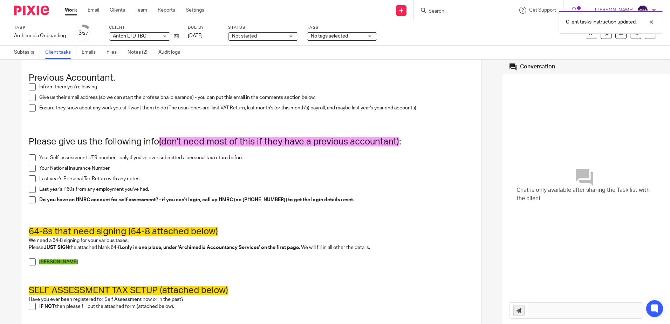
scroll to position [79, 0]
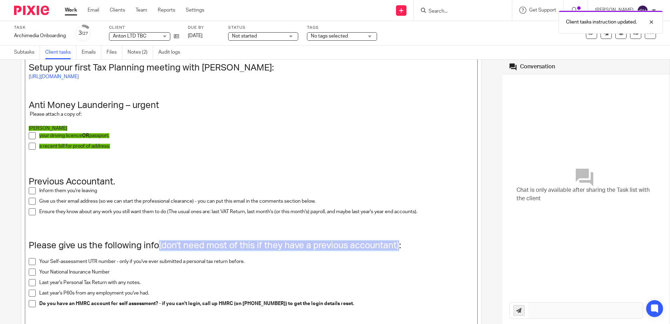
drag, startPoint x: 398, startPoint y: 246, endPoint x: 157, endPoint y: 246, distance: 241.2
click at [157, 246] on h1 "Please give us the following info (don't need most of this if they have a previ…" at bounding box center [252, 245] width 446 height 11
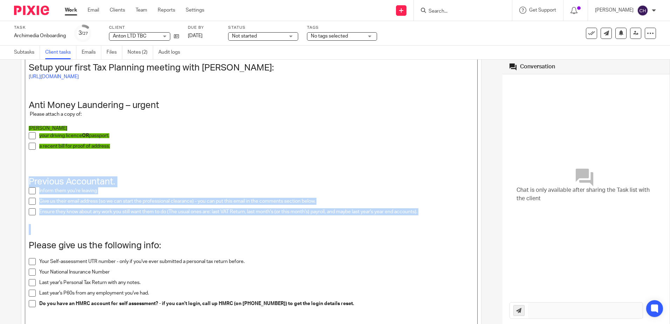
drag, startPoint x: 56, startPoint y: 223, endPoint x: 27, endPoint y: 180, distance: 52.6
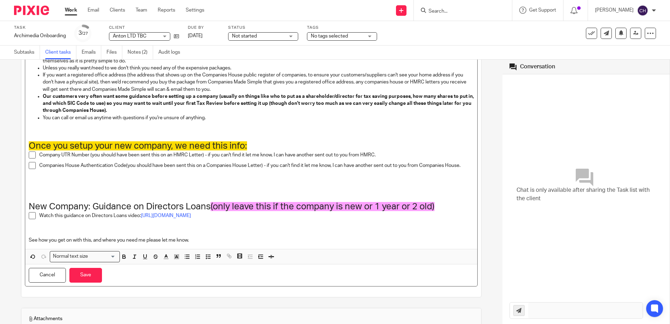
scroll to position [456, 0]
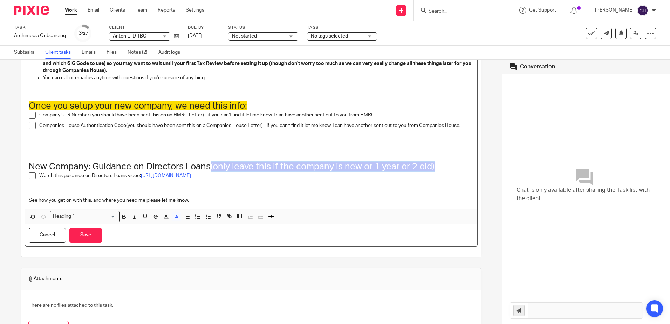
drag, startPoint x: 435, startPoint y: 166, endPoint x: 211, endPoint y: 165, distance: 224.0
click at [211, 165] on h1 "New Company: Guidance on Directors Loans (only leave this if the company is new…" at bounding box center [252, 166] width 446 height 11
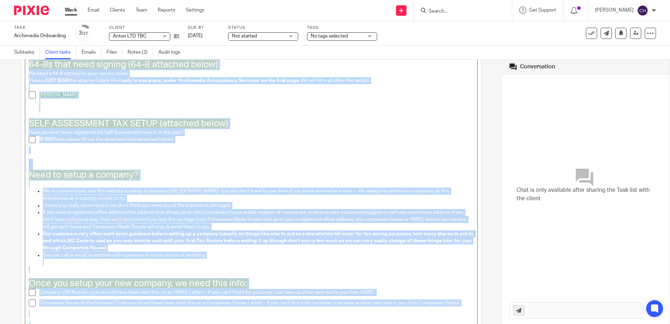
scroll to position [0, 0]
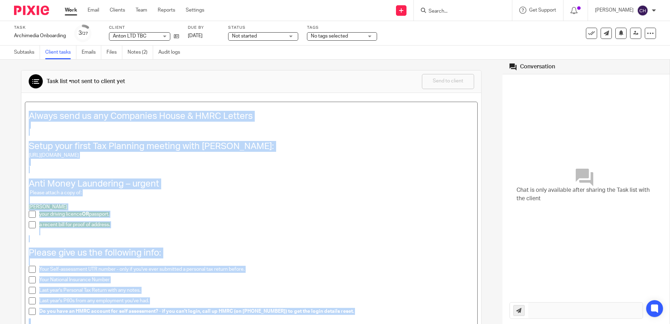
drag, startPoint x: 201, startPoint y: 200, endPoint x: 8, endPoint y: 38, distance: 252.3
click at [8, 38] on main "Task Archimedia Onboarding Save Archimedia Onboarding 3 /27 Client Anton LTD TB…" at bounding box center [335, 162] width 670 height 324
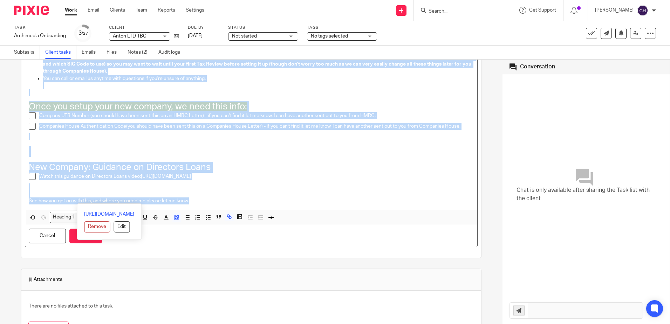
scroll to position [572, 0]
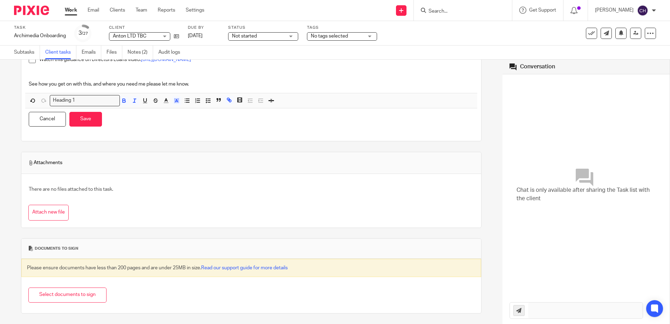
click at [200, 116] on div "Cancel Save" at bounding box center [251, 119] width 453 height 22
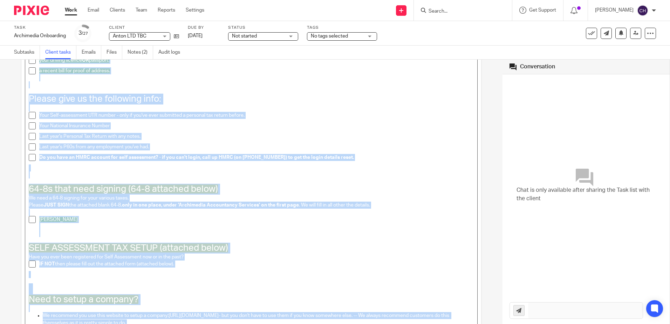
scroll to position [0, 0]
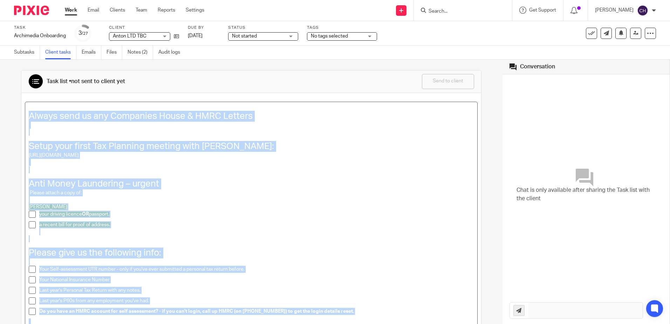
drag, startPoint x: 193, startPoint y: 158, endPoint x: 19, endPoint y: -35, distance: 259.9
click at [19, 0] on html "Work Email Clients Team Reports Settings Work Email Clients Team Reports Settin…" at bounding box center [335, 162] width 670 height 324
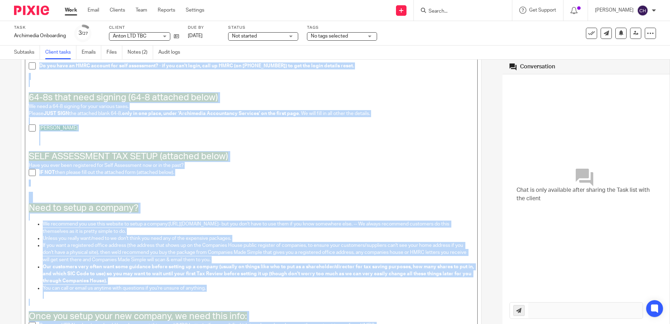
scroll to position [456, 0]
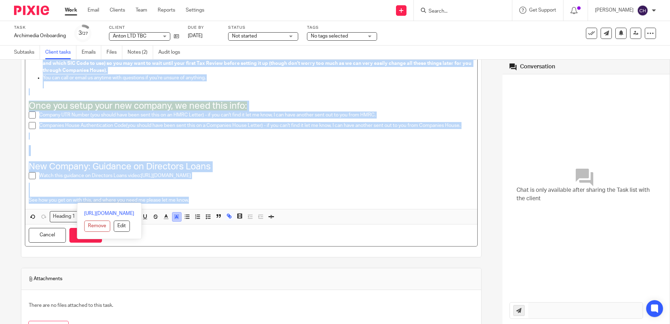
click at [178, 217] on rect "button" at bounding box center [178, 217] width 0 height 0
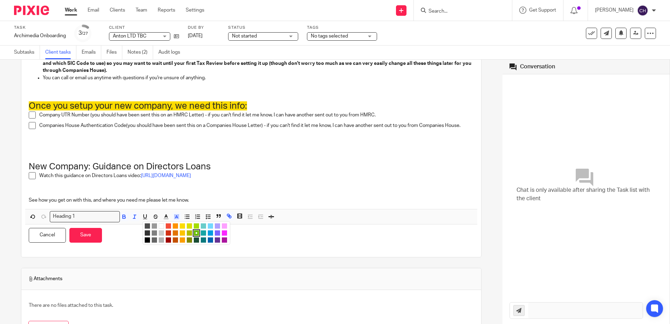
click at [161, 227] on li "color:#FFFFFF" at bounding box center [161, 225] width 5 height 5
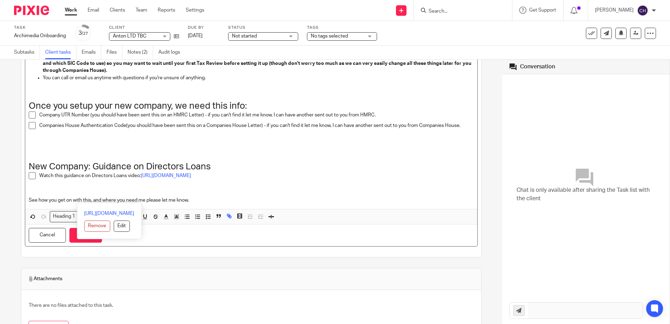
click at [122, 245] on div "Cancel Save" at bounding box center [251, 235] width 453 height 22
click at [91, 237] on button "Save" at bounding box center [85, 235] width 33 height 15
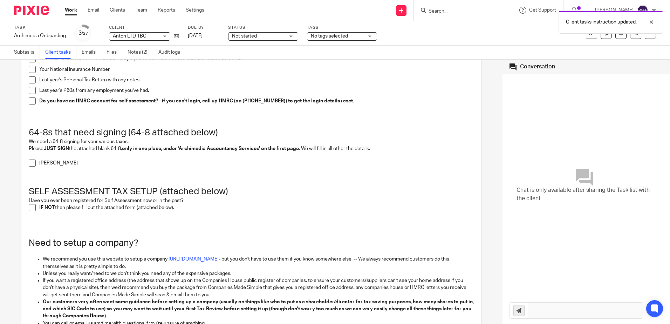
scroll to position [0, 0]
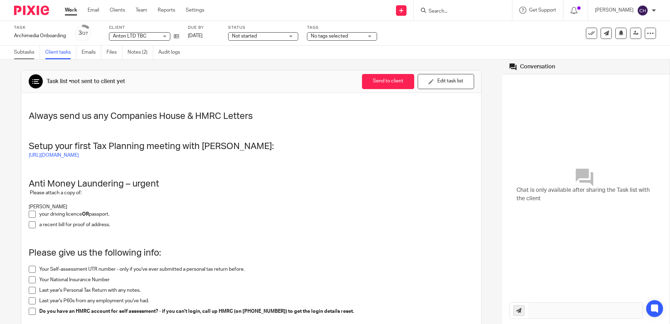
click at [18, 54] on link "Subtasks" at bounding box center [27, 53] width 26 height 14
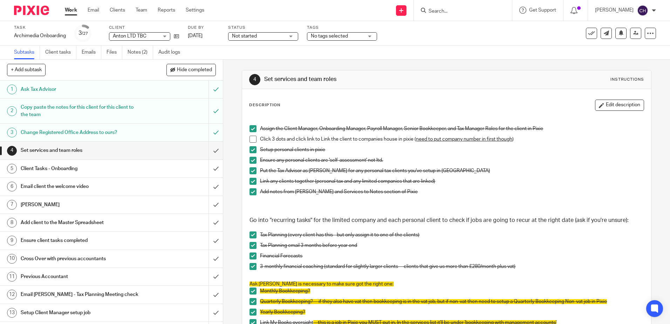
click at [143, 170] on div "Client Tasks - Onboarding" at bounding box center [111, 168] width 181 height 11
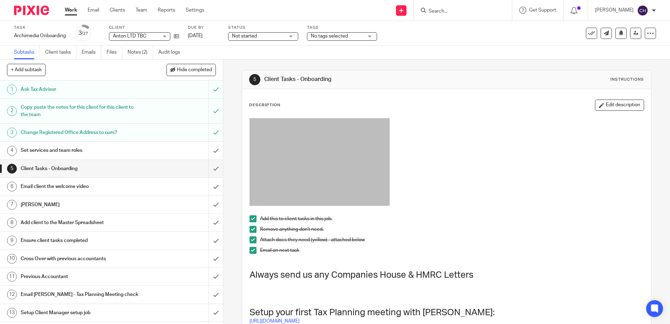
click at [251, 252] on span at bounding box center [253, 250] width 7 height 7
click at [233, 70] on div "5 Client Tasks - Onboarding Instructions Description Edit description Add this …" at bounding box center [446, 192] width 447 height 264
click at [31, 11] on img at bounding box center [31, 10] width 35 height 9
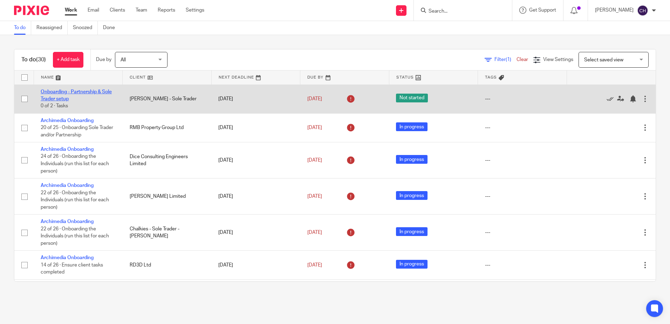
click at [62, 98] on link "Onboarding - Partnership & Sole Trader setup" at bounding box center [76, 95] width 71 height 12
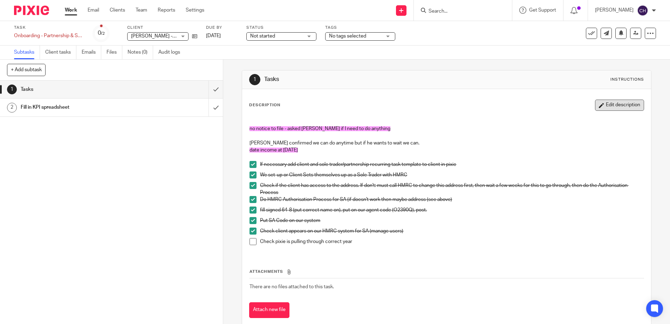
click at [599, 104] on icon "button" at bounding box center [601, 105] width 5 height 5
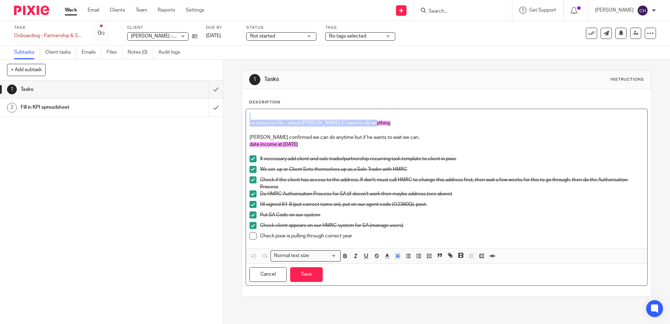
drag, startPoint x: 377, startPoint y: 120, endPoint x: 246, endPoint y: 117, distance: 131.1
click at [246, 117] on div "no notice to file - asked [PERSON_NAME] if I need to do anything [PERSON_NAME] …" at bounding box center [446, 178] width 401 height 139
click at [308, 135] on p "[PERSON_NAME] confirmed we can do anytime but if he wants to wait we can. date …" at bounding box center [447, 144] width 394 height 21
drag, startPoint x: 312, startPoint y: 146, endPoint x: 231, endPoint y: 118, distance: 85.6
click at [231, 118] on div "1 Tasks Instructions Description no notice to file - asked [PERSON_NAME] if I n…" at bounding box center [446, 192] width 447 height 264
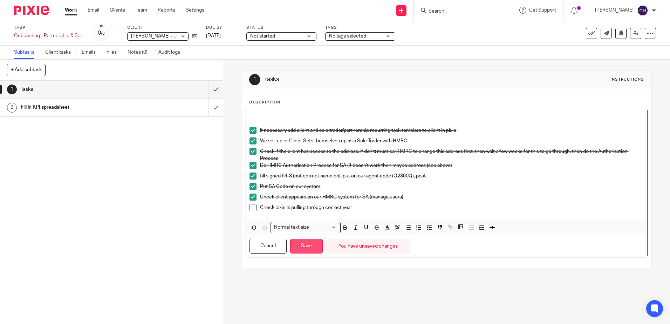
click at [308, 251] on button "Save" at bounding box center [306, 246] width 33 height 15
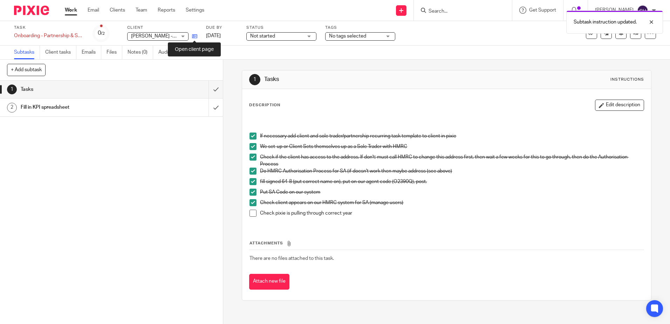
click at [195, 34] on icon at bounding box center [194, 36] width 5 height 5
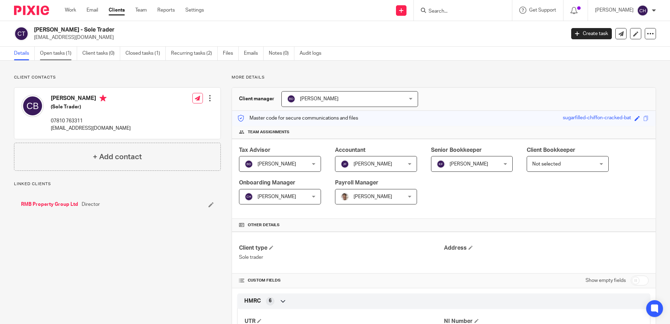
click at [61, 56] on link "Open tasks (1)" at bounding box center [58, 54] width 37 height 14
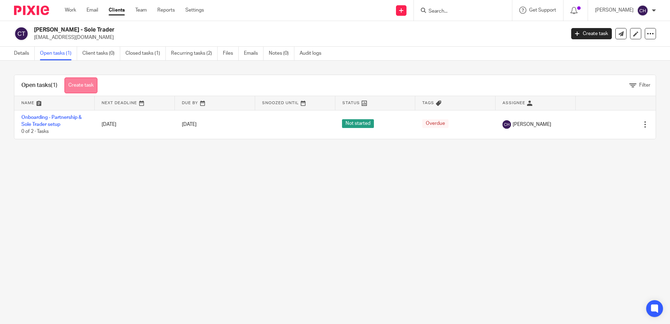
click at [81, 84] on link "Create task" at bounding box center [81, 85] width 33 height 16
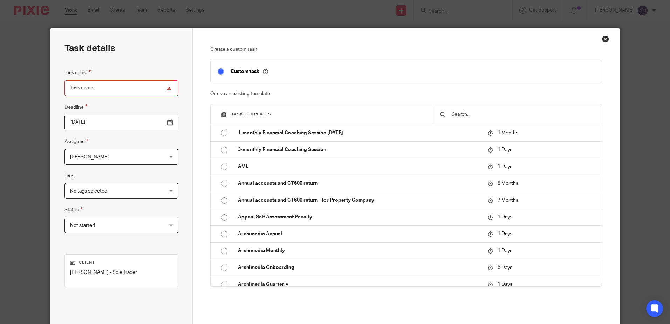
click at [481, 116] on input "text" at bounding box center [523, 114] width 144 height 8
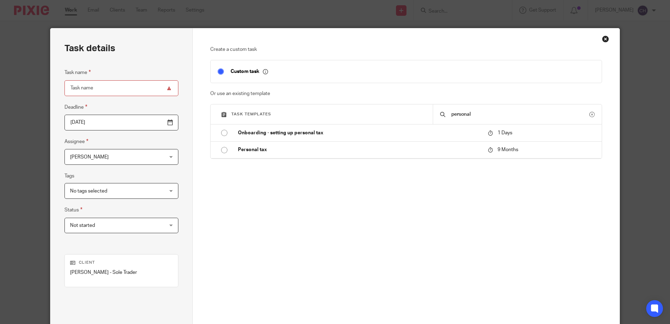
type input "personal"
